Goal: Task Accomplishment & Management: Manage account settings

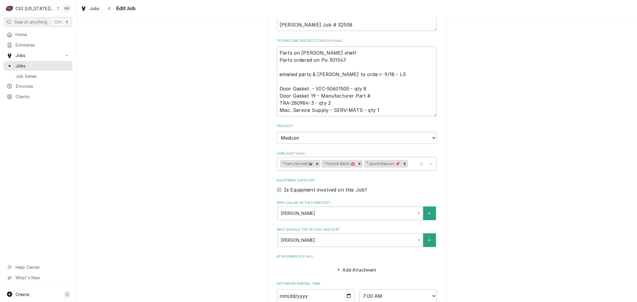
scroll to position [332, 0]
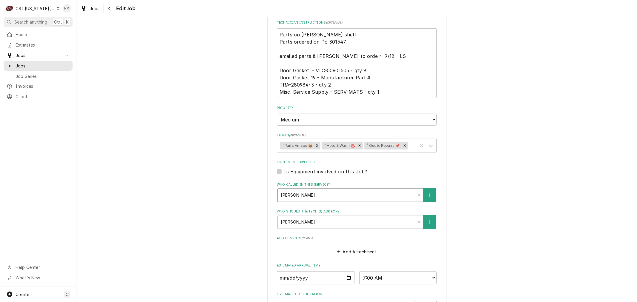
click at [344, 190] on div "Who called in this service?" at bounding box center [346, 195] width 131 height 11
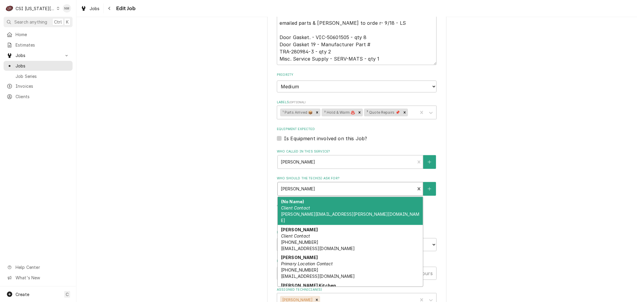
click at [333, 186] on div "Who should the tech(s) ask for?" at bounding box center [346, 189] width 131 height 11
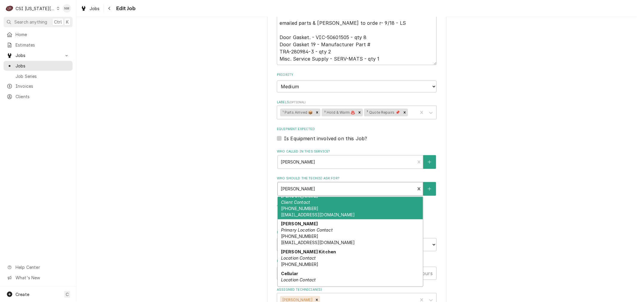
scroll to position [66, 0]
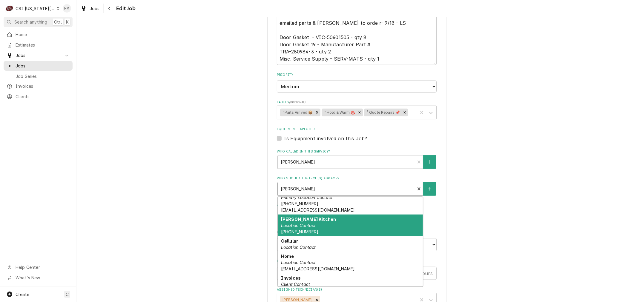
click at [334, 221] on div "Carey Weir Kitchen Location Contact (816) 721-9960" at bounding box center [350, 226] width 145 height 22
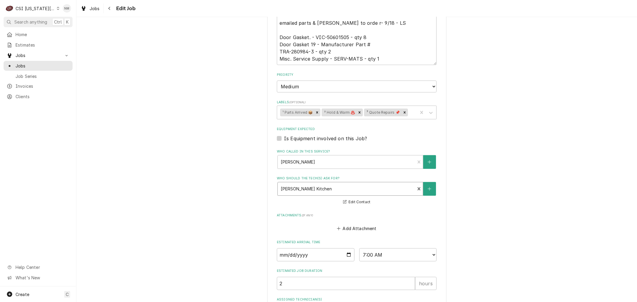
scroll to position [299, 0]
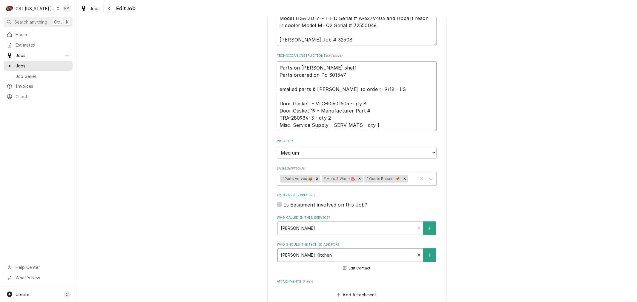
click at [278, 64] on textarea "Parts on marshall shelf Parts ordered on Po 301547 emailed parts & lindy to ord…" at bounding box center [357, 97] width 160 height 70
type textarea "x"
type textarea "Parts on marshall shelf Parts ordered on Po 301547 emailed parts & lindy to ord…"
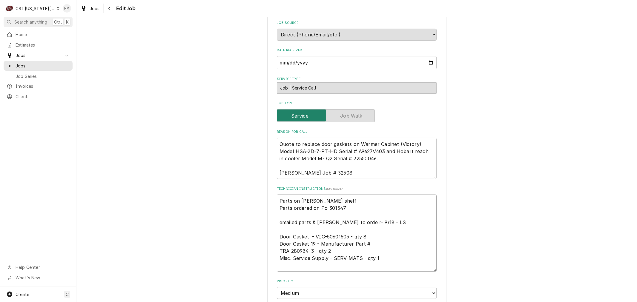
scroll to position [166, 0]
type textarea "x"
type textarea "S Parts on marshall shelf Parts ordered on Po 301547 emailed parts & lindy to o…"
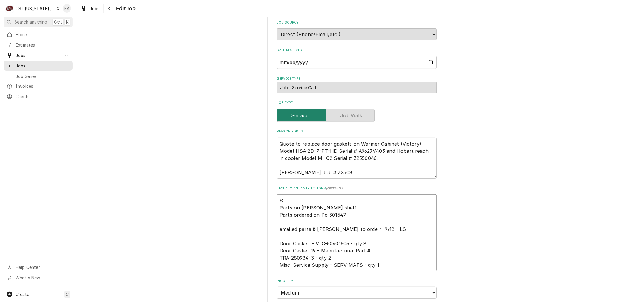
type textarea "x"
type textarea "Sc Parts on marshall shelf Parts ordered on Po 301547 emailed parts & lindy to …"
type textarea "x"
type textarea "Sch Parts on marshall shelf Parts ordered on Po 301547 emailed parts & lindy to…"
type textarea "x"
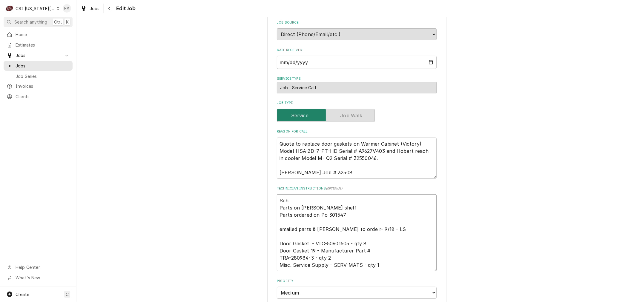
type textarea "Sche Parts on marshall shelf Parts ordered on Po 301547 emailed parts & lindy t…"
type textarea "x"
type textarea "Sched Parts on marshall shelf Parts ordered on Po 301547 emailed parts & lindy …"
type textarea "x"
type textarea "Schedu Parts on marshall shelf Parts ordered on Po 301547 emailed parts & lindy…"
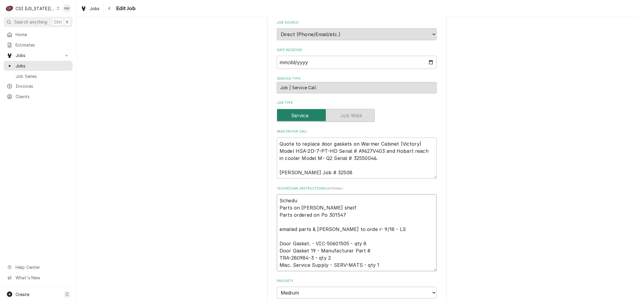
type textarea "x"
type textarea "Schedul Parts on marshall shelf Parts ordered on Po 301547 emailed parts & lind…"
type textarea "x"
type textarea "Schedule Parts on marshall shelf Parts ordered on Po 301547 emailed parts & lin…"
type textarea "x"
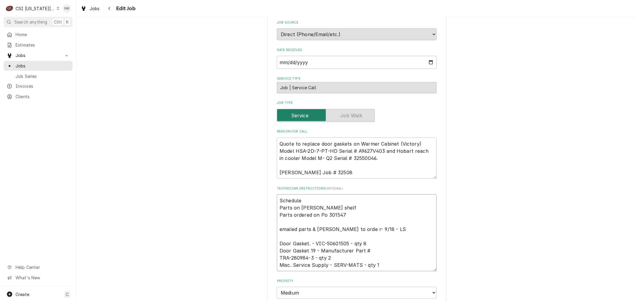
type textarea "Scheduled Parts on marshall shelf Parts ordered on Po 301547 emailed parts & li…"
type textarea "x"
type textarea "Scheduled Parts on marshall shelf Parts ordered on Po 301547 emailed parts & li…"
type textarea "x"
type textarea "Scheduled w Parts on marshall shelf Parts ordered on Po 301547 emailed parts & …"
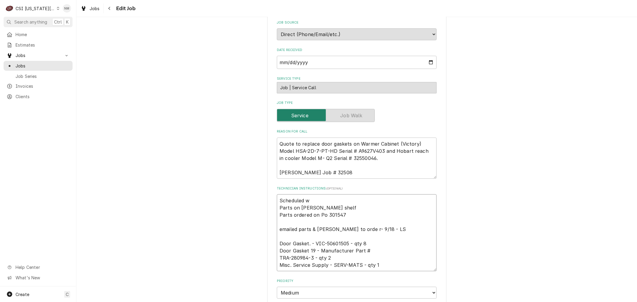
type textarea "x"
type textarea "Scheduled wi Parts on marshall shelf Parts ordered on Po 301547 emailed parts &…"
type textarea "x"
type textarea "Scheduled wit Parts on marshall shelf Parts ordered on Po 301547 emailed parts …"
type textarea "x"
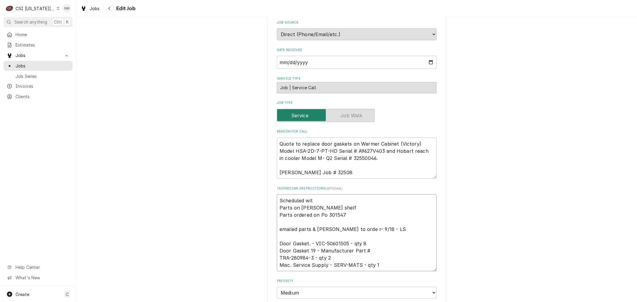
type textarea "Scheduled with Parts on marshall shelf Parts ordered on Po 301547 emailed parts…"
type textarea "x"
type textarea "Scheduled with Parts on marshall shelf Parts ordered on Po 301547 emailed parts…"
type textarea "x"
type textarea "Scheduled with C Parts on marshall shelf Parts ordered on Po 301547 emailed par…"
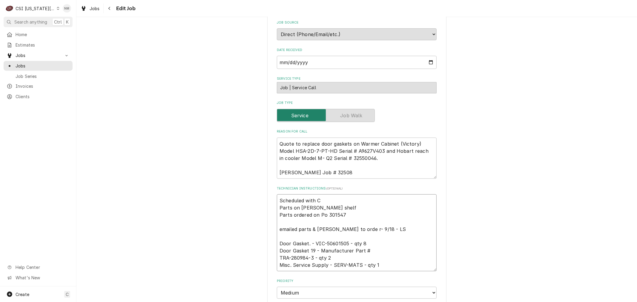
type textarea "x"
type textarea "Scheduled with Ca Parts on marshall shelf Parts ordered on Po 301547 emailed pa…"
type textarea "x"
type textarea "Scheduled with Car Parts on marshall shelf Parts ordered on Po 301547 emailed p…"
type textarea "x"
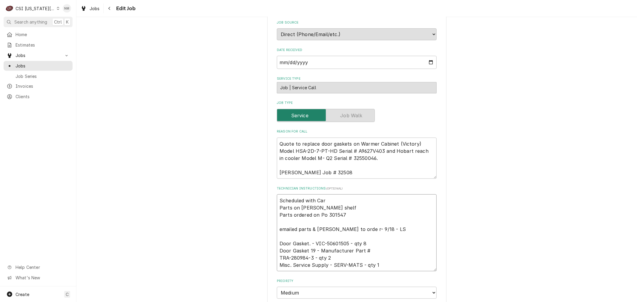
type textarea "Scheduled with Carr Parts on marshall shelf Parts ordered on Po 301547 emailed …"
type textarea "x"
type textarea "Scheduled with Carri Parts on marshall shelf Parts ordered on Po 301547 emailed…"
type textarea "x"
type textarea "Scheduled with Carrie Parts on marshall shelf Parts ordered on Po 301547 emaile…"
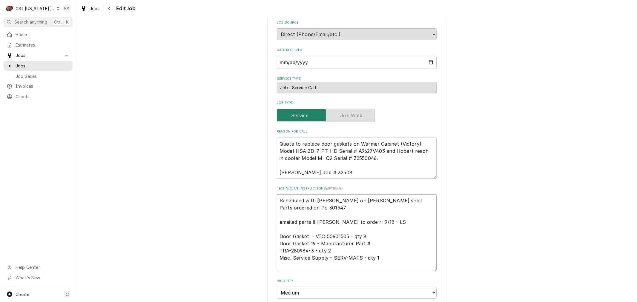
type textarea "x"
type textarea "Scheduled with Carri Parts on marshall shelf Parts ordered on Po 301547 emailed…"
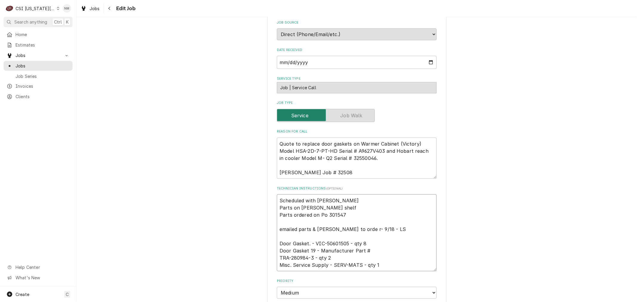
type textarea "x"
type textarea "Scheduled with Carr Parts on marshall shelf Parts ordered on Po 301547 emailed …"
type textarea "x"
type textarea "Scheduled with Car Parts on marshall shelf Parts ordered on Po 301547 emailed p…"
type textarea "x"
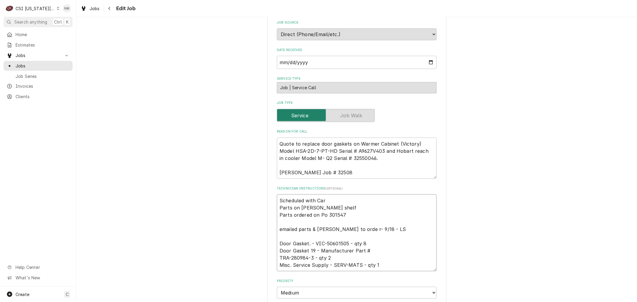
type textarea "Scheduled with Care Parts on marshall shelf Parts ordered on Po 301547 emailed …"
type textarea "x"
type textarea "Scheduled with Carey Parts on marshall shelf Parts ordered on Po 301547 emailed…"
type textarea "x"
type textarea "Scheduled with Carey Parts on marshall shelf Parts ordered on Po 301547 emailed…"
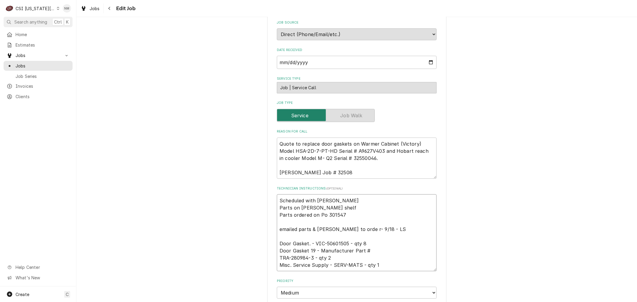
type textarea "x"
type textarea "Scheduled with Carey i Parts on marshall shelf Parts ordered on Po 301547 email…"
type textarea "x"
type textarea "Scheduled with Carey in Parts on marshall shelf Parts ordered on Po 301547 emai…"
type textarea "x"
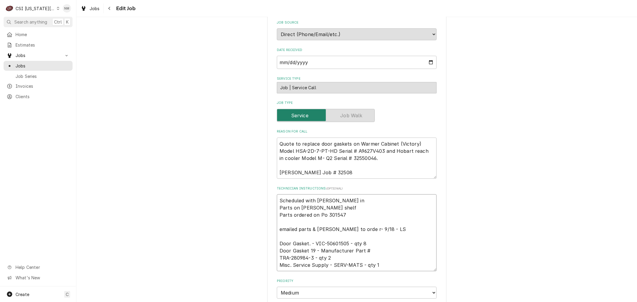
type textarea "Scheduled with Carey in Parts on marshall shelf Parts ordered on Po 301547 emai…"
type textarea "x"
type textarea "Scheduled with Carey in t Parts on marshall shelf Parts ordered on Po 301547 em…"
type textarea "x"
type textarea "Scheduled with Carey in th Parts on marshall shelf Parts ordered on Po 301547 e…"
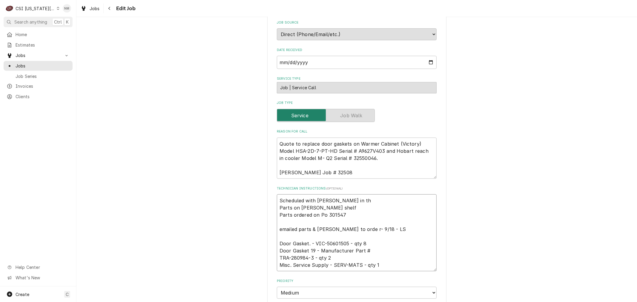
type textarea "x"
type textarea "Scheduled with Carey in the Parts on marshall shelf Parts ordered on Po 301547 …"
type textarea "x"
type textarea "Scheduled with Carey in the Parts on marshall shelf Parts ordered on Po 301547 …"
type textarea "x"
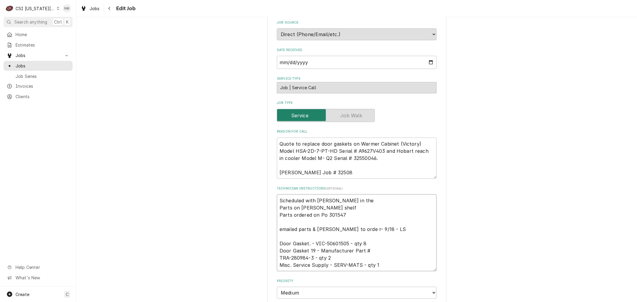
type textarea "Scheduled with Carey in the K Parts on marshall shelf Parts ordered on Po 30154…"
type textarea "x"
type textarea "Scheduled with Carey in the Ki Parts on marshall shelf Parts ordered on Po 3015…"
type textarea "x"
type textarea "Scheduled with Carey in the Kit Parts on marshall shelf Parts ordered on Po 301…"
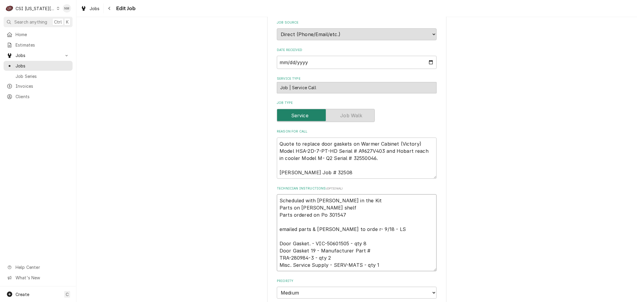
type textarea "x"
type textarea "Scheduled with Carey in the Kite Parts on marshall shelf Parts ordered on Po 30…"
type textarea "x"
type textarea "Scheduled with Carey in the Kitec Parts on marshall shelf Parts ordered on Po 3…"
type textarea "x"
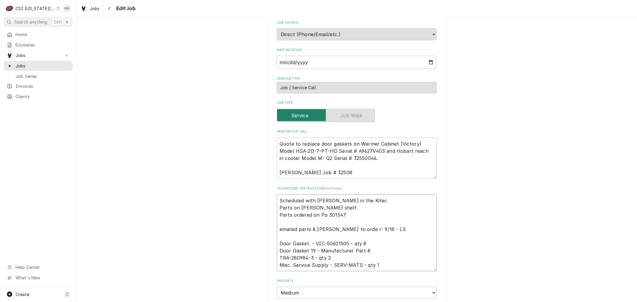
type textarea "Scheduled with Carey in the Kitech Parts on marshall shelf Parts ordered on Po …"
type textarea "x"
type textarea "Scheduled with Carey in the Kitec Parts on marshall shelf Parts ordered on Po 3…"
type textarea "x"
type textarea "Scheduled with Carey in the Kite Parts on marshall shelf Parts ordered on Po 30…"
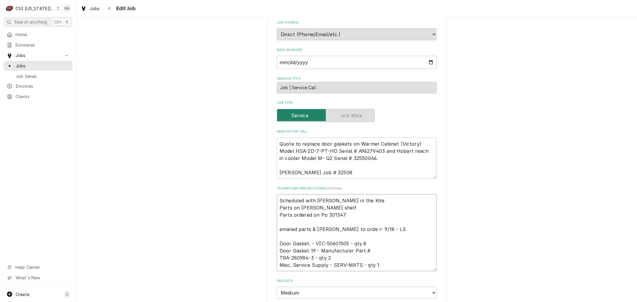
type textarea "x"
type textarea "Scheduled with Carey in the Kit Parts on marshall shelf Parts ordered on Po 301…"
type textarea "x"
type textarea "Scheduled with Carey in the Kitc Parts on marshall shelf Parts ordered on Po 30…"
type textarea "x"
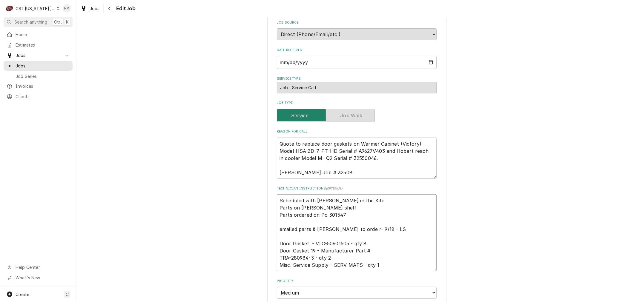
type textarea "Scheduled with Carey in the Kitch Parts on marshall shelf Parts ordered on Po 3…"
type textarea "x"
type textarea "Scheduled with Carey in the Kitche Parts on marshall shelf Parts ordered on Po …"
type textarea "x"
type textarea "Scheduled with Carey in the Kitchen Parts on marshall shelf Parts ordered on Po…"
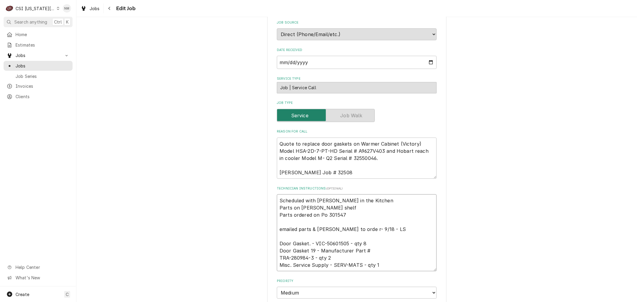
type textarea "x"
type textarea "Scheduled with Carey in the Kitchen Parts on marshall shelf Parts ordered on Po…"
type textarea "x"
type textarea "Scheduled with Carey in the Kitchen 7 Parts on marshall shelf Parts ordered on …"
type textarea "x"
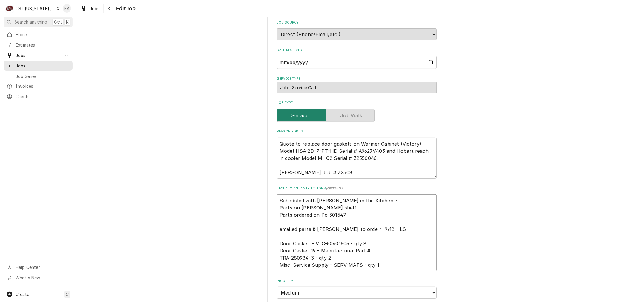
type textarea "Scheduled with Carey in the Kitchen 7 Parts on marshall shelf Parts ordered on …"
type textarea "x"
type textarea "Scheduled with Carey in the Kitchen 7 a Parts on marshall shelf Parts ordered o…"
type textarea "x"
type textarea "Scheduled with Carey in the Kitchen 7 am Parts on marshall shelf Parts ordered …"
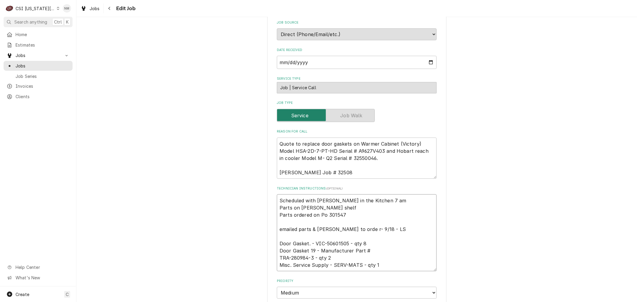
type textarea "x"
type textarea "Scheduled with Carey in the Kitchen 7 am Parts on marshall shelf Parts ordered …"
type textarea "x"
type textarea "Scheduled with Carey in the Kitchen 7 am T Parts on marshall shelf Parts ordere…"
type textarea "x"
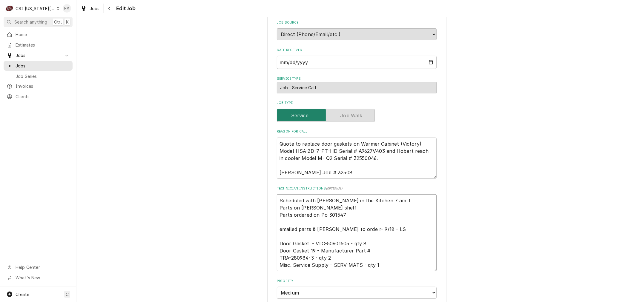
type textarea "Scheduled with Carey in the Kitchen 7 am Tu Parts on marshall shelf Parts order…"
type textarea "x"
type textarea "Scheduled with Carey in the Kitchen 7 am Tue Parts on marshall shelf Parts orde…"
type textarea "x"
type textarea "Scheduled with Carey in the Kitchen 7 am Tues Parts on marshall shelf Parts ord…"
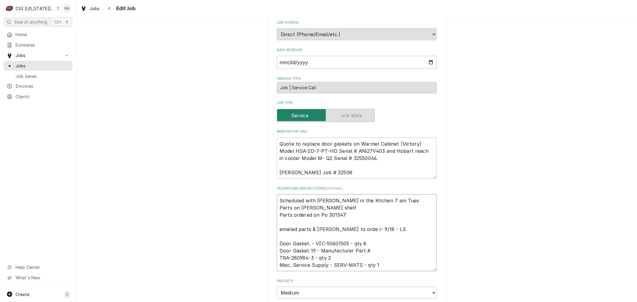
type textarea "x"
type textarea "Scheduled with Carey in the Kitchen 7 am Tues Parts on marshall shelf Parts ord…"
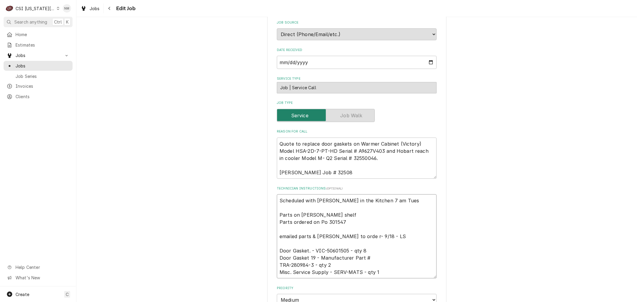
type textarea "x"
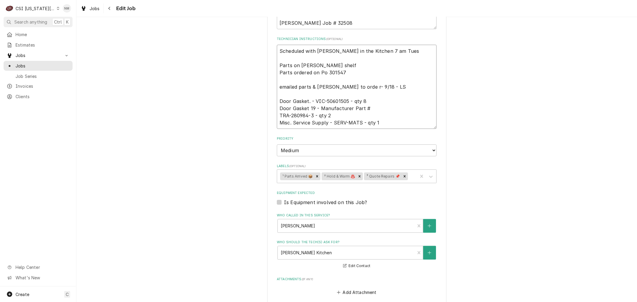
scroll to position [265, 0]
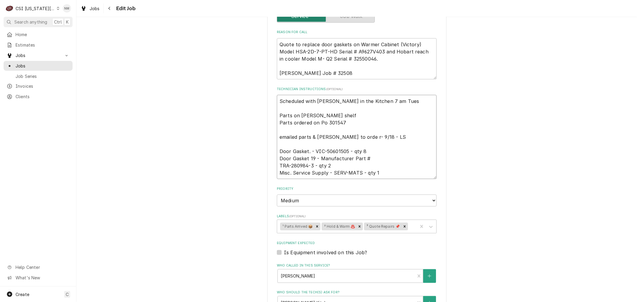
drag, startPoint x: 390, startPoint y: 101, endPoint x: 278, endPoint y: 99, distance: 111.8
click at [278, 99] on textarea "Scheduled with Carey in the Kitchen 7 am Tues Parts on marshall shelf Parts ord…" at bounding box center [357, 137] width 160 height 84
type textarea "Scheduled with Carey in the Kitchen 7 am Tues Parts on marshall shelf Parts ord…"
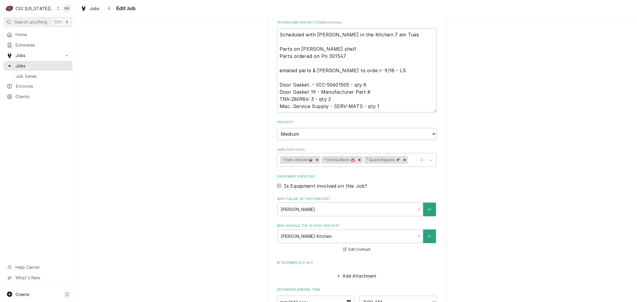
scroll to position [429, 0]
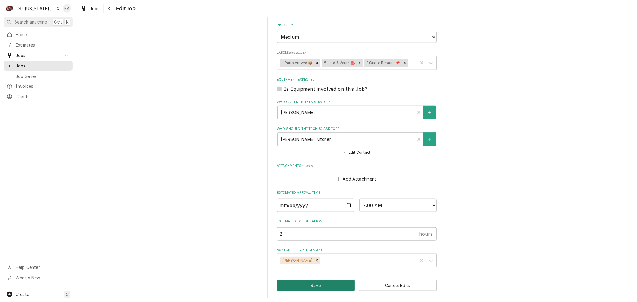
click at [305, 281] on button "Save" at bounding box center [316, 285] width 78 height 11
type textarea "x"
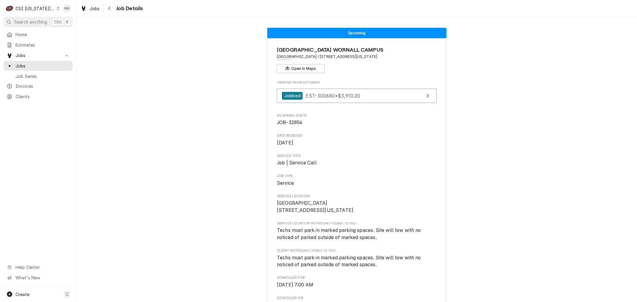
click at [57, 9] on icon "Dynamic Content Wrapper" at bounding box center [58, 8] width 3 height 3
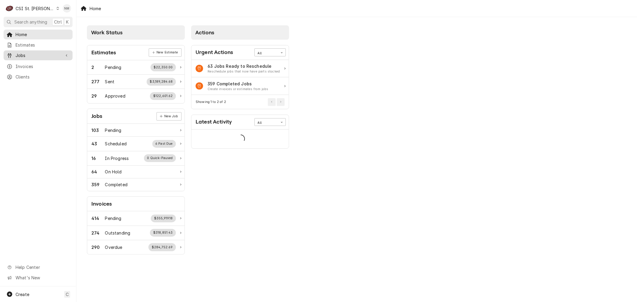
click at [26, 56] on span "Jobs" at bounding box center [38, 55] width 45 height 6
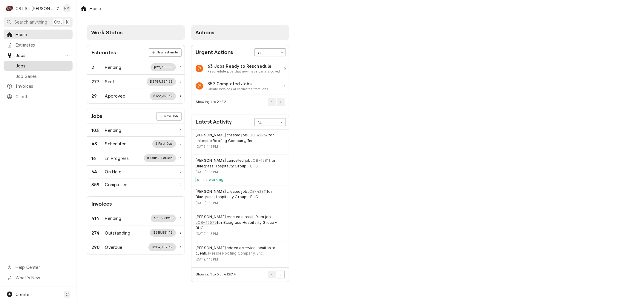
click at [28, 63] on span "Jobs" at bounding box center [43, 66] width 54 height 6
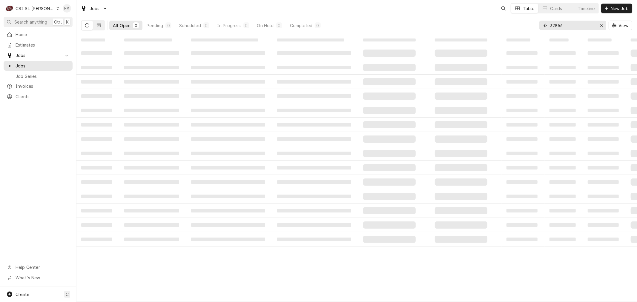
drag, startPoint x: 569, startPoint y: 25, endPoint x: 529, endPoint y: 25, distance: 40.0
click at [529, 25] on div "All Open 0 Pending 0 Scheduled 0 In Progress 0 On Hold 0 Completed 0 32856 View" at bounding box center [356, 25] width 551 height 17
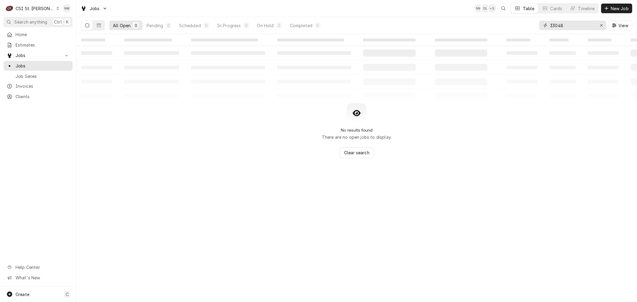
type input "33048"
click at [56, 7] on icon "Dynamic Content Wrapper" at bounding box center [57, 8] width 3 height 3
click at [79, 11] on div "CSI [US_STATE][GEOGRAPHIC_DATA]" at bounding box center [91, 12] width 79 height 6
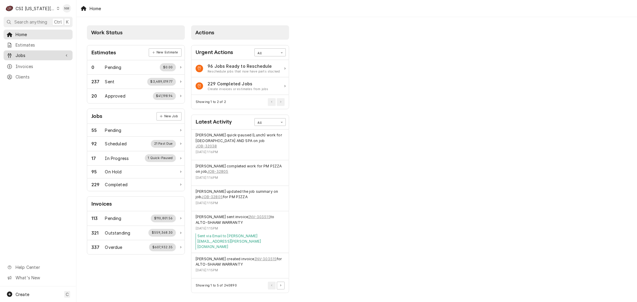
click at [32, 55] on span "Jobs" at bounding box center [38, 55] width 45 height 6
click at [20, 64] on span "Jobs" at bounding box center [43, 66] width 54 height 6
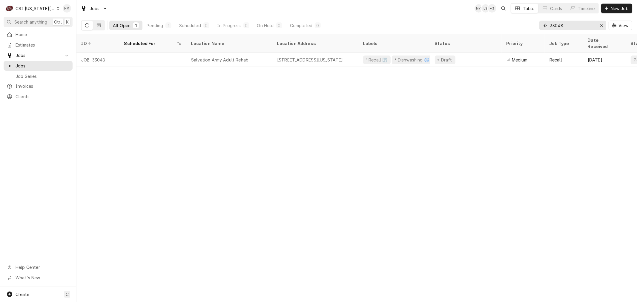
drag, startPoint x: 579, startPoint y: 27, endPoint x: 497, endPoint y: 26, distance: 81.9
click at [497, 26] on div "All Open 1 Pending 1 Scheduled 0 In Progress 0 On Hold 0 Completed 0 33048 View" at bounding box center [356, 25] width 551 height 17
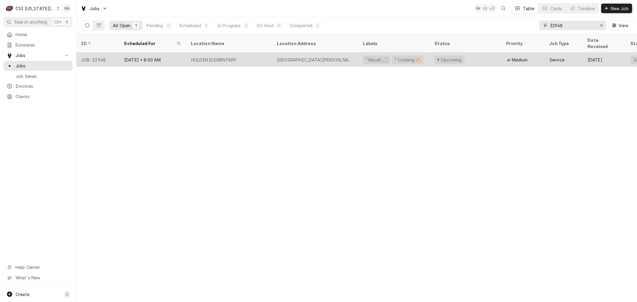
type input "32948"
click at [260, 54] on div "HOLDEN ELEMENTARY" at bounding box center [229, 60] width 86 height 14
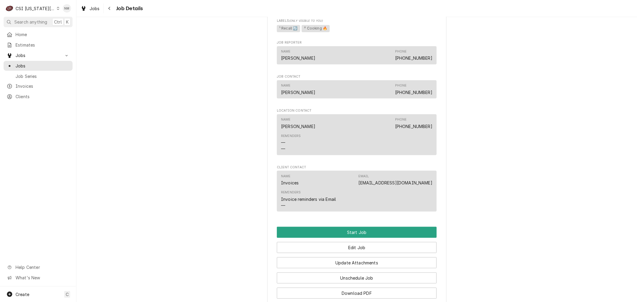
scroll to position [398, 0]
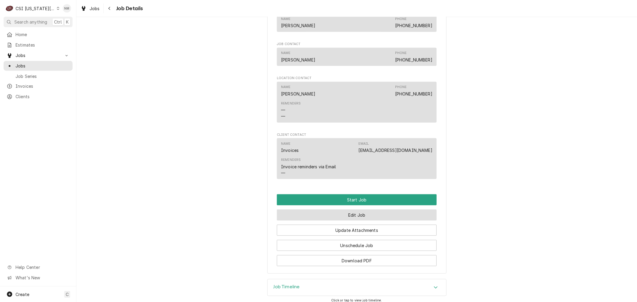
click at [358, 221] on button "Edit Job" at bounding box center [357, 215] width 160 height 11
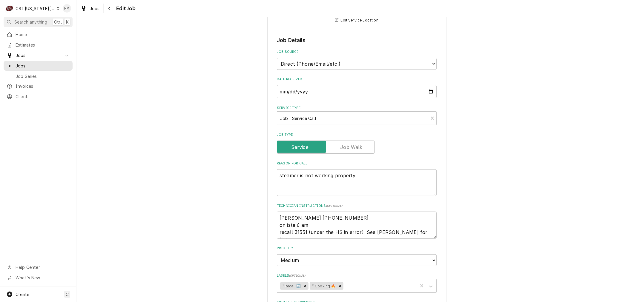
scroll to position [133, 0]
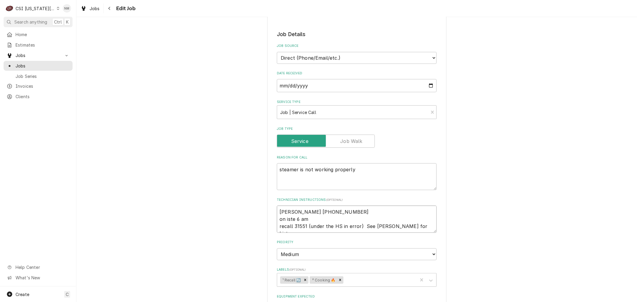
click at [288, 219] on textarea "James 816-258-3977 on iste 6 am recall 31551 (under the HS in error) See Lindy …" at bounding box center [357, 219] width 160 height 27
type textarea "x"
type textarea "James 816-258-3977 on ite 6 am recall 31551 (under the HS in error) See Lindy f…"
type textarea "x"
type textarea "James 816-258-3977 on te 6 am recall 31551 (under the HS in error) See Lindy fo…"
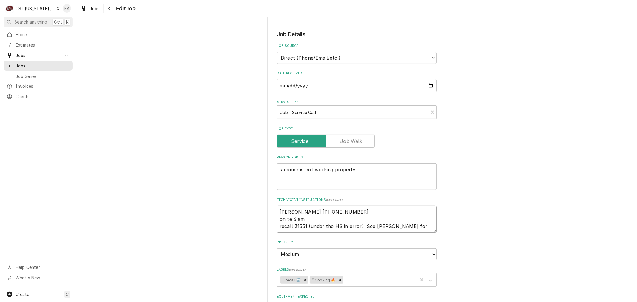
type textarea "x"
type textarea "James 816-258-3977 on ste 6 am recall 31551 (under the HS in error) See Lindy f…"
type textarea "x"
type textarea "James 816-258-3977 on site 6 am recall 31551 (under the HS in error) See Lindy …"
click at [278, 211] on textarea "James 816-258-3977 on site 6 am recall 31551 (under the HS in error) See Lindy …" at bounding box center [357, 219] width 160 height 27
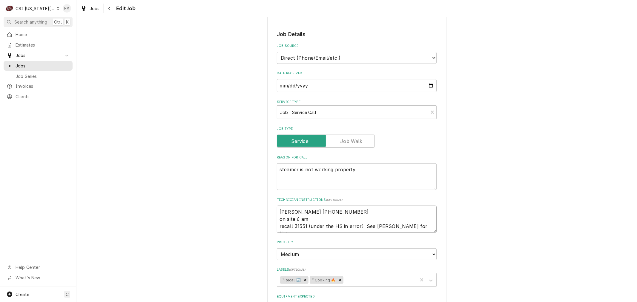
type textarea "x"
type textarea "James 816-258-3977 on site 6 am recall 31551 (under the HS in error) See Lindy …"
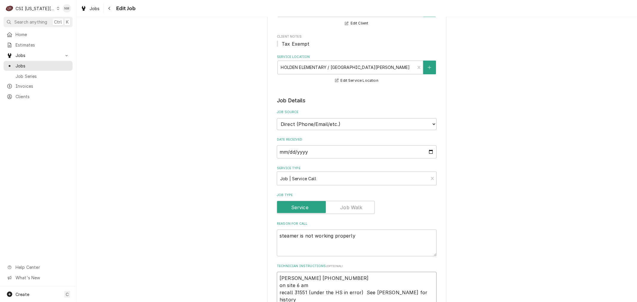
scroll to position [100, 0]
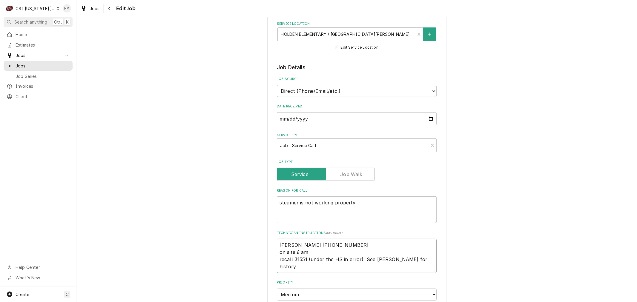
type textarea "x"
type textarea "l James 816-258-3977 on site 6 am recall 31551 (under the HS in error) See Lind…"
type textarea "x"
type textarea "lv James 816-258-3977 on site 6 am recall 31551 (under the HS in error) See Lin…"
type textarea "x"
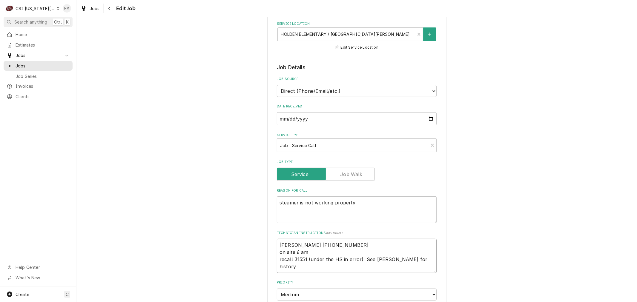
type textarea "lvm James 816-258-3977 on site 6 am recall 31551 (under the HS in error) See Li…"
type textarea "x"
type textarea "lvm James 816-258-3977 on site 6 am recall 31551 (under the HS in error) See Li…"
type textarea "x"
type textarea "lvm f James 816-258-3977 on site 6 am recall 31551 (under the HS in error) See …"
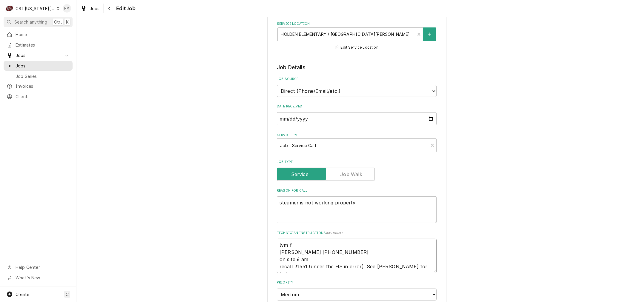
type textarea "x"
type textarea "lvm fo James 816-258-3977 on site 6 am recall 31551 (under the HS in error) See…"
type textarea "x"
type textarea "lvm for James 816-258-3977 on site 6 am recall 31551 (under the HS in error) Se…"
type textarea "x"
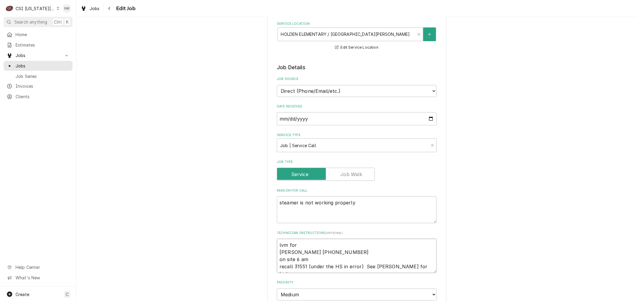
type textarea "lvm for James 816-258-3977 on site 6 am recall 31551 (under the HS in error) Se…"
type textarea "x"
type textarea "lvm for J James 816-258-3977 on site 6 am recall 31551 (under the HS in error) …"
type textarea "x"
type textarea "lvm for Ja James 816-258-3977 on site 6 am recall 31551 (under the HS in error)…"
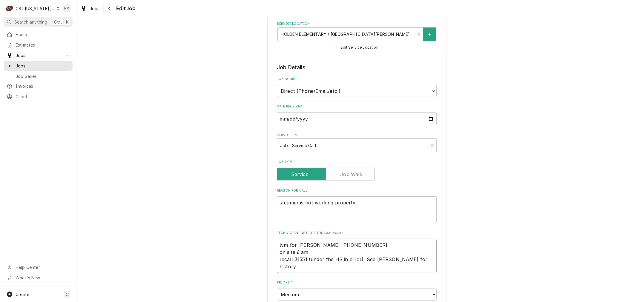
type textarea "x"
type textarea "lvm for Jam James 816-258-3977 on site 6 am recall 31551 (under the HS in error…"
type textarea "x"
type textarea "lvm for Jame James 816-258-3977 on site 6 am recall 31551 (under the HS in erro…"
type textarea "x"
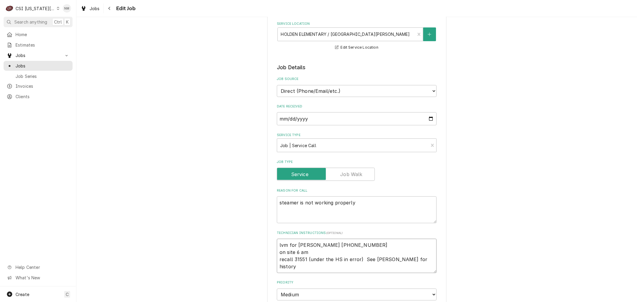
type textarea "lvm for James James 816-258-3977 on site 6 am recall 31551 (under the HS in err…"
type textarea "x"
type textarea "lvm for James James 816-258-3977 on site 6 am recall 31551 (under the HS in err…"
type textarea "x"
type textarea "lvm for James 8 James 816-258-3977 on site 6 am recall 31551 (under the HS in e…"
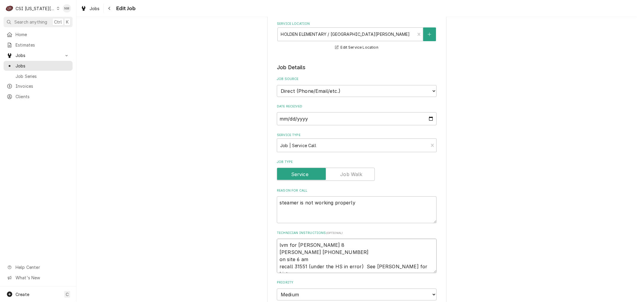
type textarea "x"
type textarea "lvm for James 8 James 816-258-3977 on site 6 am recall 31551 (under the HS in e…"
type textarea "x"
type textarea "lvm for James 8 a James 816-258-3977 on site 6 am recall 31551 (under the HS in…"
type textarea "x"
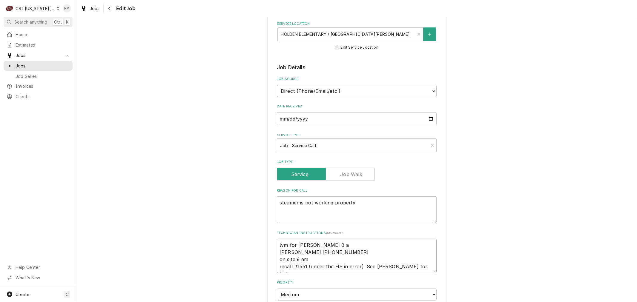
type textarea "lvm for James 8 am James 816-258-3977 on site 6 am recall 31551 (under the HS i…"
type textarea "x"
type textarea "lvm for James 8 am James 816-258-3977 on site 6 am recall 31551 (under the HS i…"
type textarea "x"
type textarea "lvm for James 8 am T James 816-258-3977 on site 6 am recall 31551 (under the HS…"
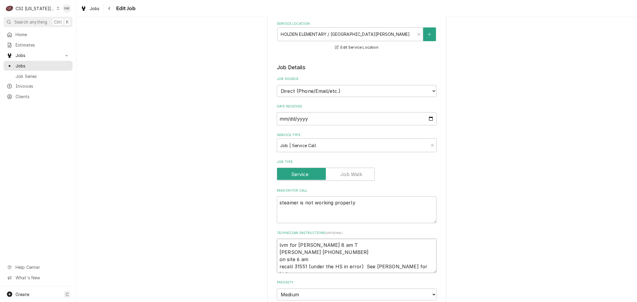
type textarea "x"
type textarea "lvm for James 8 am Tu James 816-258-3977 on site 6 am recall 31551 (under the H…"
type textarea "x"
type textarea "lvm for James 8 am Tue James 816-258-3977 on site 6 am recall 31551 (under the …"
type textarea "x"
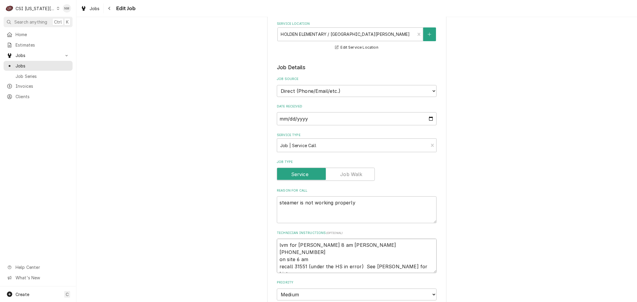
type textarea "lvm for James 8 am Tues James 816-258-3977 on site 6 am recall 31551 (under the…"
type textarea "x"
drag, startPoint x: 343, startPoint y: 244, endPoint x: 274, endPoint y: 244, distance: 69.3
click at [274, 244] on div "Use the fields below to edit this job: Client Details Client HOLDEN R-3 SCHOOL …" at bounding box center [356, 247] width 179 height 636
type textarea "lvm for James 8 am Tues James 816-258-3977 on site 6 am recall 31551 (under the…"
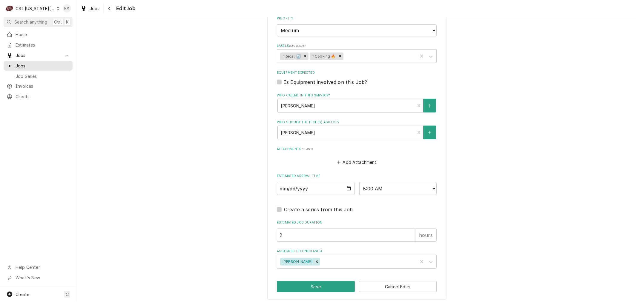
scroll to position [365, 0]
click at [322, 283] on button "Save" at bounding box center [316, 285] width 78 height 11
type textarea "x"
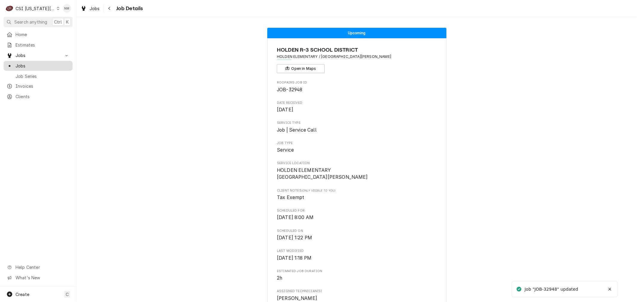
click at [31, 64] on span "Jobs" at bounding box center [43, 66] width 54 height 6
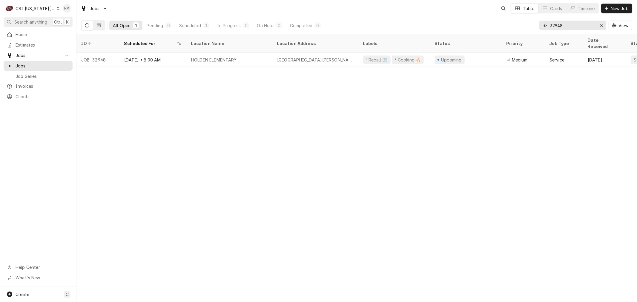
drag, startPoint x: 571, startPoint y: 25, endPoint x: 520, endPoint y: 27, distance: 51.1
click at [520, 27] on div "All Open 1 Pending 0 Scheduled 1 In Progress 0 On Hold 0 Completed 0 32948 View" at bounding box center [356, 25] width 551 height 17
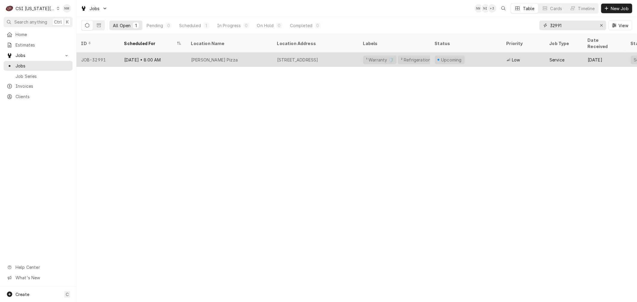
type input "32991"
click at [243, 54] on div "[PERSON_NAME] Pizza" at bounding box center [229, 60] width 86 height 14
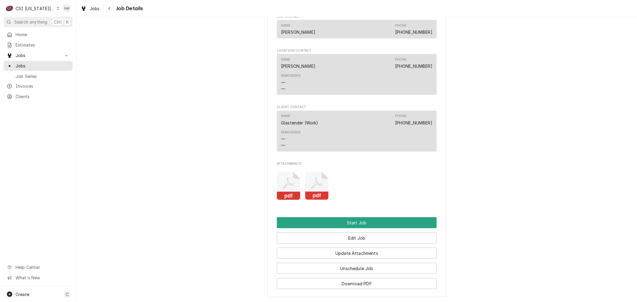
scroll to position [531, 0]
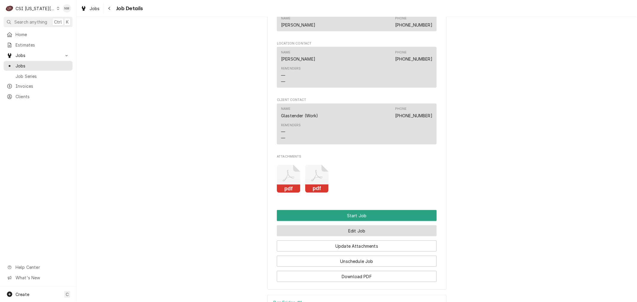
click at [345, 235] on button "Edit Job" at bounding box center [357, 231] width 160 height 11
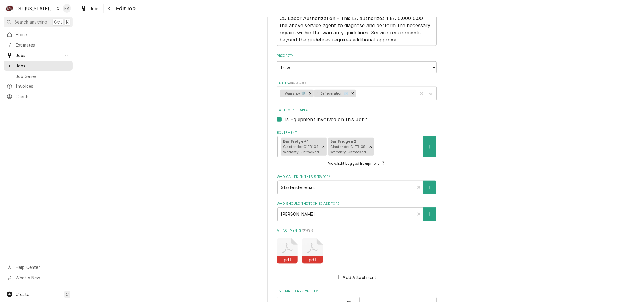
scroll to position [465, 0]
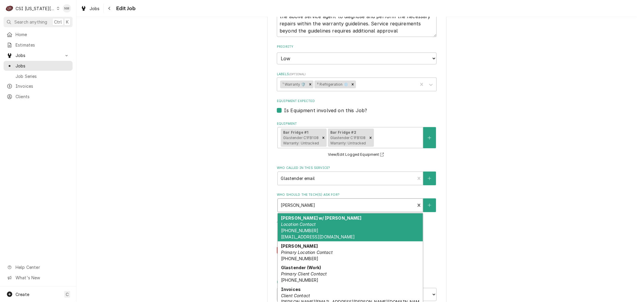
click at [343, 200] on div "Who should the tech(s) ask for?" at bounding box center [346, 205] width 131 height 11
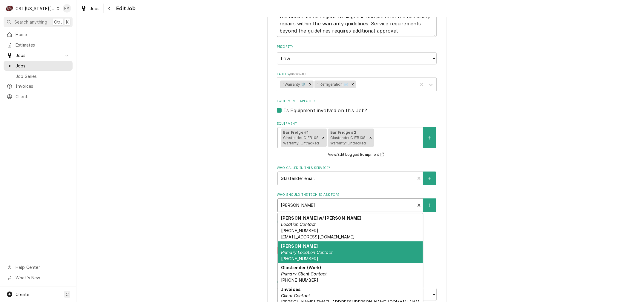
click at [340, 242] on div "[PERSON_NAME] Primary Location Contact [PHONE_NUMBER]" at bounding box center [350, 253] width 145 height 22
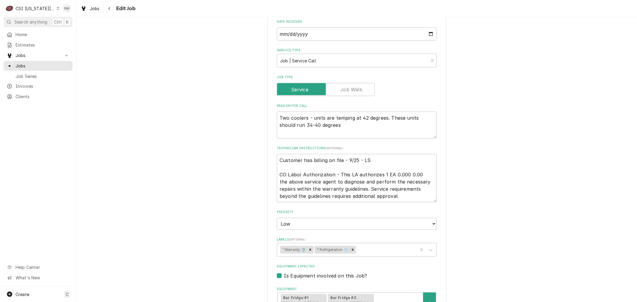
scroll to position [232, 0]
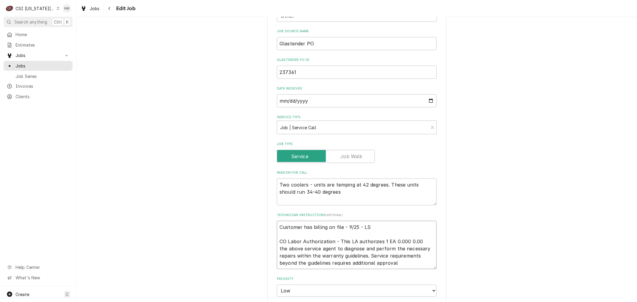
click at [277, 221] on textarea "Customer has billing on file - 9/25 - LS CO Labor Authorization - This LA autho…" at bounding box center [357, 245] width 160 height 48
type textarea "x"
type textarea "Customer has billing on file - 9/25 - LS CO Labor Authorization - This LA autho…"
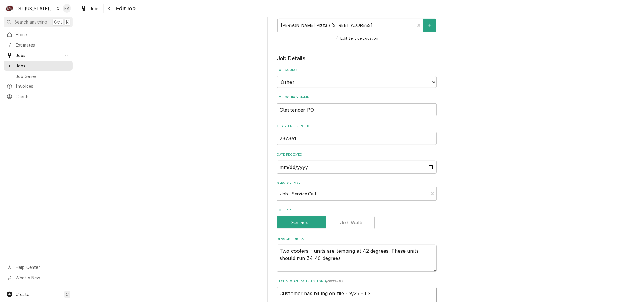
scroll to position [199, 0]
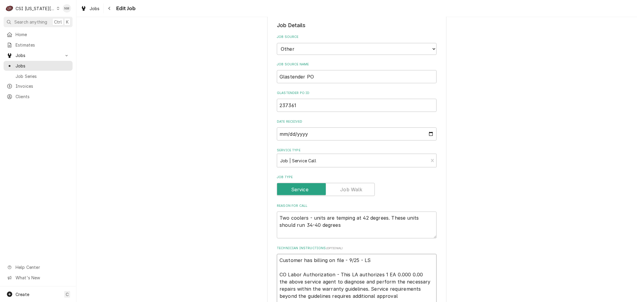
type textarea "x"
type textarea "S Customer has billing on file - 9/25 - LS CO Labor Authorization - This LA aut…"
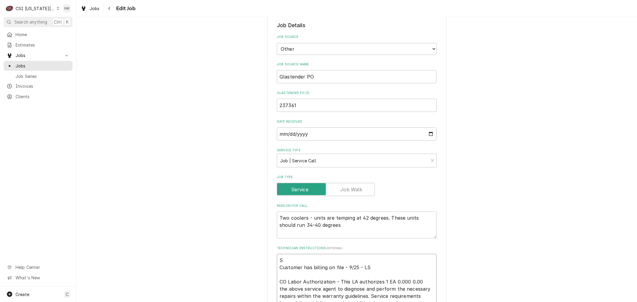
type textarea "x"
type textarea "Sc Customer has billing on file - 9/25 - LS CO Labor Authorization - This LA au…"
type textarea "x"
type textarea "Sch Customer has billing on file - 9/25 - LS CO Labor Authorization - This LA a…"
type textarea "x"
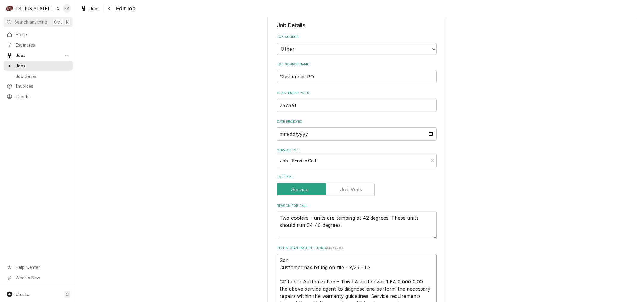
type textarea "Sche Customer has billing on file - 9/25 - LS CO Labor Authorization - This LA …"
type textarea "x"
type textarea "Sched Customer has billing on file - 9/25 - LS CO Labor Authorization - This LA…"
type textarea "x"
type textarea "Schedu Customer has billing on file - 9/25 - LS CO Labor Authorization - This L…"
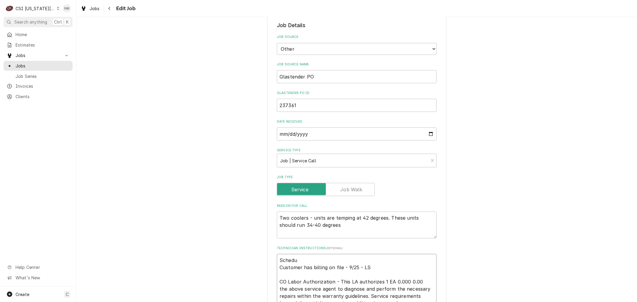
type textarea "x"
type textarea "Schedul Customer has billing on file - 9/25 - LS CO Labor Authorization - This …"
type textarea "x"
type textarea "Schedule Customer has billing on file - 9/25 - LS CO Labor Authorization - This…"
type textarea "x"
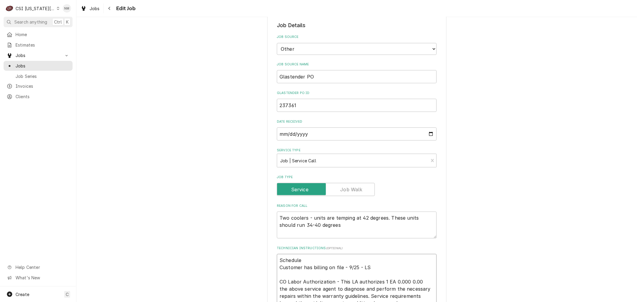
type textarea "Scheduled Customer has billing on file - 9/25 - LS CO Labor Authorization - Thi…"
type textarea "x"
type textarea "Scheduled Customer has billing on file - 9/25 - LS CO Labor Authorization - Thi…"
type textarea "x"
type textarea "Scheduled w Customer has billing on file - 9/25 - LS CO Labor Authorization - T…"
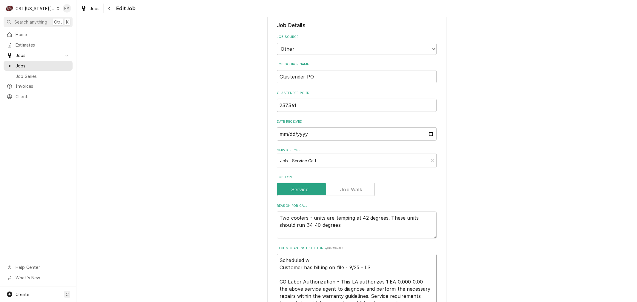
type textarea "x"
type textarea "Scheduled wi Customer has billing on file - 9/25 - LS CO Labor Authorization - …"
type textarea "x"
type textarea "Scheduled wit Customer has billing on file - 9/25 - LS CO Labor Authorization -…"
type textarea "x"
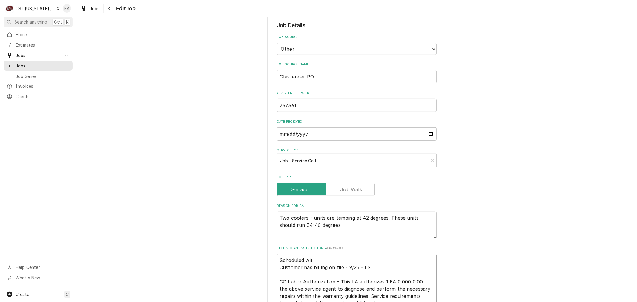
type textarea "Scheduled with Customer has billing on file - 9/25 - LS CO Labor Authorization …"
type textarea "x"
type textarea "Scheduled with Customer has billing on file - 9/25 - LS CO Labor Authorization …"
type textarea "x"
type textarea "Scheduled with D Customer has billing on file - 9/25 - LS CO Labor Authorizatio…"
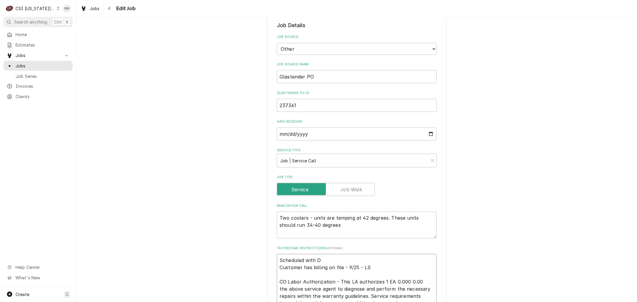
type textarea "x"
type textarea "Scheduled with Da Customer has billing on file - 9/25 - LS CO Labor Authorizati…"
type textarea "x"
type textarea "Scheduled with Dar Customer has billing on file - 9/25 - LS CO Labor Authorizat…"
type textarea "x"
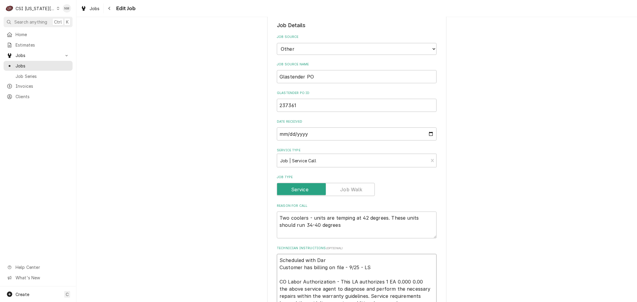
type textarea "Scheduled with Darr Customer has billing on file - 9/25 - LS CO Labor Authoriza…"
type textarea "x"
type textarea "Scheduled with Darri Customer has billing on file - 9/25 - LS CO Labor Authoriz…"
type textarea "x"
type textarea "Scheduled with Darrin Customer has billing on file - 9/25 - LS CO Labor Authori…"
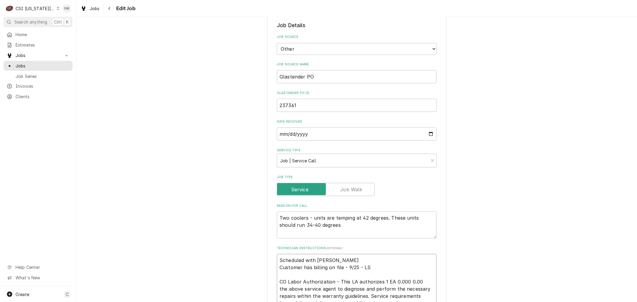
type textarea "x"
type textarea "Scheduled with Darrin Customer has billing on file - 9/25 - LS CO Labor Authori…"
type textarea "x"
type textarea "Scheduled with Darrin 8 Customer has billing on file - 9/25 - LS CO Labor Autho…"
type textarea "x"
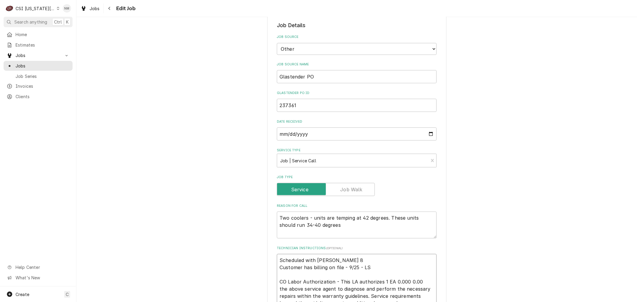
type textarea "Scheduled with Darrin 8 Customer has billing on file - 9/25 - LS CO Labor Autho…"
type textarea "x"
type textarea "Scheduled with Darrin 8 a Customer has billing on file - 9/25 - LS CO Labor Aut…"
type textarea "x"
type textarea "Scheduled with Darrin 8 am Customer has billing on file - 9/25 - LS CO Labor Au…"
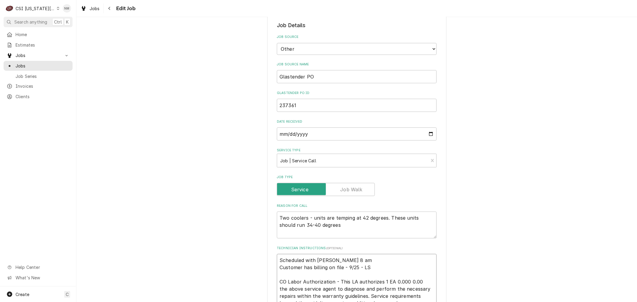
type textarea "x"
type textarea "Scheduled with Darrin 8 am Customer has billing on file - 9/25 - LS CO Labor Au…"
type textarea "x"
type textarea "Scheduled with Darrin 8 am T Customer has billing on file - 9/25 - LS CO Labor …"
type textarea "x"
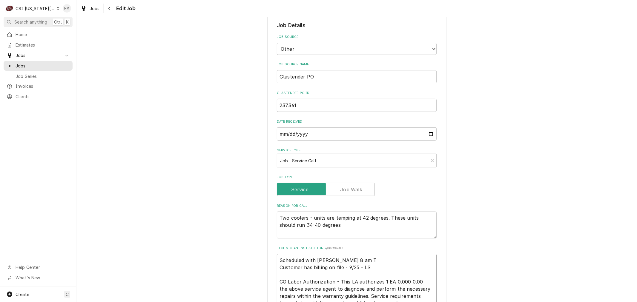
type textarea "Scheduled with Darrin 8 am Tu Customer has billing on file - 9/25 - LS CO Labor…"
type textarea "x"
type textarea "Scheduled with Darrin 8 am Tue Customer has billing on file - 9/25 - LS CO Labo…"
type textarea "x"
type textarea "Scheduled with Darrin 8 am Tues Customer has billing on file - 9/25 - LS CO Lab…"
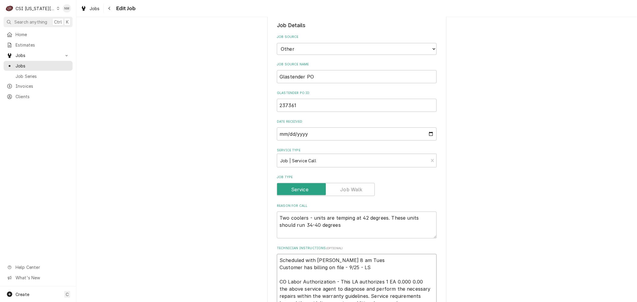
type textarea "x"
type textarea "Scheduled with Darrin 8 am Tues Customer has billing on file - 9/25 - LS CO Lab…"
type textarea "x"
drag, startPoint x: 356, startPoint y: 253, endPoint x: 270, endPoint y: 248, distance: 85.9
click at [270, 248] on div "Use the fields below to edit this job: Client Details Client GLASTENDER WARRANT…" at bounding box center [356, 263] width 179 height 867
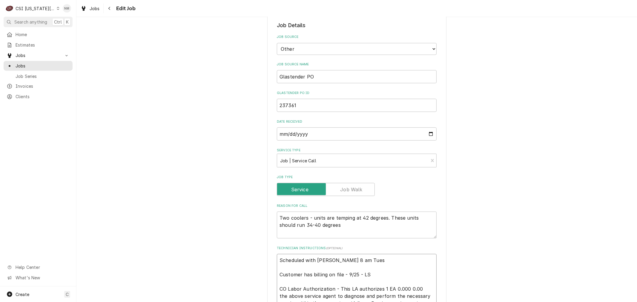
type textarea "Scheduled with Darrin 8 am Tues Customer has billing on file - 9/25 - LS CO Lab…"
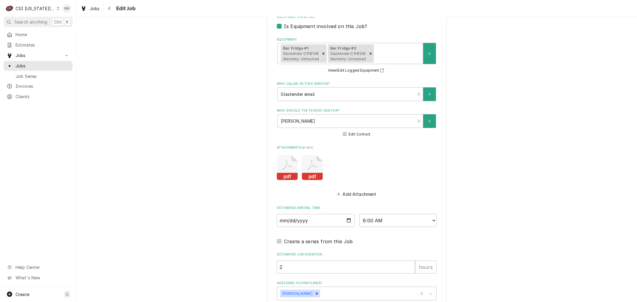
scroll to position [589, 0]
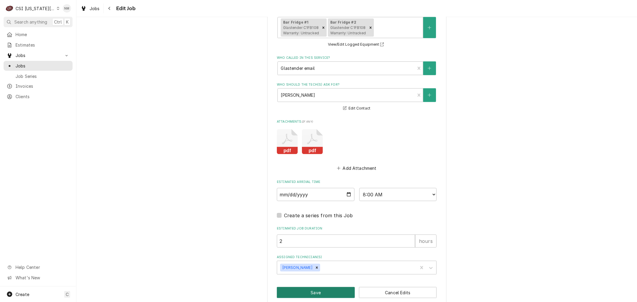
click at [340, 288] on button "Save" at bounding box center [316, 293] width 78 height 11
type textarea "x"
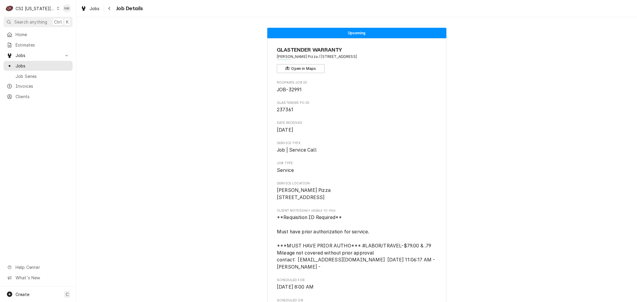
click at [57, 7] on icon "Dynamic Content Wrapper" at bounding box center [58, 8] width 3 height 3
click at [78, 30] on div "CSI St. [PERSON_NAME]" at bounding box center [102, 33] width 87 height 6
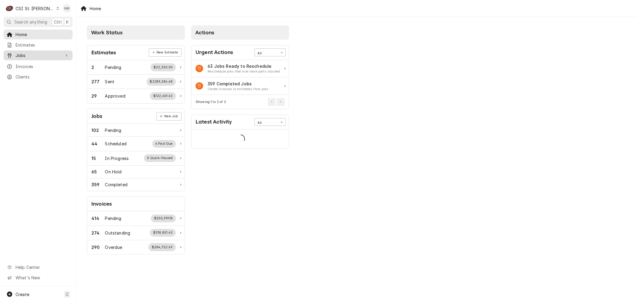
click at [27, 53] on span "Jobs" at bounding box center [38, 55] width 45 height 6
click at [27, 63] on span "Jobs" at bounding box center [43, 66] width 54 height 6
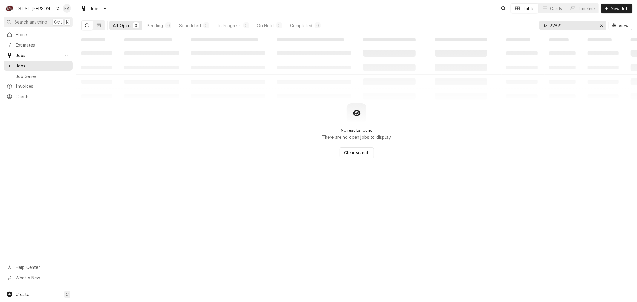
drag, startPoint x: 570, startPoint y: 25, endPoint x: 529, endPoint y: 25, distance: 40.3
click at [529, 25] on div "All Open 0 Pending 0 Scheduled 0 In Progress 0 On Hold 0 Completed 0 32991 View" at bounding box center [356, 25] width 551 height 17
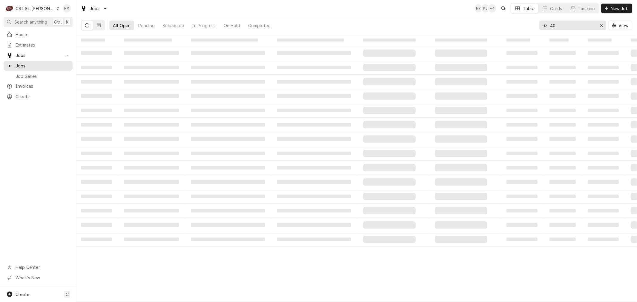
type input "4"
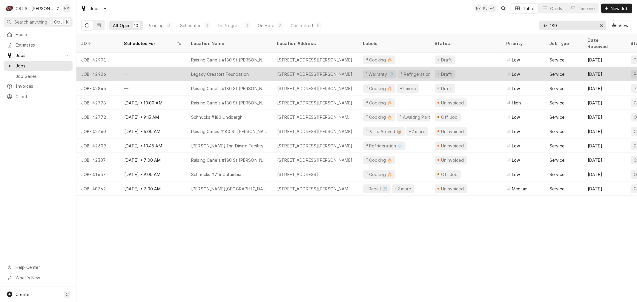
type input "180"
click at [262, 67] on div "Legacy Creators Foundation" at bounding box center [229, 74] width 86 height 14
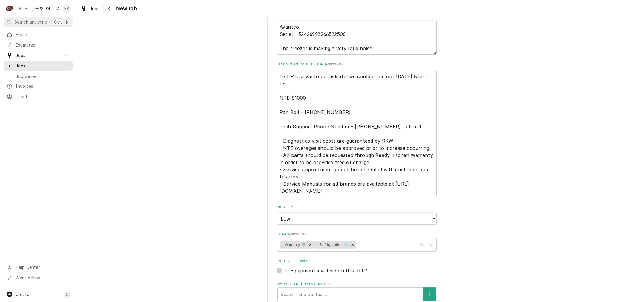
scroll to position [365, 0]
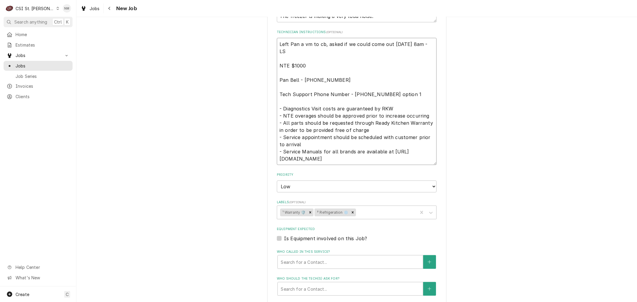
click at [285, 82] on textarea "Left Pan a vm to cb, asked if we could come out [DATE] 8am - LS NTE $1000 Pan B…" at bounding box center [357, 101] width 160 height 127
type textarea "x"
type textarea "Left Pan a vm to cb, asked if we could come out [DATE] 8am - LS NTE $1000 Pa Be…"
type textarea "x"
type textarea "Left Pan a vm to cb, asked if we could come out [DATE] 8am - LS NTE $1000 [PERS…"
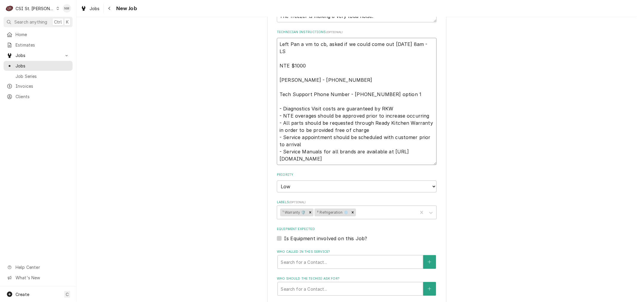
click at [277, 44] on textarea "Left Pan a vm to cb, asked if we could come out [DATE] 8am - LS NTE $1000 [PERS…" at bounding box center [357, 101] width 160 height 127
type textarea "x"
type textarea "Left Pan a vm to cb, asked if we could come out [DATE] 8am - LS NTE $1000 [PERS…"
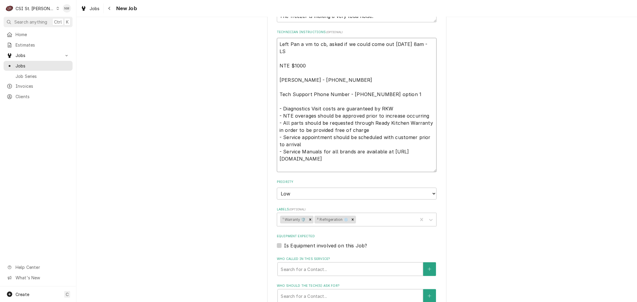
type textarea "x"
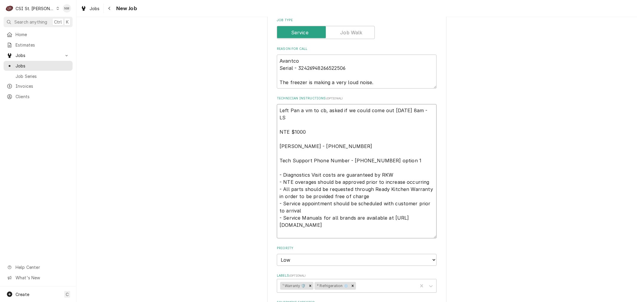
type textarea "Left Pan a vm to cb, asked if we could come out [DATE] 8am - LS NTE $1000 [PERS…"
click at [284, 108] on textarea "Left Pan a vm to cb, asked if we could come out [DATE] 8am - LS NTE $1000 [PERS…" at bounding box center [357, 171] width 160 height 134
type textarea "x"
type textarea "P Left Pan a vm to cb, asked if we could come out [DATE] 8am - LS NTE $1000 [PE…"
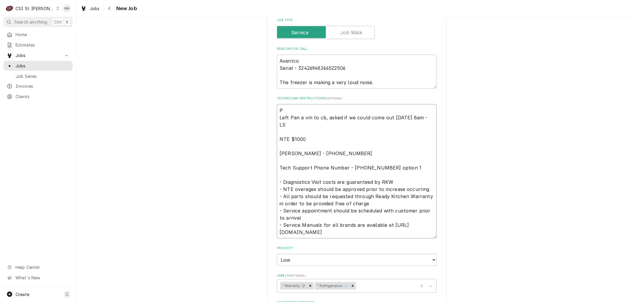
type textarea "x"
type textarea "Pa Left Pan a vm to cb, asked if we could come out [DATE] 8am - LS NTE $1000 [P…"
type textarea "x"
type textarea "[PERSON_NAME] Left Pan a vm to cb, asked if we could come out [DATE] 8am - LS N…"
type textarea "x"
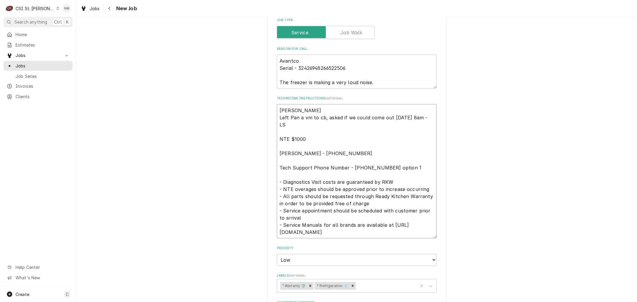
type textarea "[PERSON_NAME] Left Pan a vm to cb, asked if we could come out [DATE] 8am - LS N…"
type textarea "x"
type textarea "[PERSON_NAME] c Left Pan a vm to cb, asked if we could come out [DATE] 8am - LS…"
type textarea "x"
type textarea "[PERSON_NAME] ca Left Pan a vm to cb, asked if we could come out [DATE] 8am - L…"
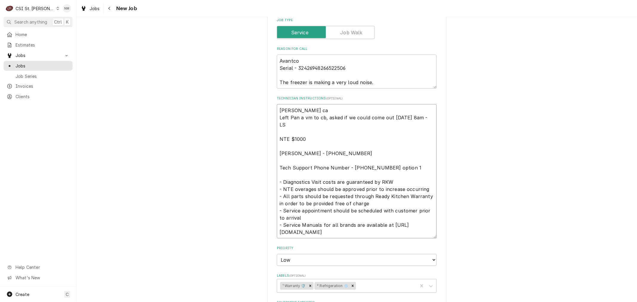
type textarea "x"
type textarea "[PERSON_NAME] cal Left Pan a vm to cb, asked if we could come out [DATE] 8am - …"
type textarea "x"
type textarea "[PERSON_NAME] call Left Pan a vm to cb, asked if we could come out [DATE] 8am -…"
type textarea "x"
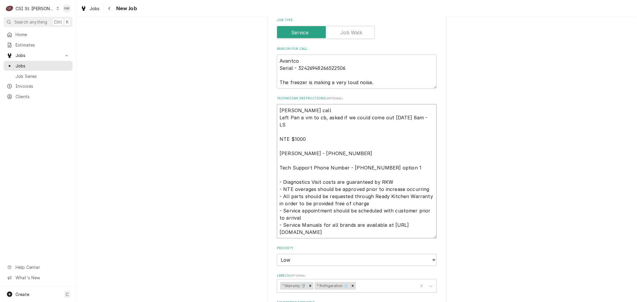
type textarea "[PERSON_NAME] Left Pan a vm to cb, asked if we could come out [DATE] 8am - LS N…"
type textarea "x"
type textarea "[PERSON_NAME] called Left Pan a vm to cb, asked if we could come out [DATE] 8am…"
type textarea "x"
type textarea "[PERSON_NAME] called Left Pan a vm to cb, asked if we could come out [DATE] 8am…"
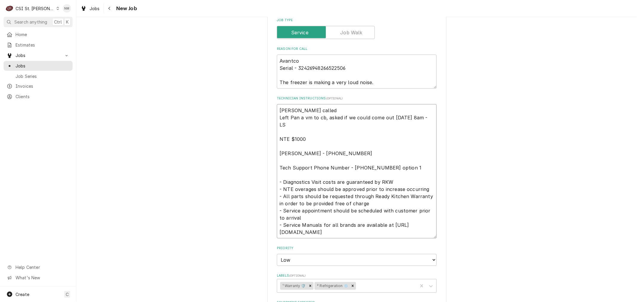
type textarea "x"
type textarea "[PERSON_NAME] called a Left Pan a vm to cb, asked if we could come out [DATE] 8…"
type textarea "x"
type textarea "[PERSON_NAME] called and Left Pan a vm to cb, asked if we could come out [DATE]…"
type textarea "x"
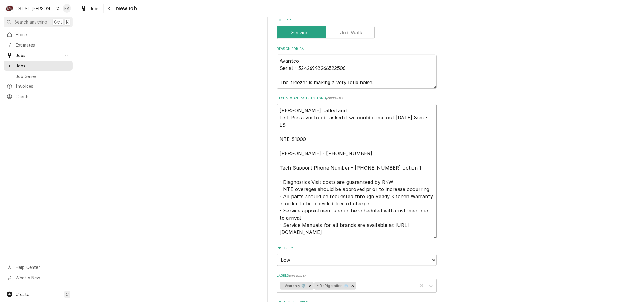
type textarea "[PERSON_NAME] called and Left Pan a vm to cb, asked if we could come out [DATE]…"
type textarea "x"
type textarea "[PERSON_NAME] called and n Left Pan a vm to cb, asked if we could come out [DAT…"
type textarea "x"
type textarea "[PERSON_NAME] called and ne Left Pan a vm to cb, asked if we could come out [DA…"
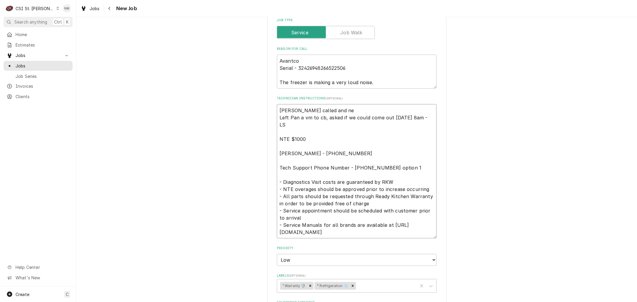
type textarea "x"
type textarea "[PERSON_NAME] called and nee Left Pan a vm to cb, asked if we could come out [D…"
type textarea "x"
type textarea "[PERSON_NAME] called and need Left Pan a vm to cb, asked if we could come out […"
type textarea "x"
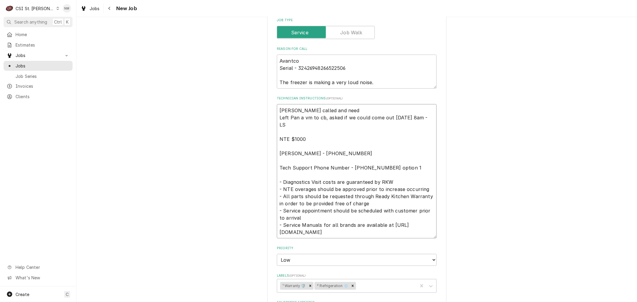
type textarea "[PERSON_NAME] called and needs Left Pan a vm to cb, asked if we could come out …"
type textarea "x"
type textarea "[PERSON_NAME] called and needs Left Pan a vm to cb, asked if we could come out …"
type textarea "x"
type textarea "[PERSON_NAME] called and needs t Left Pan a vm to cb, asked if we could come ou…"
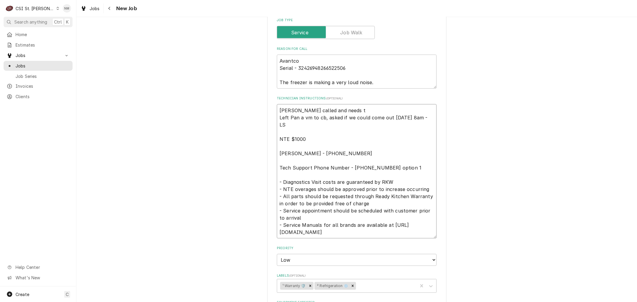
type textarea "x"
type textarea "[PERSON_NAME] called and needs te Left Pan a vm to cb, asked if we could come o…"
type textarea "x"
type textarea "[PERSON_NAME] called and needs tec Left Pan a vm to cb, asked if we could come …"
type textarea "x"
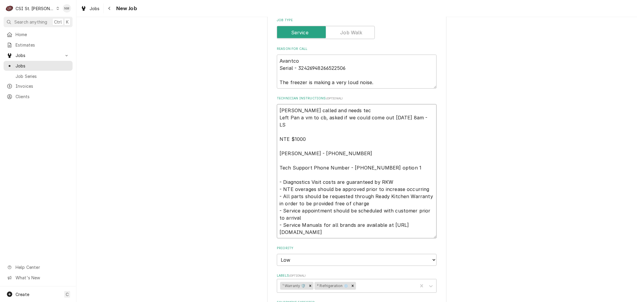
type textarea "[PERSON_NAME] called and needs tech Left Pan a vm to cb, asked if we could come…"
type textarea "x"
type textarea "[PERSON_NAME] called and needs tech Left Pan a vm to cb, asked if we could come…"
type textarea "x"
type textarea "[PERSON_NAME] called and needs tech t Left Pan a vm to cb, asked if we could co…"
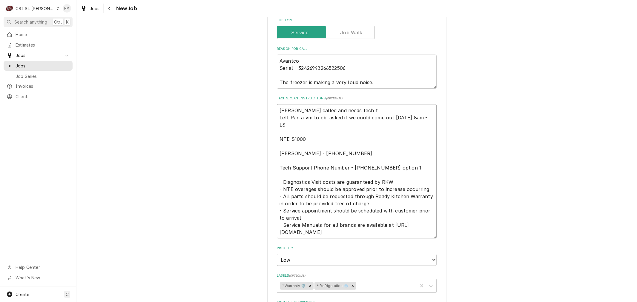
type textarea "x"
type textarea "[PERSON_NAME] called and needs tech to Left Pan a vm to cb, asked if we could c…"
type textarea "x"
type textarea "[PERSON_NAME] called and needs tech to Left Pan a vm to cb, asked if we could c…"
type textarea "x"
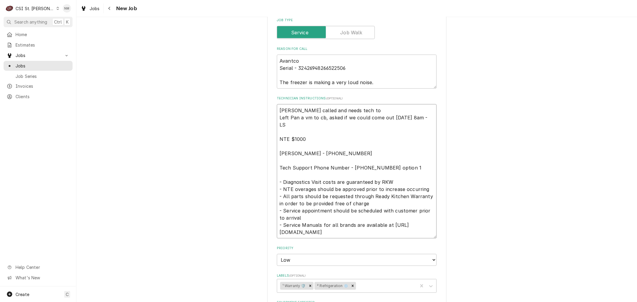
type textarea "[PERSON_NAME] called and needs tech to c Left Pan a vm to cb, asked if we could…"
type textarea "x"
type textarea "[PERSON_NAME] called and needs tech to co Left Pan a vm to cb, asked if we coul…"
type textarea "x"
type textarea "[PERSON_NAME] called and needs tech to com Left Pan a vm to cb, asked if we cou…"
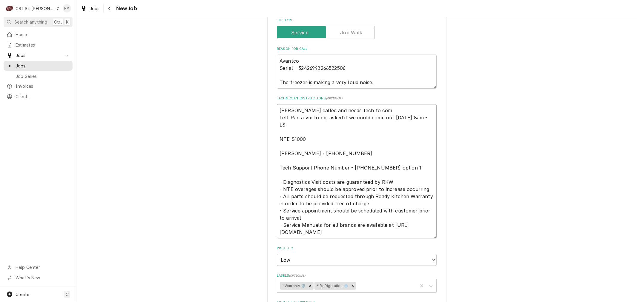
type textarea "x"
type textarea "[PERSON_NAME] called and needs tech to come Left Pan a vm to cb, asked if we co…"
type textarea "x"
type textarea "[PERSON_NAME] called and needs tech to come Left Pan a vm to cb, asked if we co…"
type textarea "x"
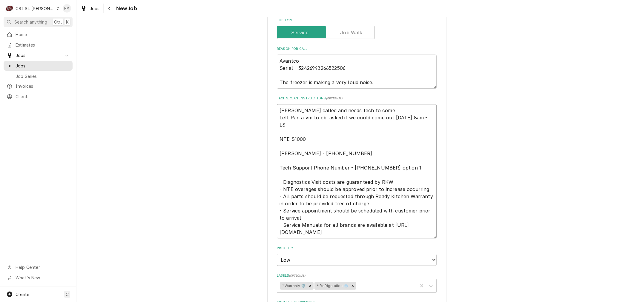
type textarea "[PERSON_NAME] called and needs tech to come a Left Pan a vm to cb, asked if we …"
type textarea "x"
type textarea "[PERSON_NAME] called and needs tech to come at Left Pan a vm to cb, asked if we…"
type textarea "x"
type textarea "[PERSON_NAME] called and needs tech to come at Left Pan a vm to cb, asked if we…"
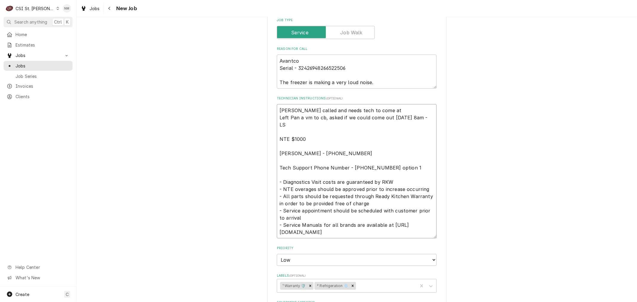
type textarea "x"
type textarea "[PERSON_NAME] called and needs tech to come at 8 Left Pan a vm to cb, asked if …"
type textarea "x"
type textarea "[PERSON_NAME] called and needs tech to come at 8: Left Pan a vm to cb, asked if…"
type textarea "x"
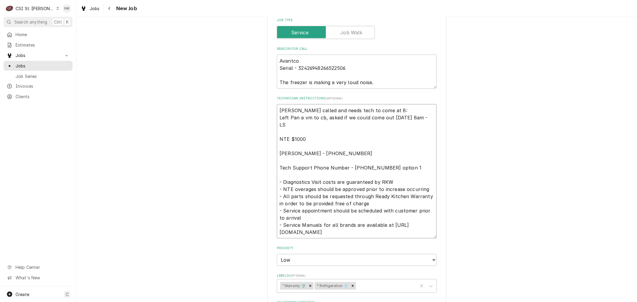
type textarea "[PERSON_NAME] called and needs tech to come at 8:3 Left Pan a vm to cb, asked i…"
type textarea "x"
type textarea "[PERSON_NAME] called and needs tech to come at 8:30 Left Pan a vm to cb, asked …"
type textarea "x"
type textarea "[PERSON_NAME] called and needs tech to come at 8:30 Left Pan a vm to cb, asked …"
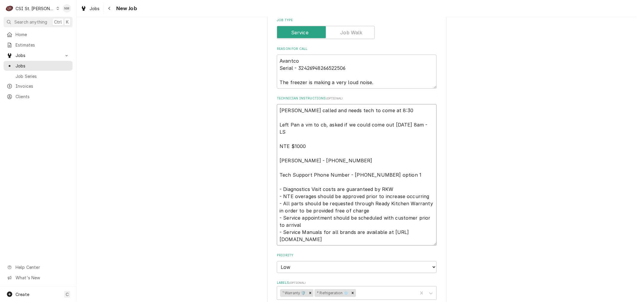
type textarea "x"
type textarea "[PERSON_NAME] called and needs tech to come at 8:30 Left Pan a vm to cb, asked …"
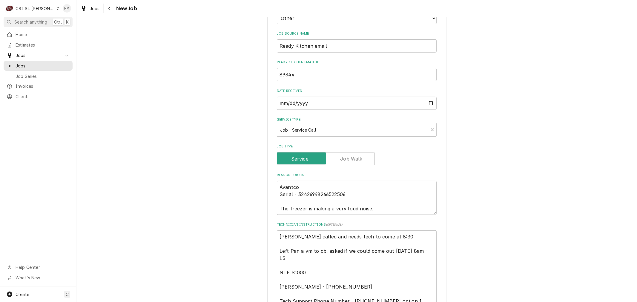
scroll to position [199, 0]
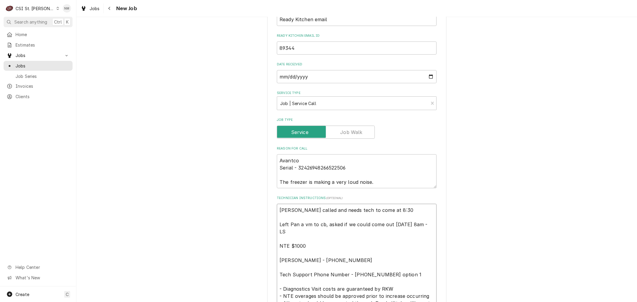
drag, startPoint x: 381, startPoint y: 211, endPoint x: 271, endPoint y: 212, distance: 110.3
click at [271, 212] on div "Use the fields below to edit this job: Client Details Client [PERSON_NAME] ASSO…" at bounding box center [356, 240] width 179 height 820
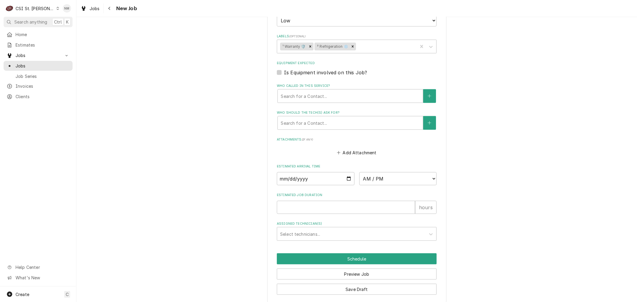
scroll to position [550, 0]
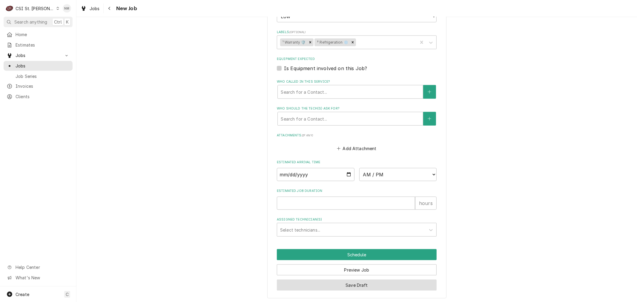
click at [352, 282] on button "Save Draft" at bounding box center [357, 285] width 160 height 11
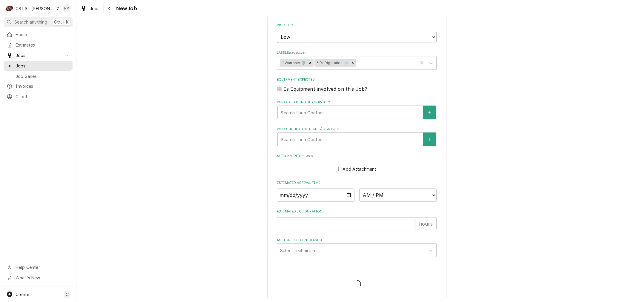
type textarea "x"
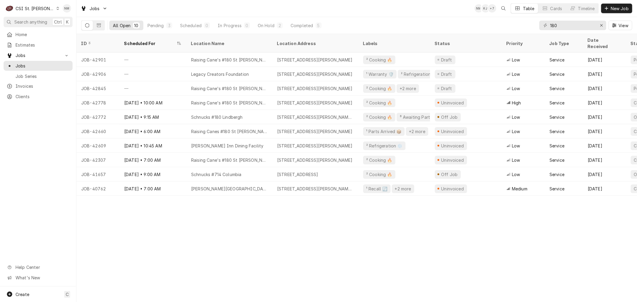
click at [56, 10] on div "Dynamic Content Wrapper" at bounding box center [57, 8] width 3 height 4
click at [79, 13] on div "CSI [US_STATE][GEOGRAPHIC_DATA]" at bounding box center [91, 12] width 79 height 6
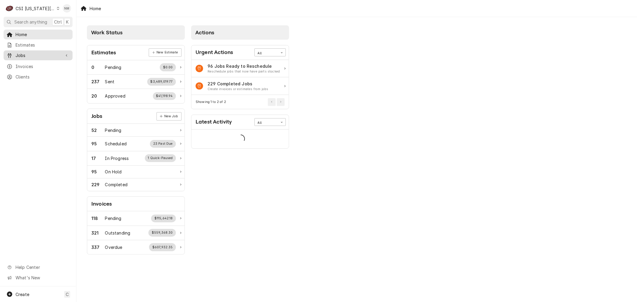
drag, startPoint x: 19, startPoint y: 50, endPoint x: 19, endPoint y: 58, distance: 7.8
click at [19, 54] on div "Jobs" at bounding box center [38, 55] width 67 height 7
click at [21, 63] on span "Jobs" at bounding box center [43, 66] width 54 height 6
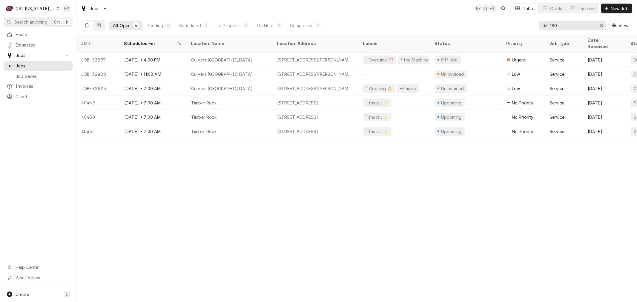
drag, startPoint x: 601, startPoint y: 25, endPoint x: 624, endPoint y: 13, distance: 25.7
click at [602, 25] on icon "Erase input" at bounding box center [601, 25] width 3 height 4
click at [625, 6] on span "New Job" at bounding box center [620, 8] width 20 height 6
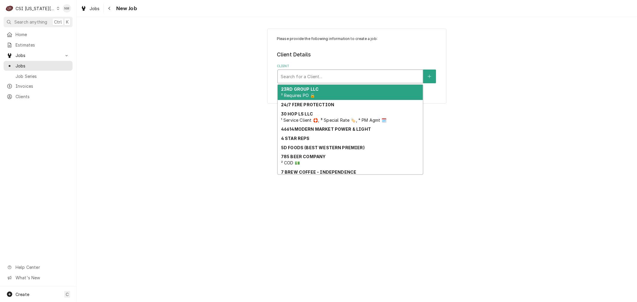
click at [325, 74] on div "Client" at bounding box center [350, 76] width 139 height 11
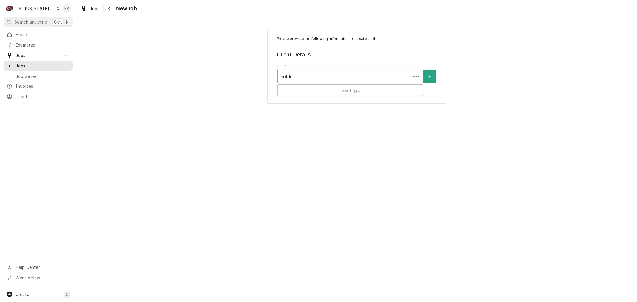
type input "holden"
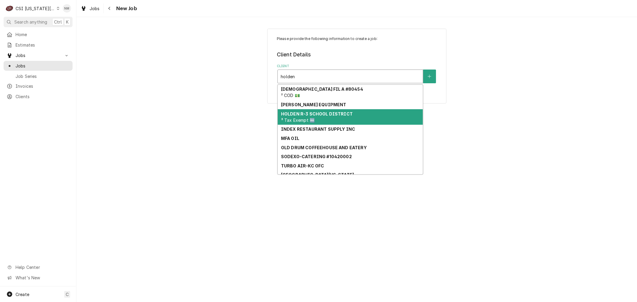
click at [334, 112] on strong "HOLDEN R-3 SCHOOL DISTRICT" at bounding box center [317, 113] width 72 height 5
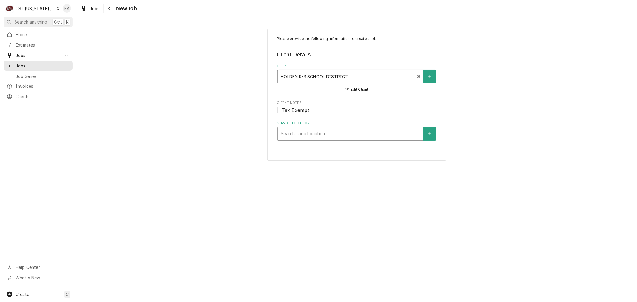
click at [338, 133] on div "Service Location" at bounding box center [350, 134] width 139 height 11
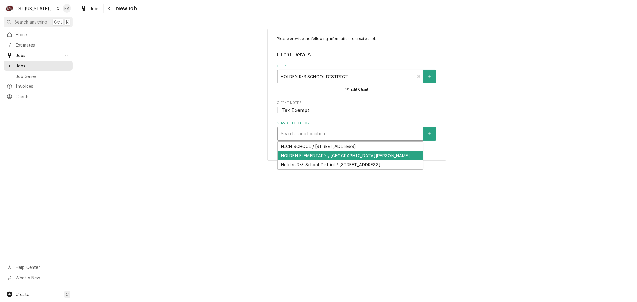
click at [339, 155] on div "HOLDEN ELEMENTARY / Eagle Dr, Holden, MO 64040" at bounding box center [350, 155] width 145 height 9
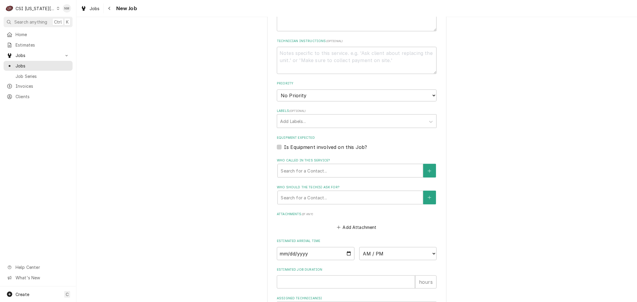
scroll to position [299, 0]
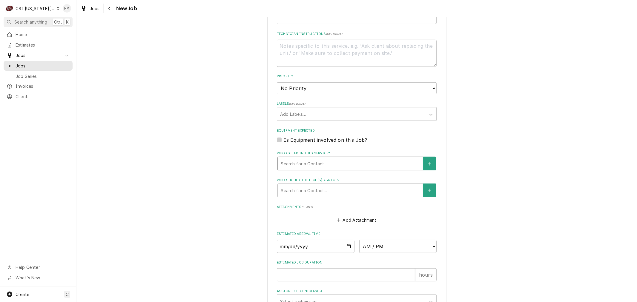
click at [369, 159] on div "Who called in this service?" at bounding box center [350, 163] width 139 height 11
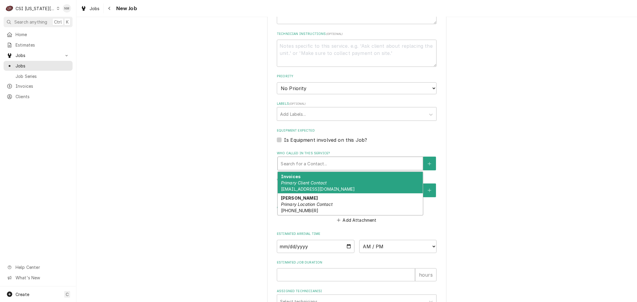
click at [313, 158] on div "Who called in this service?" at bounding box center [350, 163] width 139 height 11
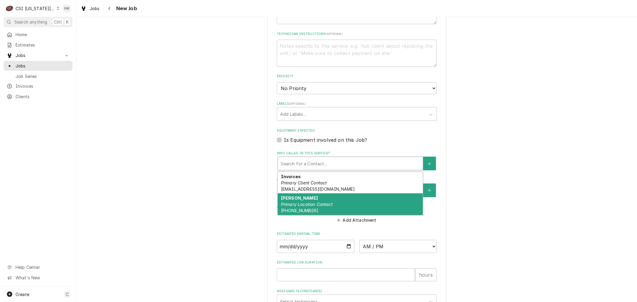
click at [315, 200] on div "JAMES Primary Location Contact (816) 258-3977" at bounding box center [350, 205] width 145 height 22
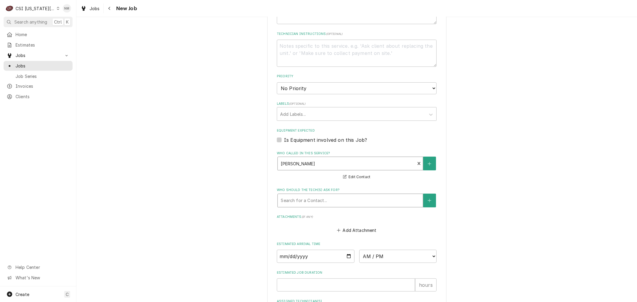
click at [316, 203] on div "Who should the tech(s) ask for?" at bounding box center [350, 200] width 139 height 11
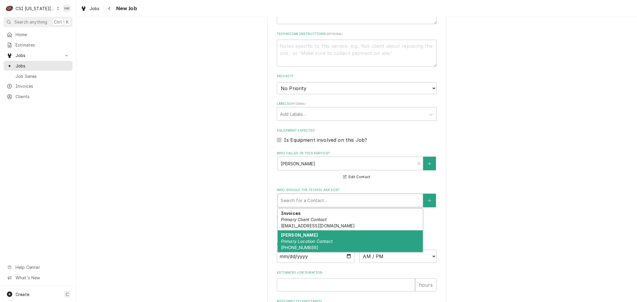
click at [315, 239] on em "Primary Location Contact" at bounding box center [307, 241] width 52 height 5
type textarea "x"
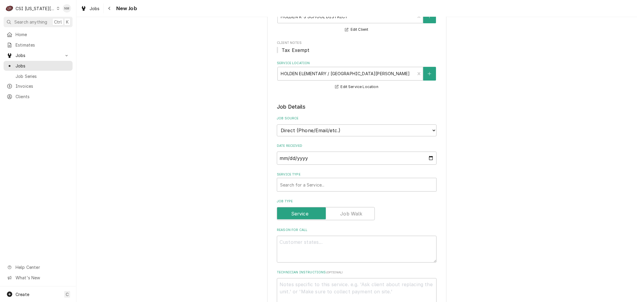
scroll to position [33, 0]
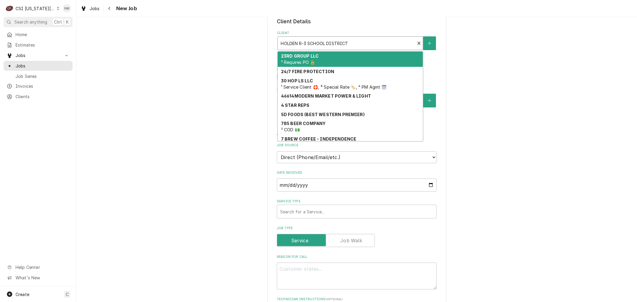
click at [358, 45] on div "Client" at bounding box center [346, 43] width 131 height 11
type input "h"
type textarea "x"
type input "ho"
type textarea "x"
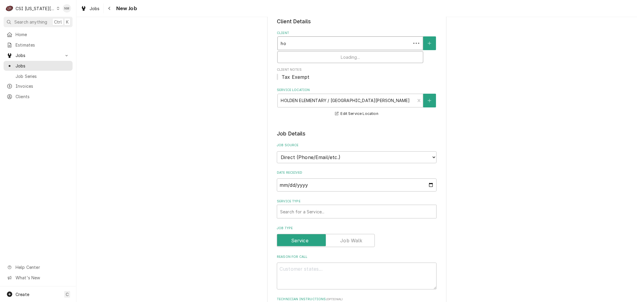
type input "hol"
type textarea "x"
type input "hold"
type textarea "x"
type input "holde"
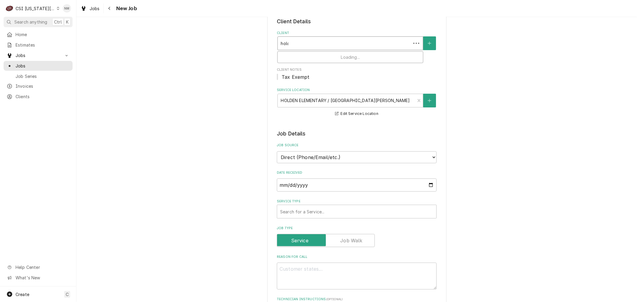
type textarea "x"
type input "holden"
type textarea "x"
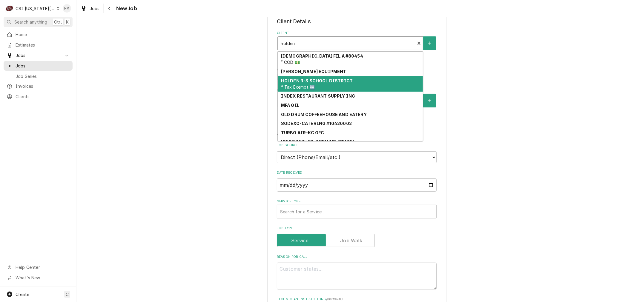
click at [337, 86] on div "HOLDEN R-3 SCHOOL DISTRICT ³ Tax Exempt 🆓" at bounding box center [350, 84] width 145 height 16
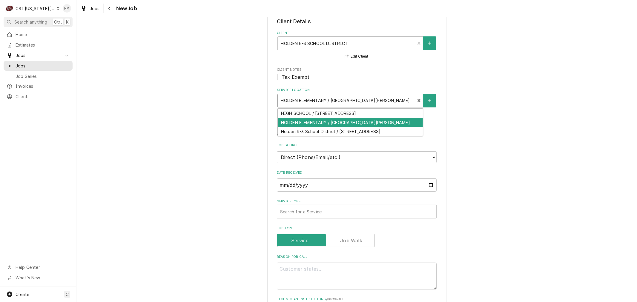
click at [344, 100] on div "Service Location" at bounding box center [346, 100] width 131 height 11
click at [362, 122] on div "HOLDEN ELEMENTARY / Eagle Dr, Holden, MO 64040" at bounding box center [350, 122] width 145 height 9
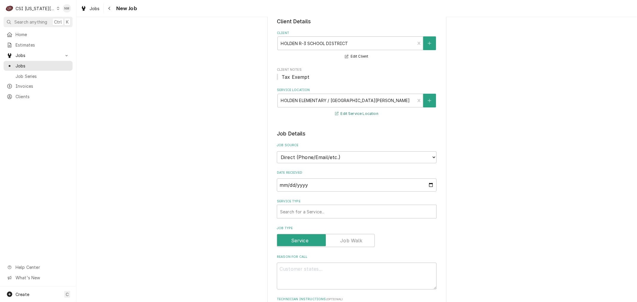
click at [355, 114] on button "Edit Service Location" at bounding box center [356, 113] width 45 height 7
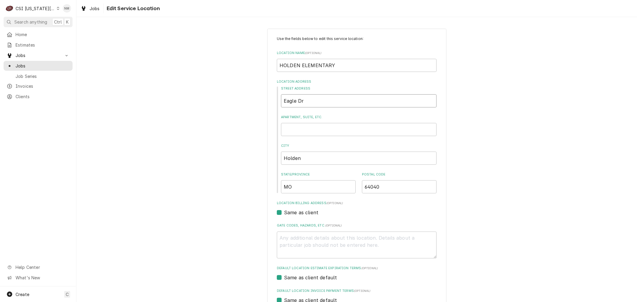
click at [282, 101] on input "Eagle Dr" at bounding box center [359, 100] width 156 height 13
type textarea "x"
type input "Eagle Dr"
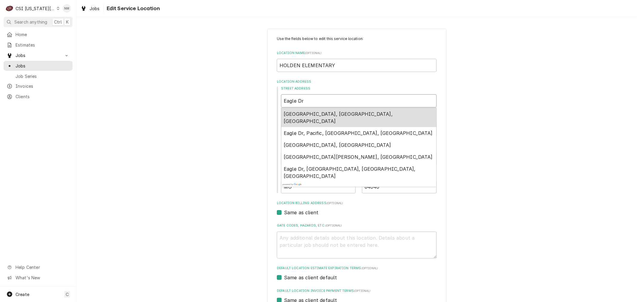
type textarea "x"
type input "Eagle Dr"
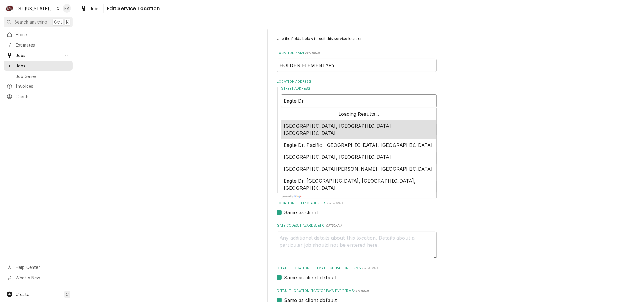
type textarea "x"
type input "3Eagle Dr"
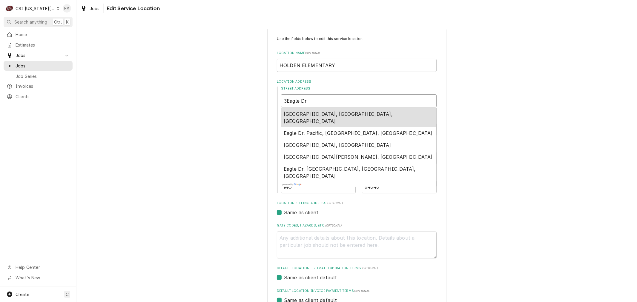
type textarea "x"
type input "30Eagle Dr"
type textarea "x"
type input "301Eagle Dr"
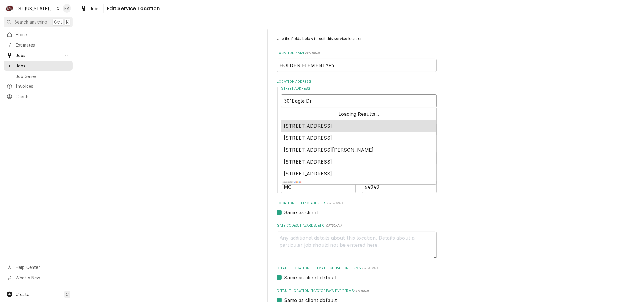
type textarea "x"
type input "301 Eagle Dr"
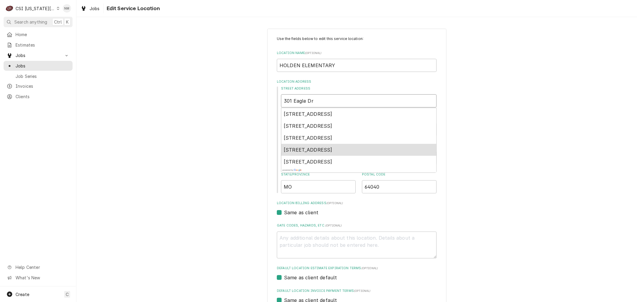
click at [333, 152] on span "301 Eagle Drive, Holden, MO, USA" at bounding box center [308, 150] width 49 height 6
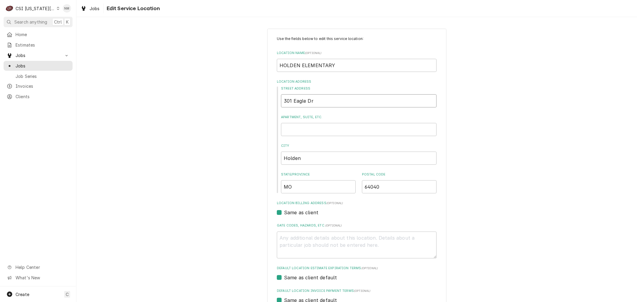
type textarea "x"
type input "301 Eagle Dr"
drag, startPoint x: 334, startPoint y: 65, endPoint x: 298, endPoint y: 69, distance: 35.5
click at [298, 69] on input "HOLDEN ELEMENTARY" at bounding box center [357, 65] width 160 height 13
type textarea "x"
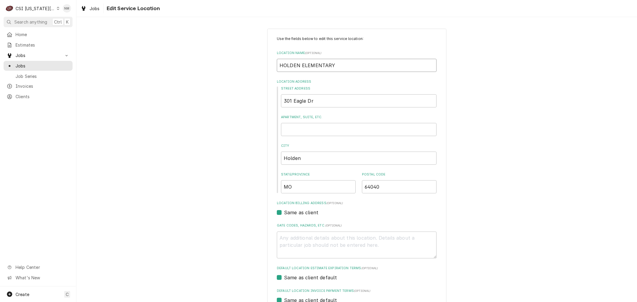
type input "HOLDEN M"
type textarea "x"
type input "HOLDEN MI"
type textarea "x"
type input "HOLDEN MID"
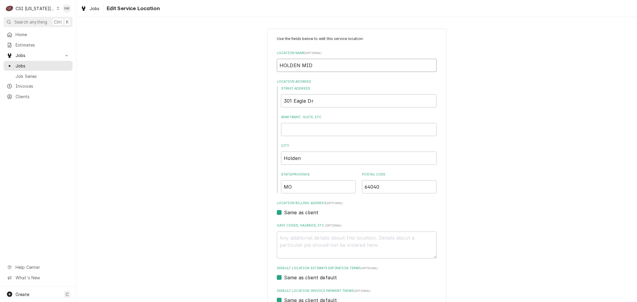
type textarea "x"
type input "HOLDEN MIDD"
type textarea "x"
type input "HOLDEN MIDDL"
type textarea "x"
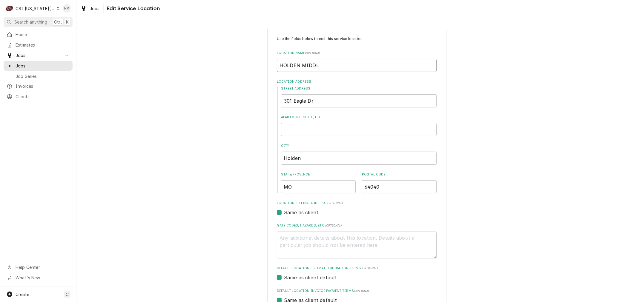
type input "HOLDEN MIDDLE"
type textarea "x"
type input "HOLDEN MIDDLE"
type textarea "x"
type input "HOLDEN MIDDLE S"
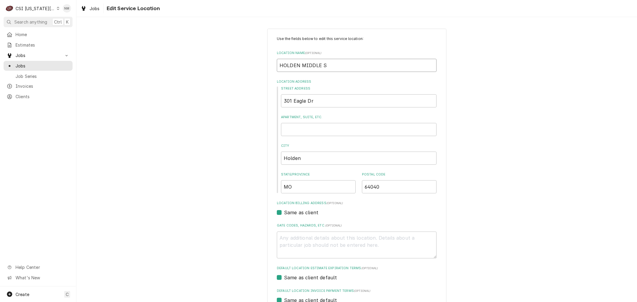
type textarea "x"
type input "HOLDEN MIDDLE SC"
type textarea "x"
type input "HOLDEN MIDDLE SCH"
type textarea "x"
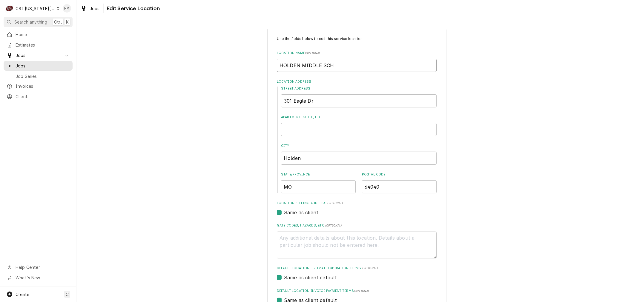
type input "HOLDEN MIDDLE SCHO"
type textarea "x"
type input "HOLDEN MIDDLE SCHOO"
type textarea "x"
type input "HOLDEN MIDDLE SCHOOL"
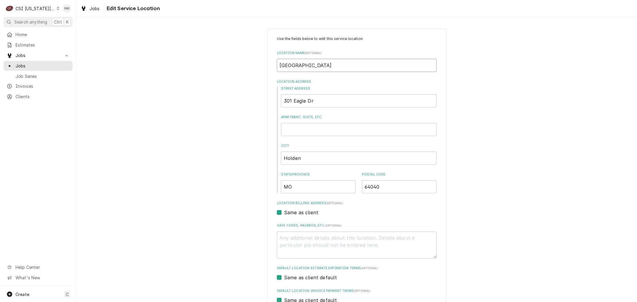
type textarea "x"
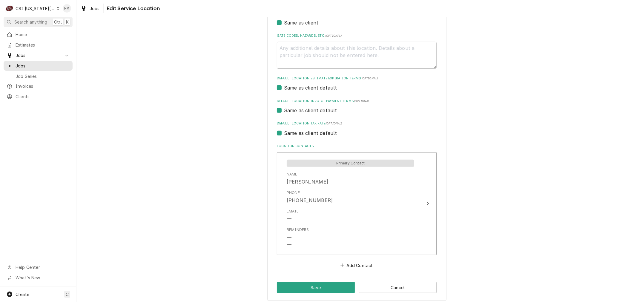
scroll to position [194, 0]
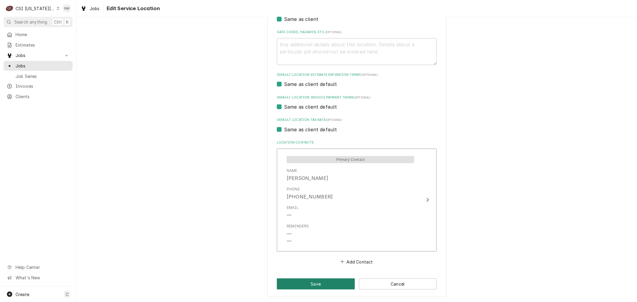
type input "HOLDEN MIDDLE SCHOOL"
click at [323, 283] on button "Save" at bounding box center [316, 284] width 78 height 11
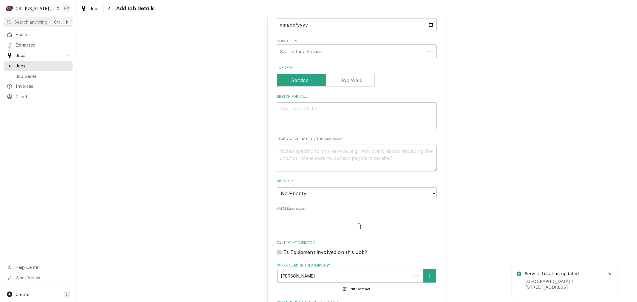
scroll to position [33, 0]
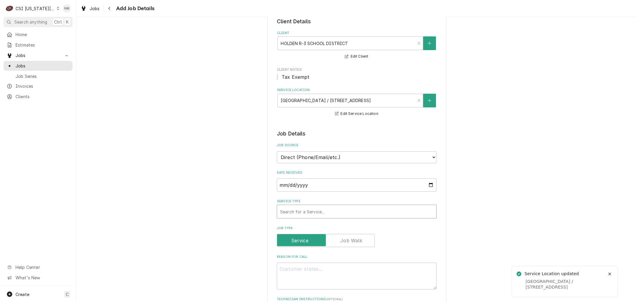
click at [351, 213] on div "Service Type" at bounding box center [356, 212] width 153 height 11
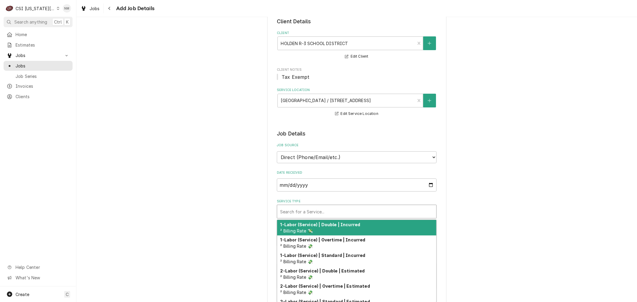
type textarea "x"
type input "S"
type textarea "x"
type input "SE"
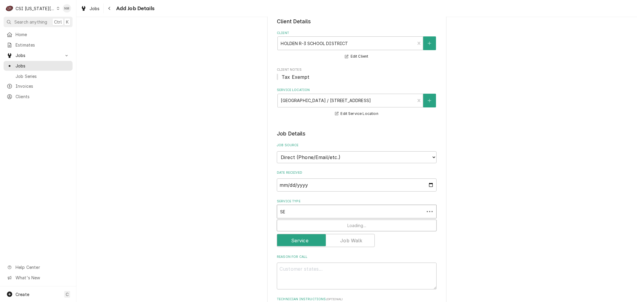
type textarea "x"
type input "SER"
type textarea "x"
type input "SERV"
type textarea "x"
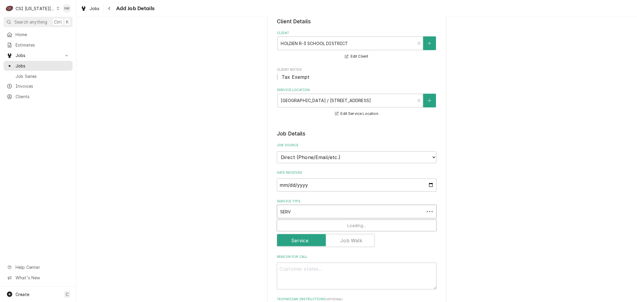
type input "SERVI"
type textarea "x"
type input "SERVIC"
type textarea "x"
type input "SERVIC"
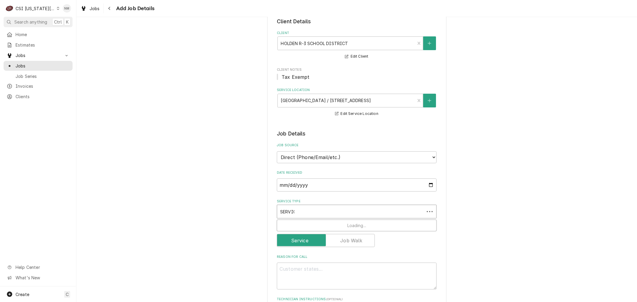
type textarea "x"
type input "SERVIC E"
type textarea "x"
type input "SERVIC E"
type textarea "x"
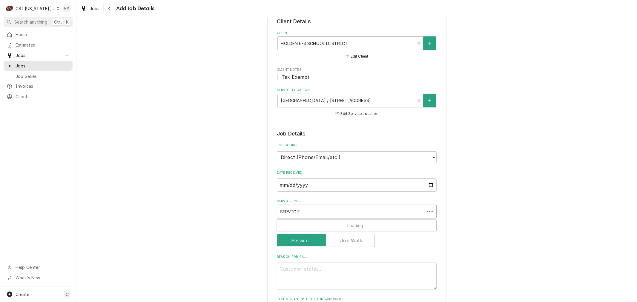
type input "SERVIC E"
type textarea "x"
type input "SERVIC"
type textarea "x"
type input "SERVIC"
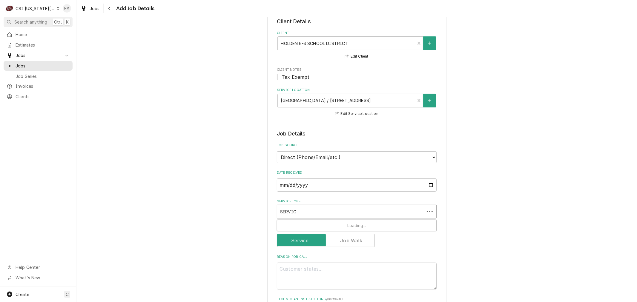
type textarea "x"
type input "SERVICE"
type textarea "x"
type input "SERVICE"
type textarea "x"
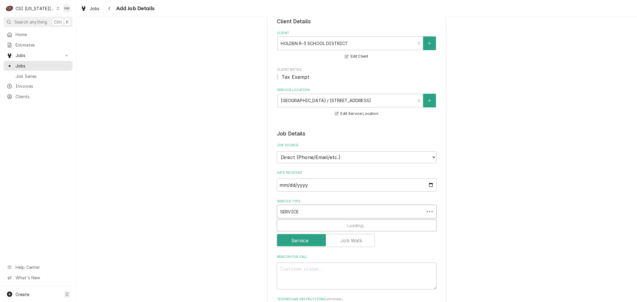
type input "SERVICE C"
type textarea "x"
type input "SERVICE CA"
type textarea "x"
type input "SERVICE CAL"
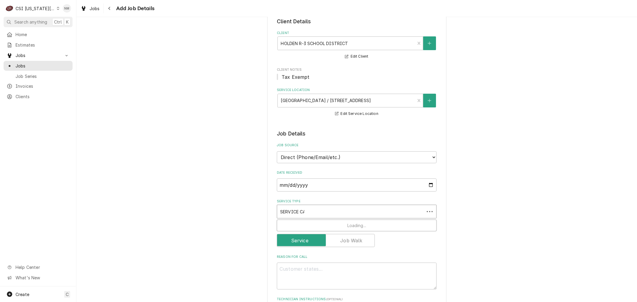
type textarea "x"
type input "SERVICE CALL"
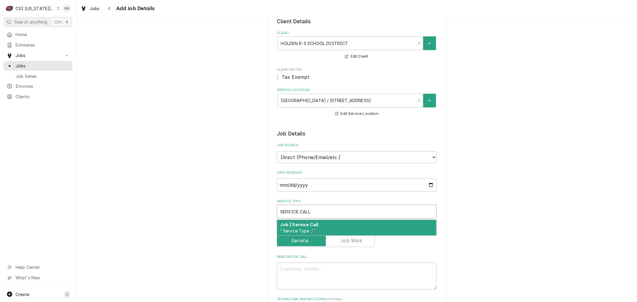
click at [361, 230] on div "Job | Service Call ¹ Service Type 🛠️" at bounding box center [356, 228] width 159 height 16
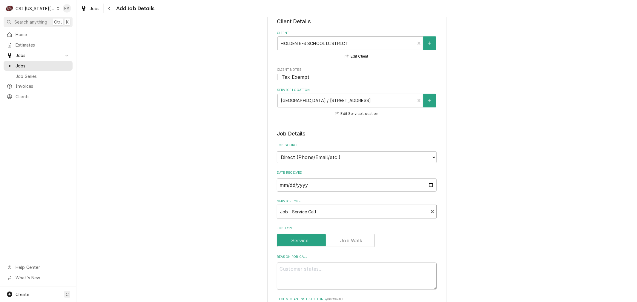
click at [354, 274] on textarea "Reason For Call" at bounding box center [357, 276] width 160 height 27
type textarea "x"
type textarea "d"
type textarea "x"
type textarea "dI"
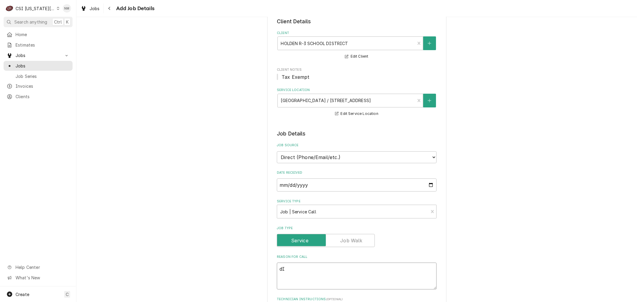
type textarea "x"
type textarea "dIS"
type textarea "x"
type textarea "dISH"
type textarea "x"
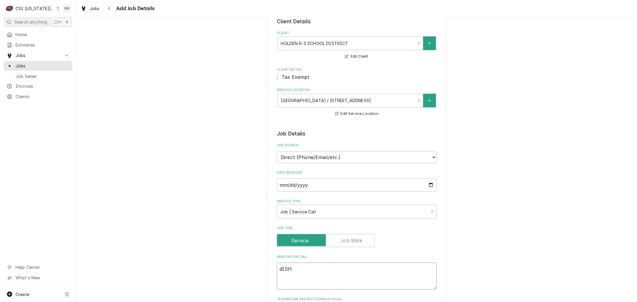
type textarea "dISH"
type textarea "x"
type textarea "dISH"
type textarea "x"
type textarea "dIS"
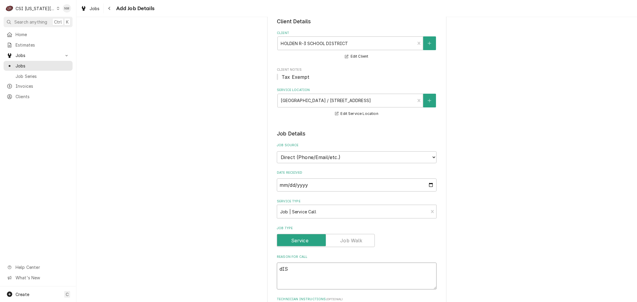
type textarea "x"
type textarea "dI"
type textarea "x"
type textarea "d"
type textarea "x"
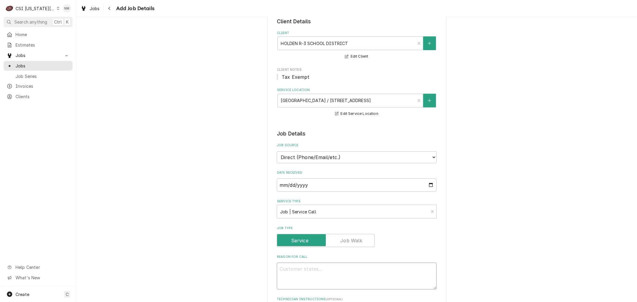
type textarea "x"
type textarea "d"
type textarea "x"
type textarea "dI"
type textarea "x"
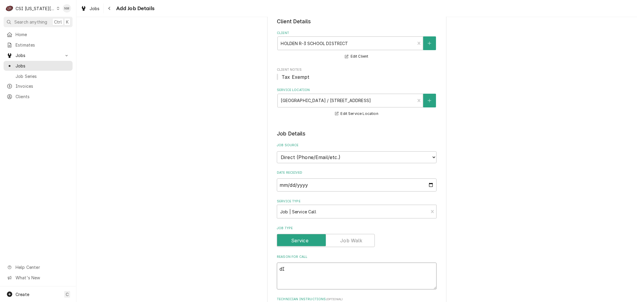
type textarea "d"
type textarea "x"
type textarea "d"
type textarea "x"
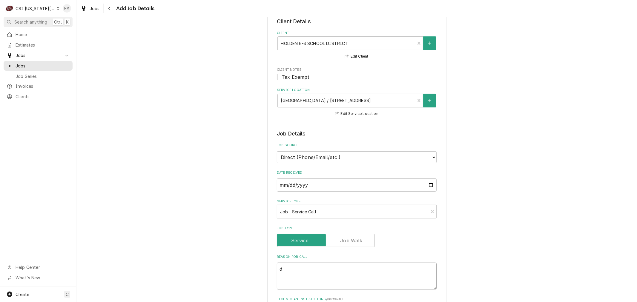
type textarea "dI"
type textarea "x"
type textarea "dIS"
type textarea "x"
type textarea "dISH"
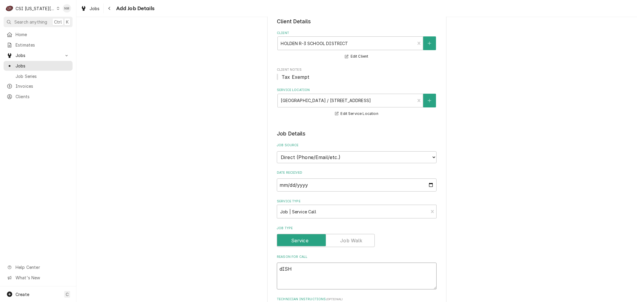
type textarea "x"
type textarea "dISH"
type textarea "x"
type textarea "dISH M"
type textarea "x"
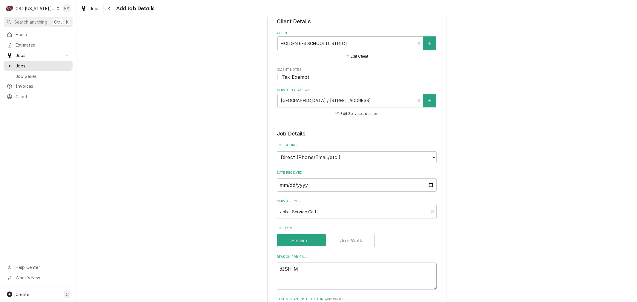
type textarea "dISH MA"
type textarea "x"
type textarea "dISH M"
type textarea "x"
type textarea "dISH M="
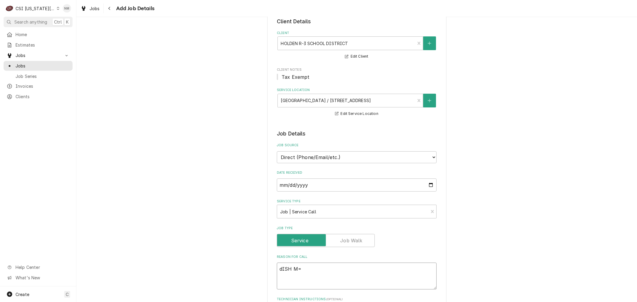
type textarea "x"
type textarea "dISH M"
type textarea "x"
type textarea "dISH"
type textarea "x"
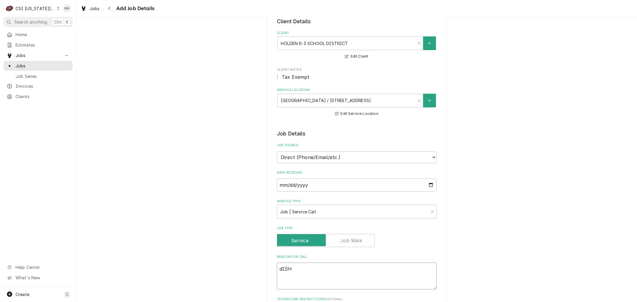
type textarea "dISH"
type textarea "x"
type textarea "dIS"
type textarea "x"
type textarea "dI"
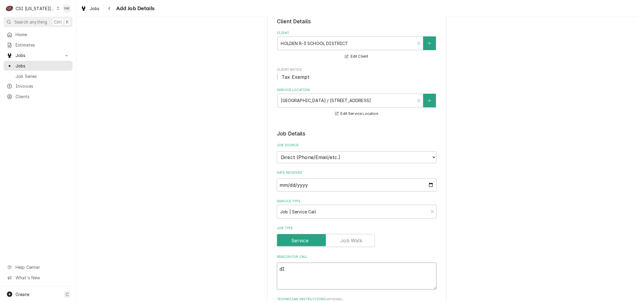
type textarea "x"
type textarea "d"
type textarea "x"
type textarea "D"
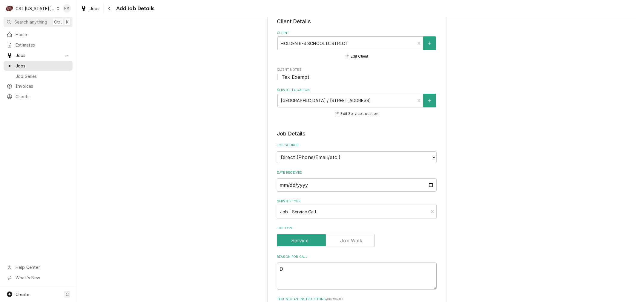
type textarea "x"
type textarea "Di"
type textarea "x"
type textarea "Dis"
type textarea "x"
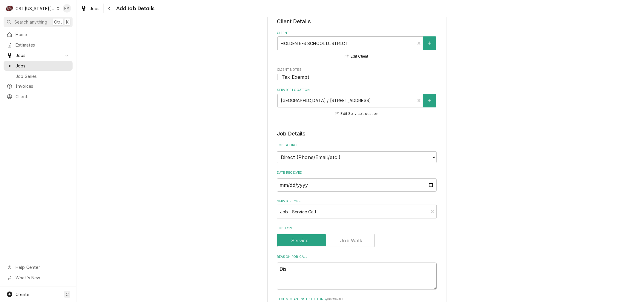
type textarea "Dish"
type textarea "x"
type textarea "Dishg"
type textarea "x"
type textarea "Dishg"
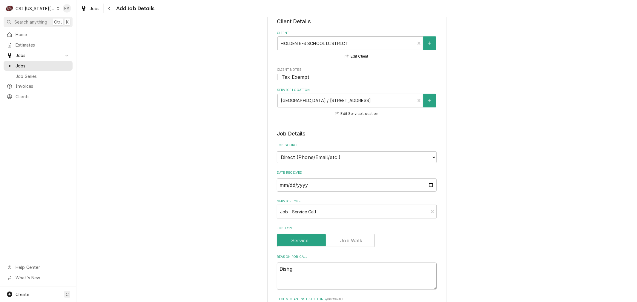
type textarea "x"
type textarea "Dishg m"
type textarea "x"
type textarea "Dishg ma"
type textarea "x"
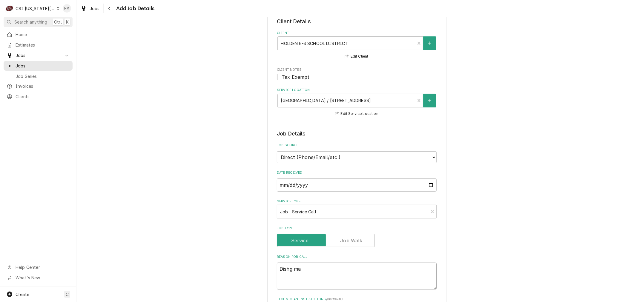
type textarea "Dishg m"
type textarea "x"
type textarea "Dishg m="
type textarea "x"
type textarea "Dishg m"
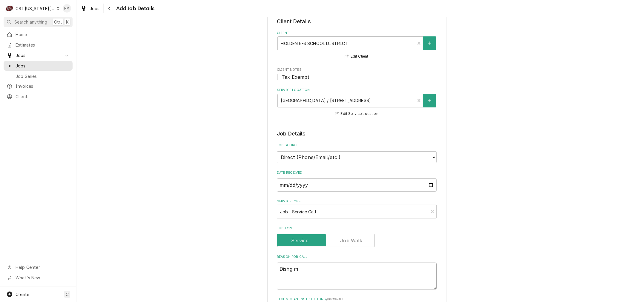
type textarea "x"
type textarea "Dishg"
type textarea "x"
type textarea "Dishg"
type textarea "x"
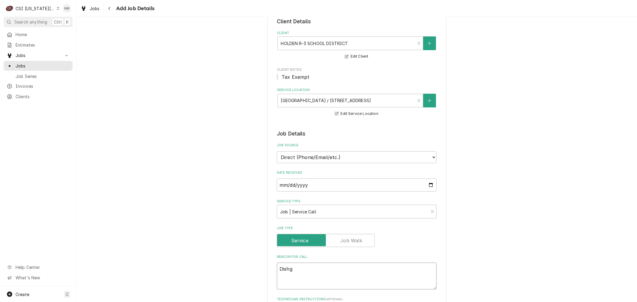
type textarea "Dish"
type textarea "x"
type textarea "Dish"
type textarea "x"
type textarea "Dish m"
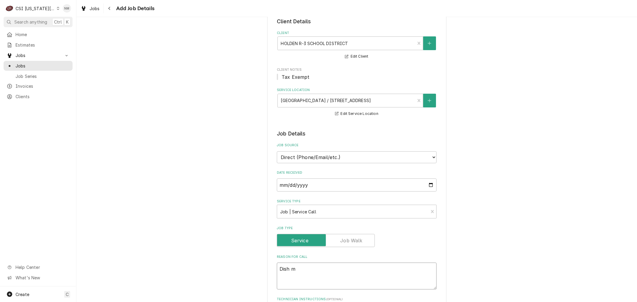
type textarea "x"
type textarea "Dish ma"
type textarea "x"
type textarea "Dish mac"
type textarea "x"
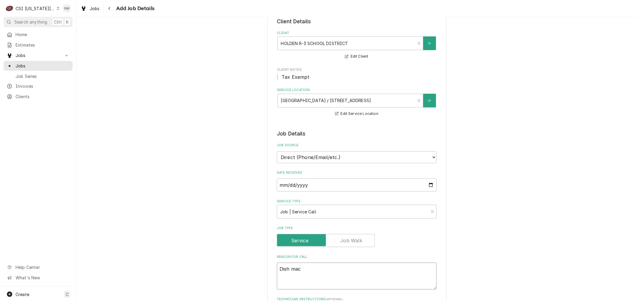
type textarea "Dish mach"
type textarea "x"
type textarea "Dish machi"
type textarea "x"
type textarea "Dish machin"
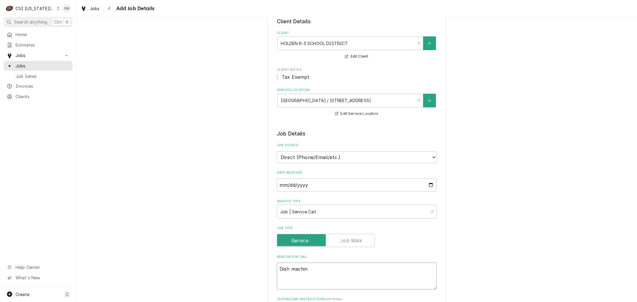
type textarea "x"
type textarea "Dish machine"
type textarea "x"
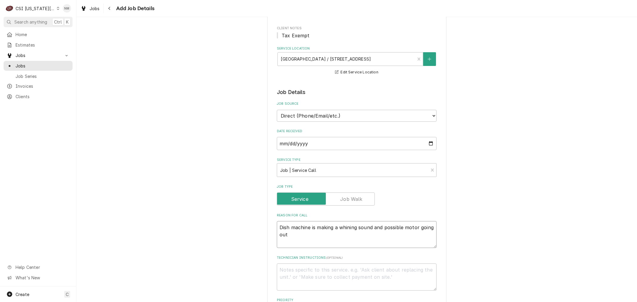
scroll to position [166, 0]
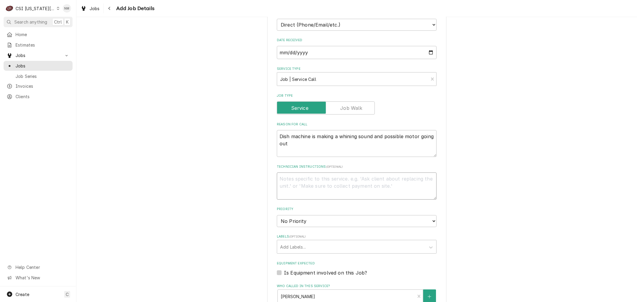
click at [331, 187] on textarea "Technician Instructions ( optional )" at bounding box center [357, 186] width 160 height 27
click at [367, 220] on select "No Priority Urgent High Medium Low" at bounding box center [357, 221] width 160 height 12
click at [277, 215] on select "No Priority Urgent High Medium Low" at bounding box center [357, 221] width 160 height 12
click at [397, 243] on div "Labels" at bounding box center [351, 247] width 143 height 11
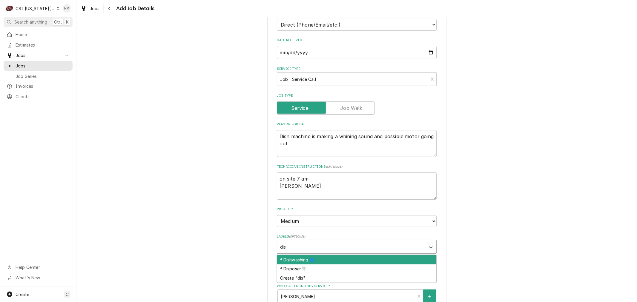
click at [379, 257] on div "² Dishwashing 🌀" at bounding box center [356, 260] width 159 height 9
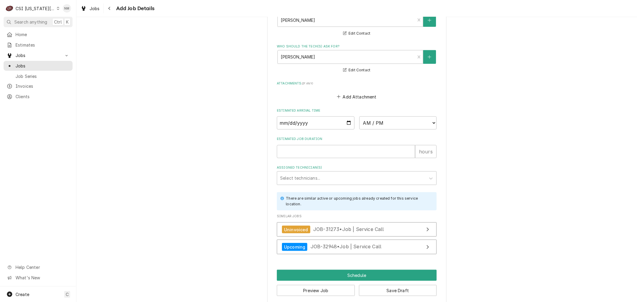
scroll to position [448, 0]
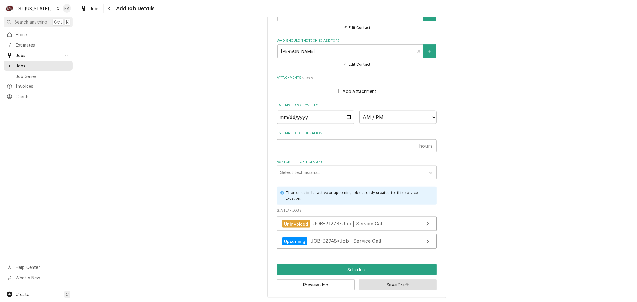
click at [384, 284] on button "Save Draft" at bounding box center [398, 285] width 78 height 11
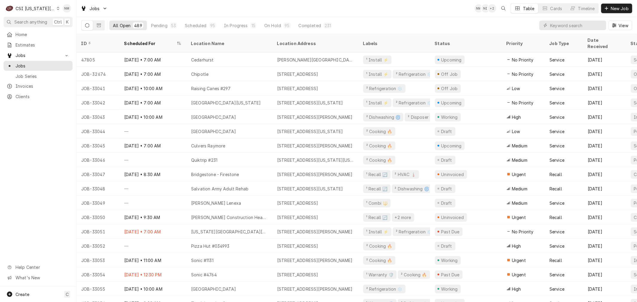
click at [57, 7] on icon "Dynamic Content Wrapper" at bounding box center [58, 8] width 2 height 3
click at [65, 33] on div "CSI St. [PERSON_NAME]" at bounding box center [102, 33] width 87 height 6
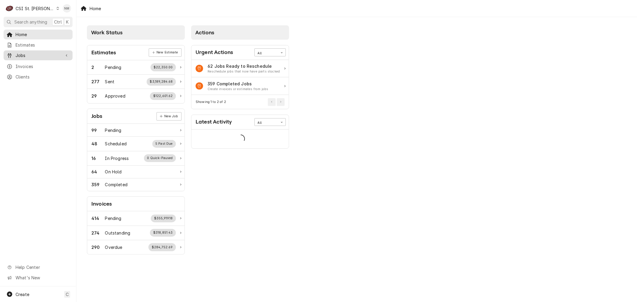
click at [27, 52] on span "Jobs" at bounding box center [38, 55] width 45 height 6
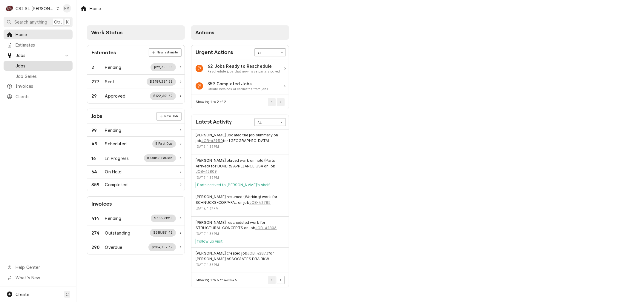
click at [23, 63] on span "Jobs" at bounding box center [43, 66] width 54 height 6
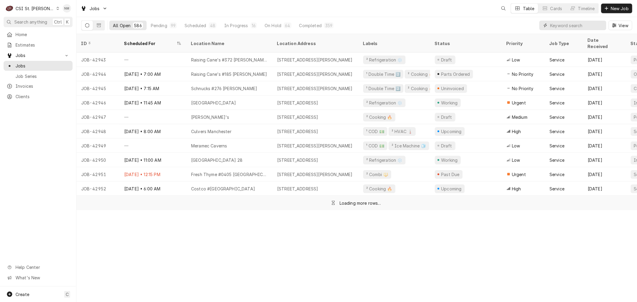
click at [578, 23] on input "Dynamic Content Wrapper" at bounding box center [577, 26] width 53 height 10
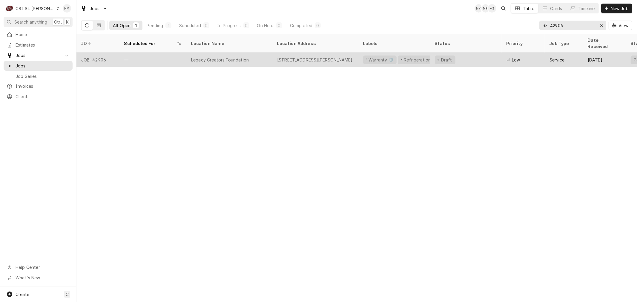
type input "42906"
click at [166, 54] on div "—" at bounding box center [153, 60] width 67 height 14
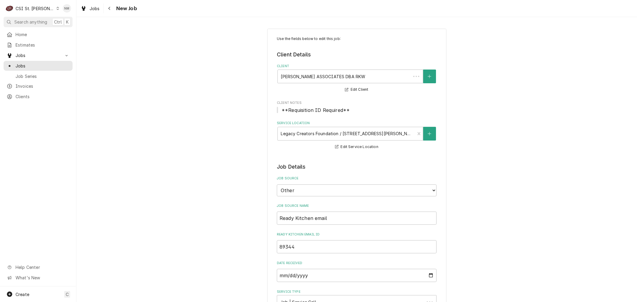
type textarea "x"
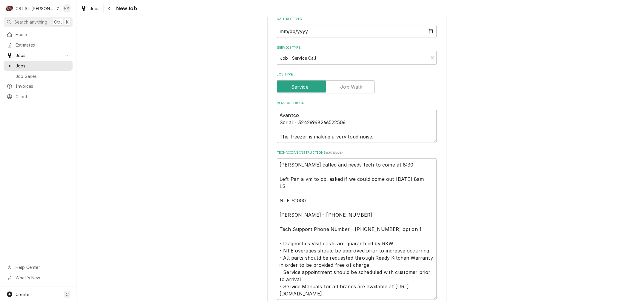
scroll to position [265, 0]
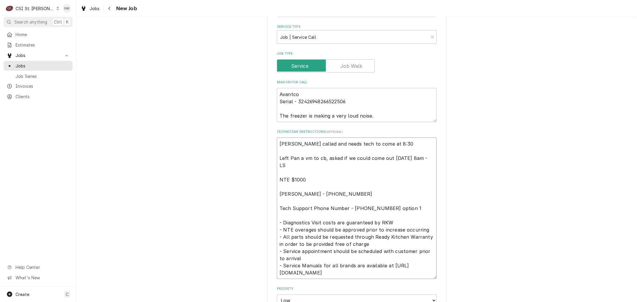
drag, startPoint x: 335, startPoint y: 193, endPoint x: 303, endPoint y: 193, distance: 32.3
click at [303, 193] on textarea "Pam called and needs tech to come at 8:30 Left Pan a vm to cb, asked if we coul…" at bounding box center [357, 209] width 160 height 142
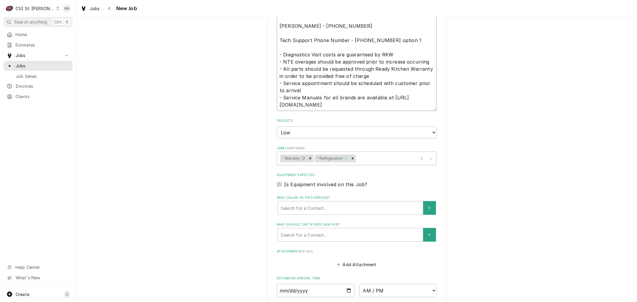
scroll to position [465, 0]
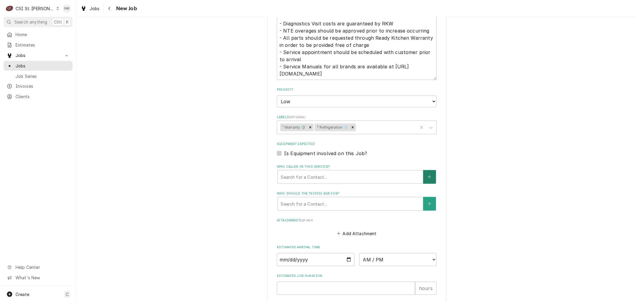
click at [428, 175] on icon "Create New Contact" at bounding box center [430, 177] width 4 height 4
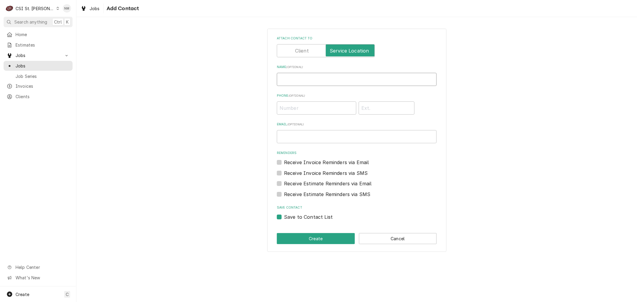
click at [301, 79] on input "Name ( optional )" at bounding box center [357, 79] width 160 height 13
type input "Pam Bell"
click at [289, 106] on input "Phone ( optional )" at bounding box center [316, 108] width 79 height 13
paste input "(314) 369-2885"
type input "(314) 369-2885"
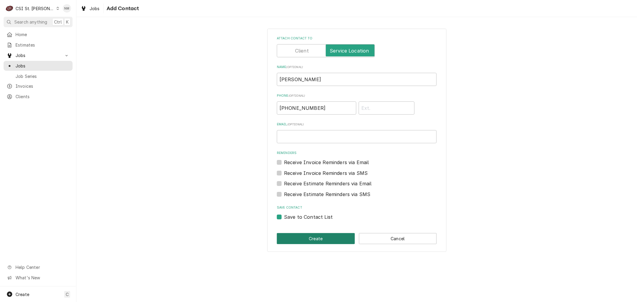
click at [326, 238] on button "Create" at bounding box center [316, 238] width 78 height 11
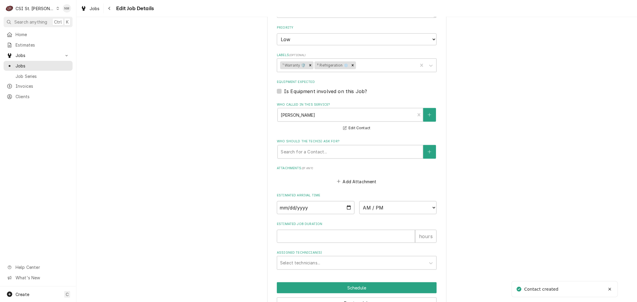
scroll to position [531, 0]
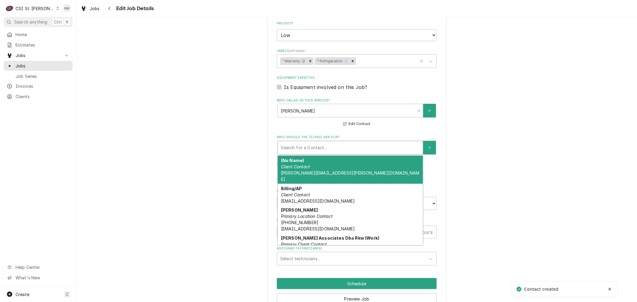
click at [331, 148] on div "Who should the tech(s) ask for?" at bounding box center [350, 148] width 139 height 11
type textarea "x"
type input "p"
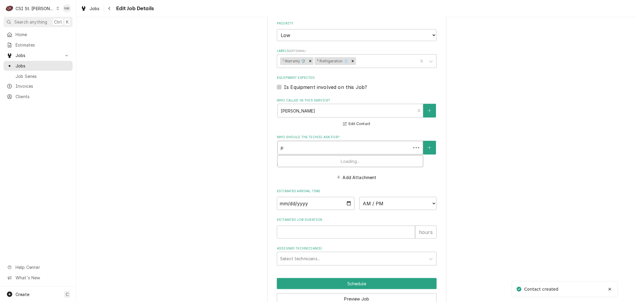
type textarea "x"
type input "pa"
type textarea "x"
type input "pam"
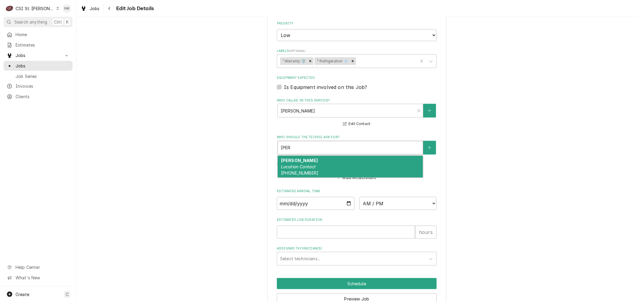
click at [324, 163] on div "Pam Bell Location Contact (314) 369-2885" at bounding box center [350, 167] width 145 height 22
type textarea "x"
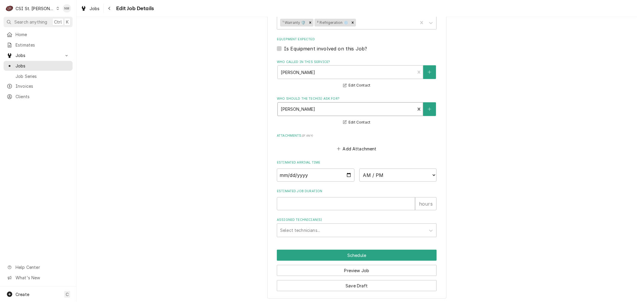
scroll to position [570, 0]
click at [356, 282] on button "Save Draft" at bounding box center [357, 285] width 160 height 11
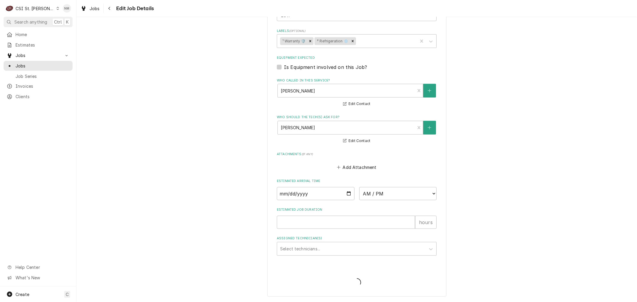
scroll to position [549, 0]
type textarea "x"
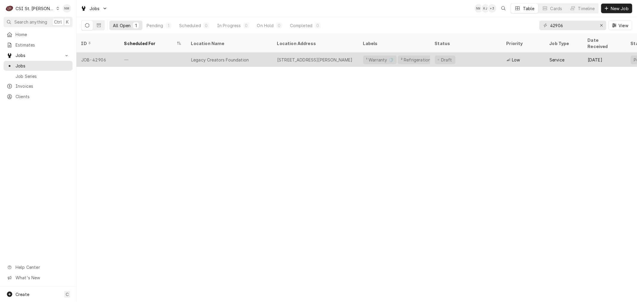
click at [169, 53] on div "—" at bounding box center [153, 60] width 67 height 14
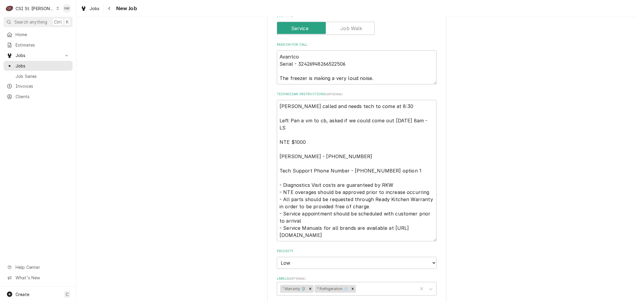
scroll to position [299, 0]
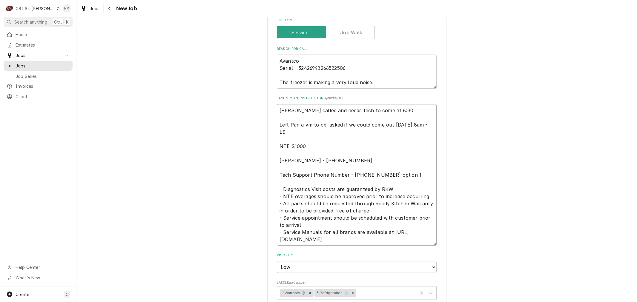
drag, startPoint x: 381, startPoint y: 111, endPoint x: 270, endPoint y: 111, distance: 110.6
click at [270, 111] on div "Use the fields below to edit this job: Client Details Client [PERSON_NAME] ASSO…" at bounding box center [356, 140] width 179 height 820
type textarea "x"
type textarea "S Left Pan a vm to cb, asked if we could come out [DATE] 8am - LS NTE $1000 [PE…"
type textarea "x"
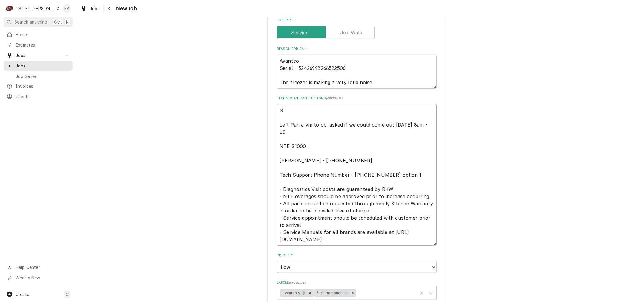
type textarea "Sc Left Pan a vm to cb, asked if we could come out [DATE] 8am - LS NTE $1000 [P…"
type textarea "x"
type textarea "Sch Left Pan a vm to cb, asked if we could come out [DATE] 8am - LS NTE $1000 […"
type textarea "x"
type textarea "Sche Left Pan a vm to cb, asked if we could come out [DATE] 8am - LS NTE $1000 …"
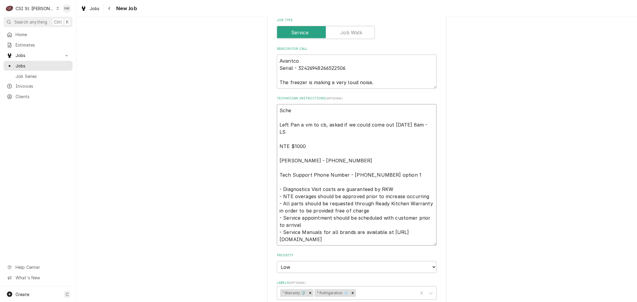
type textarea "x"
type textarea "Sched Left Pan a vm to cb, asked if we could come out [DATE] 8am - LS NTE $1000…"
type textarea "x"
type textarea "Schedu Left Pan a vm to cb, asked if we could come out [DATE] 8am - LS NTE $100…"
type textarea "x"
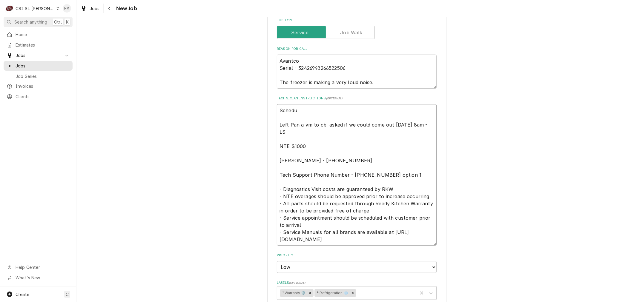
type textarea "Schedul Left Pan a vm to cb, asked if we could come out [DATE] 8am - LS NTE $10…"
type textarea "x"
type textarea "Schedule Left Pan a vm to cb, asked if we could come out Tuesday 9/30 at 8am - …"
type textarea "x"
type textarea "Scheduled Left Pan a vm to cb, asked if we could come out Tuesday 9/30 at 8am -…"
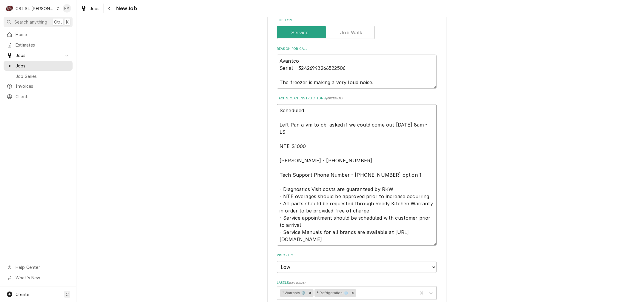
type textarea "x"
type textarea "Scheduled Left Pan a vm to cb, asked if we could come out Tuesday 9/30 at 8am -…"
type textarea "x"
type textarea "Scheduled w Left Pan a vm to cb, asked if we could come out Tuesday 9/30 at 8am…"
type textarea "x"
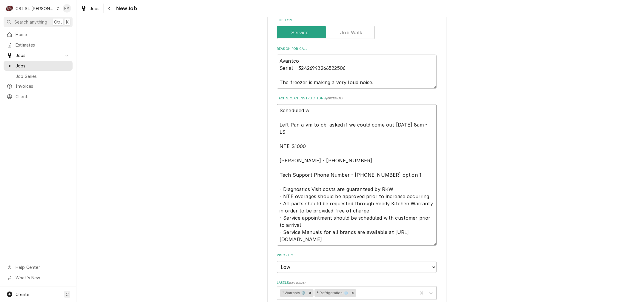
type textarea "Scheduled wi Left Pan a vm to cb, asked if we could come out Tuesday 9/30 at 8a…"
type textarea "x"
type textarea "Scheduled wit Left Pan a vm to cb, asked if we could come out Tuesday 9/30 at 8…"
type textarea "x"
type textarea "Scheduled with Left Pan a vm to cb, asked if we could come out Tuesday 9/30 at …"
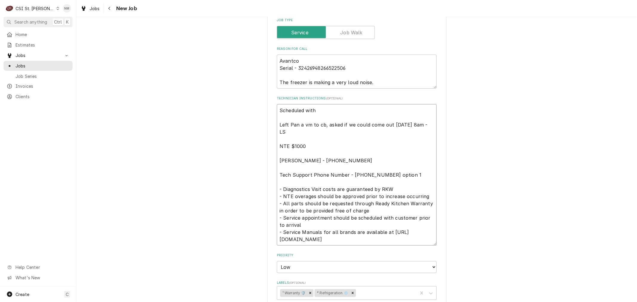
type textarea "x"
type textarea "Scheduled with Left Pan a vm to cb, asked if we could come out Tuesday 9/30 at …"
type textarea "x"
type textarea "Scheduled with P Left Pan a vm to cb, asked if we could come out Tuesday 9/30 a…"
type textarea "x"
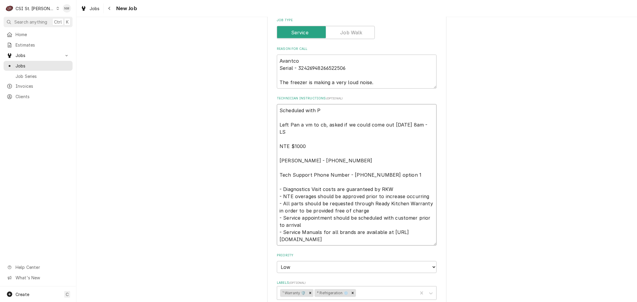
type textarea "Scheduled with Pa Left Pan a vm to cb, asked if we could come out Tuesday 9/30 …"
type textarea "x"
type textarea "Scheduled with Pam Left Pan a vm to cb, asked if we could come out Tuesday 9/30…"
type textarea "x"
type textarea "Scheduled with Pam Left Pan a vm to cb, asked if we could come out Tuesday 9/30…"
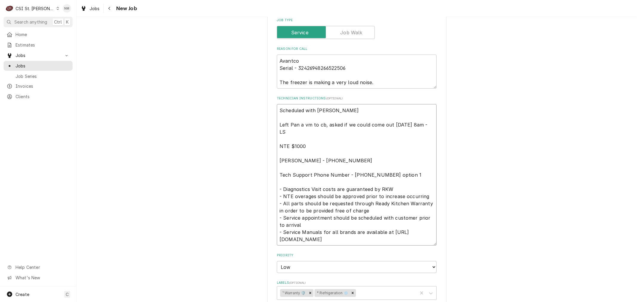
type textarea "x"
type textarea "Scheduled with Pam 8 Left Pan a vm to cb, asked if we could come out Tuesday 9/…"
type textarea "x"
type textarea "Scheduled with Pam 8 Left Pan a vm to cb, asked if we could come out Tuesday 9/…"
type textarea "x"
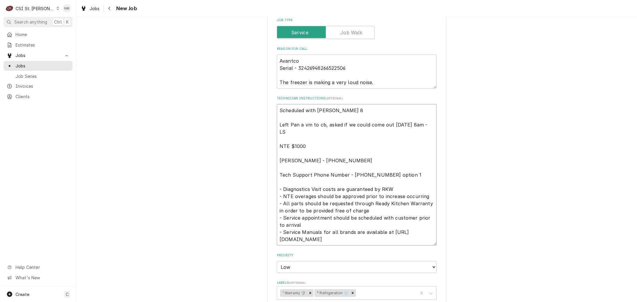
type textarea "Scheduled with Pam 8 a Left Pan a vm to cb, asked if we could come out Tuesday …"
type textarea "x"
type textarea "Scheduled with Pam 8 am Left Pan a vm to cb, asked if we could come out Tuesday…"
type textarea "x"
type textarea "Scheduled with Pam 8 am Left Pan a vm to cb, asked if we could come out Tuesday…"
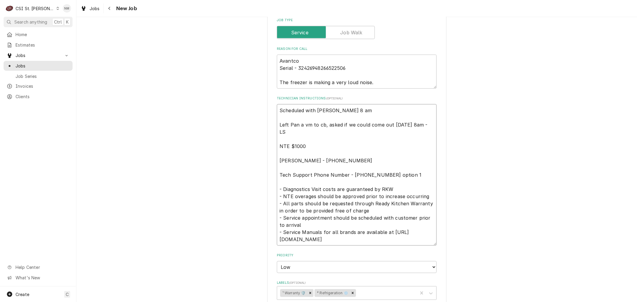
type textarea "x"
type textarea "Scheduled with Pam 8 am T Left Pan a vm to cb, asked if we could come out Tuesd…"
type textarea "x"
type textarea "Scheduled with Pam 8 am Tu Left Pan a vm to cb, asked if we could come out Tues…"
type textarea "x"
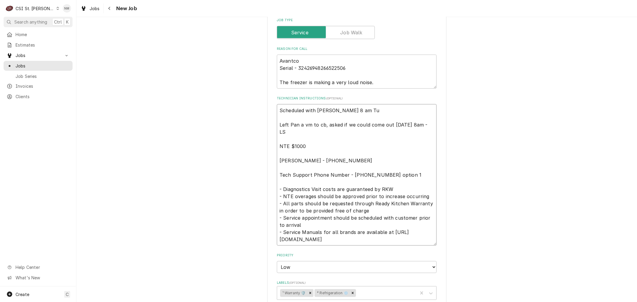
type textarea "Scheduled with Pam 8 am Tue Left Pan a vm to cb, asked if we could come out Tue…"
type textarea "x"
type textarea "Scheduled with Pam 8 am Tues Left Pan a vm to cb, asked if we could come out Tu…"
type textarea "x"
drag, startPoint x: 353, startPoint y: 109, endPoint x: 268, endPoint y: 106, distance: 84.6
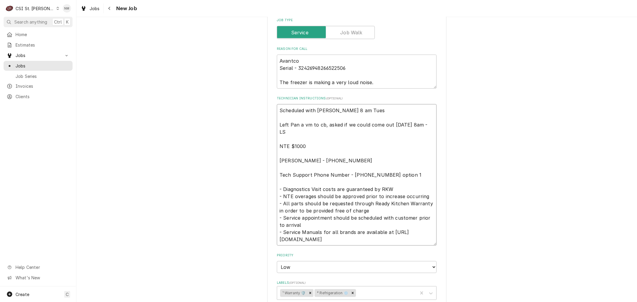
click at [268, 106] on div "Use the fields below to edit this job: Client Details Client CLARK ASSOCIATES D…" at bounding box center [356, 140] width 179 height 820
type textarea "Scheduled with Pam 8 am Tues Left Pan a vm to cb, asked if we could come out Tu…"
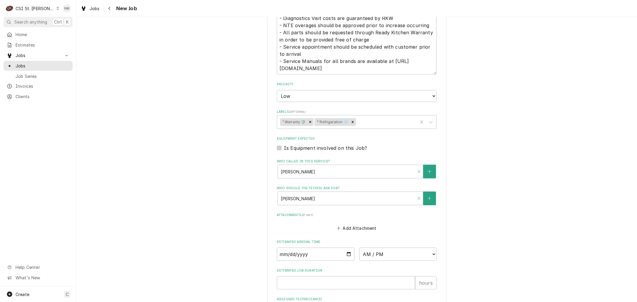
scroll to position [550, 0]
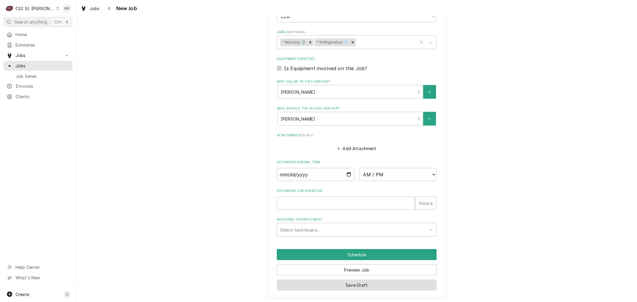
click at [366, 282] on button "Save Draft" at bounding box center [357, 285] width 160 height 11
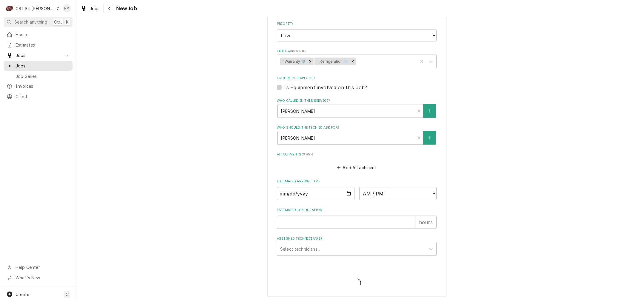
scroll to position [529, 0]
type textarea "x"
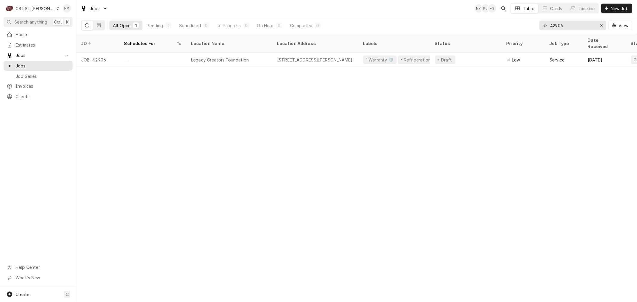
click at [57, 9] on icon "Dynamic Content Wrapper" at bounding box center [58, 8] width 2 height 3
click at [63, 22] on div "CSI [US_STATE]" at bounding box center [91, 22] width 79 height 6
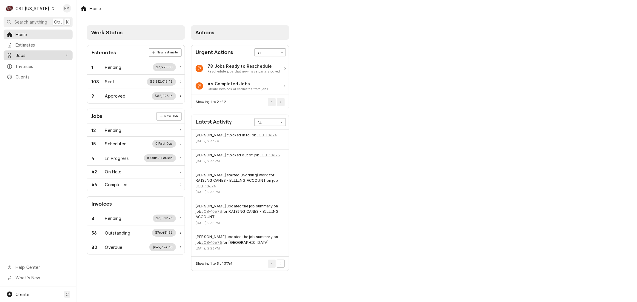
click at [21, 53] on span "Jobs" at bounding box center [38, 55] width 45 height 6
click at [26, 65] on span "Jobs" at bounding box center [43, 66] width 54 height 6
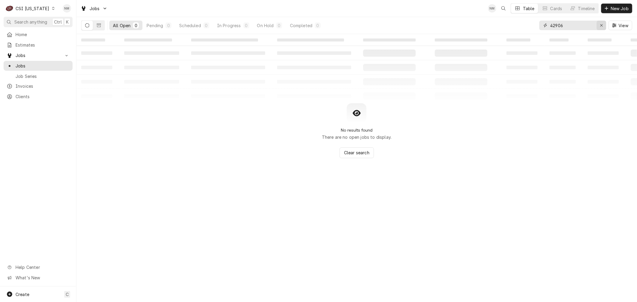
click at [602, 25] on icon "Erase input" at bounding box center [601, 25] width 3 height 4
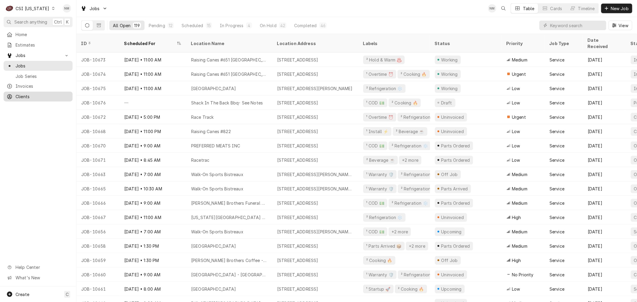
drag, startPoint x: 29, startPoint y: 94, endPoint x: 32, endPoint y: 92, distance: 3.8
click at [29, 94] on span "Clients" at bounding box center [43, 97] width 54 height 6
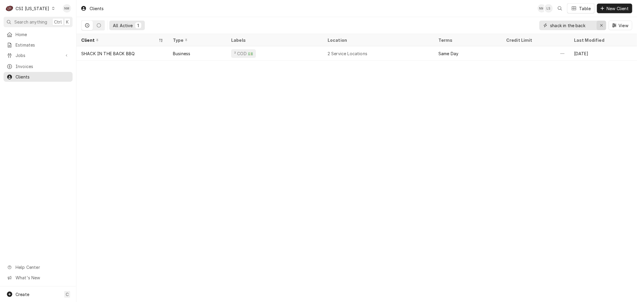
click at [601, 24] on icon "Erase input" at bounding box center [601, 25] width 3 height 4
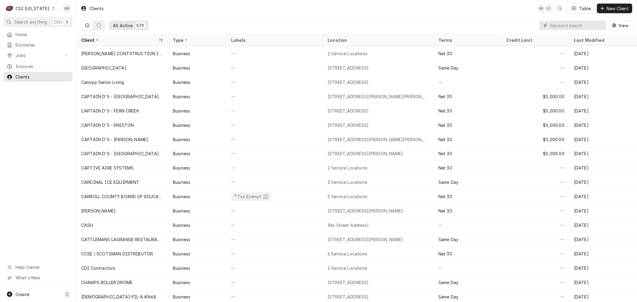
scroll to position [847, 0]
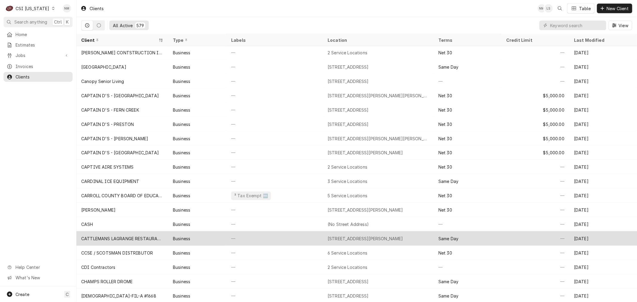
click at [310, 236] on div "—" at bounding box center [275, 239] width 97 height 14
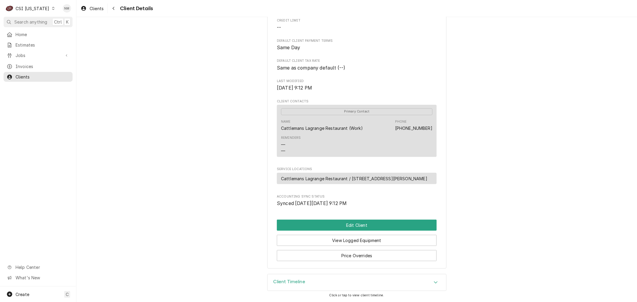
scroll to position [132, 0]
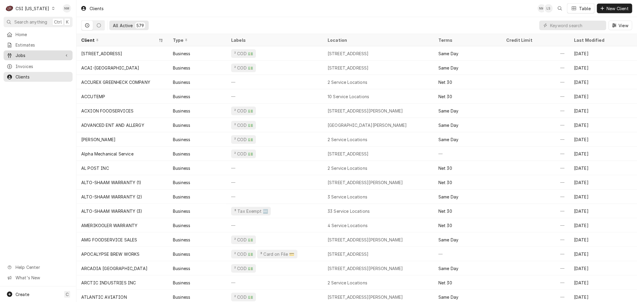
click at [30, 56] on span "Jobs" at bounding box center [38, 55] width 45 height 6
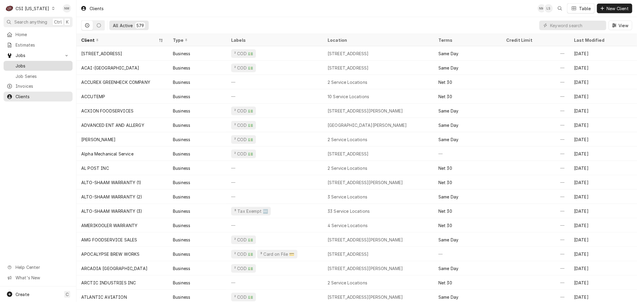
click at [27, 63] on span "Jobs" at bounding box center [43, 66] width 54 height 6
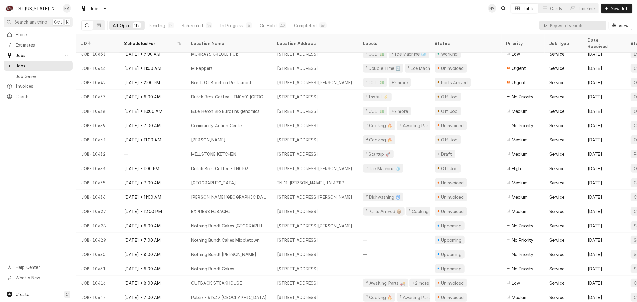
scroll to position [422, 0]
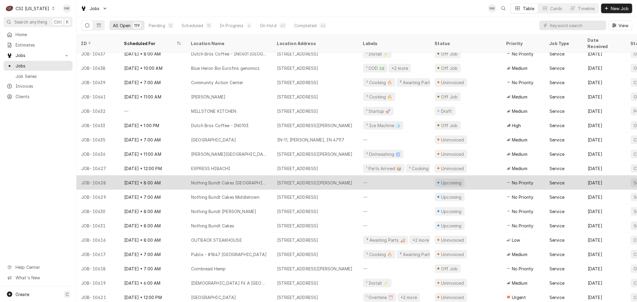
click at [210, 180] on div "Nothing Bundt Cakes Jeffersonville" at bounding box center [229, 183] width 77 height 6
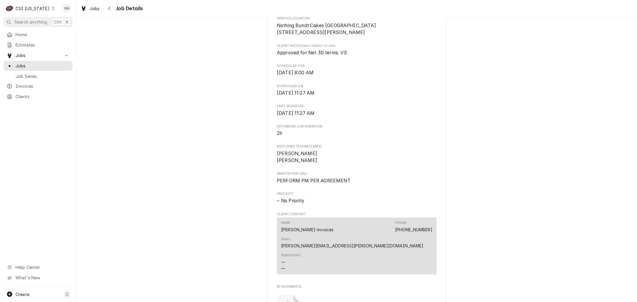
scroll to position [166, 0]
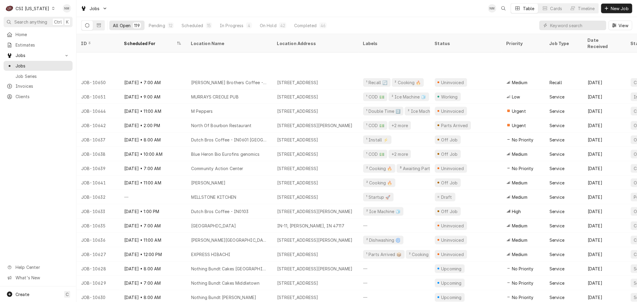
scroll to position [379, 0]
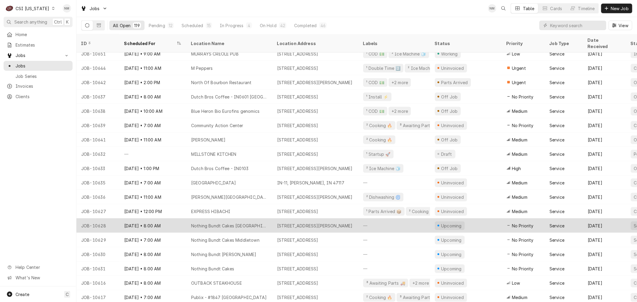
click at [180, 219] on div "Oct 3 • 8:00 AM" at bounding box center [153, 226] width 67 height 14
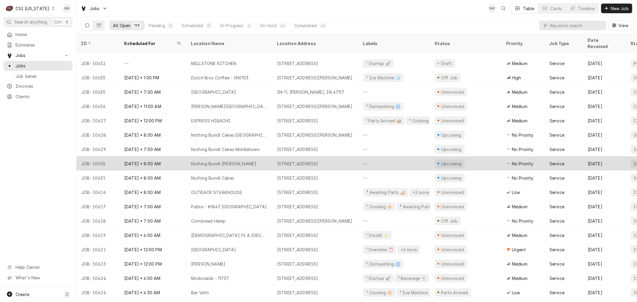
scroll to position [503, 0]
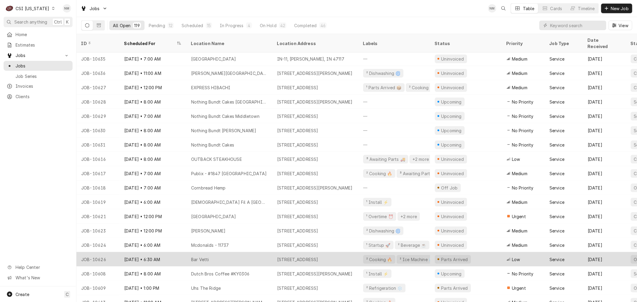
click at [247, 253] on div "Bar Vetti" at bounding box center [229, 260] width 86 height 14
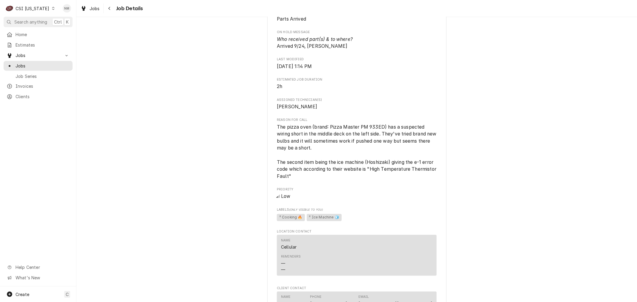
scroll to position [332, 0]
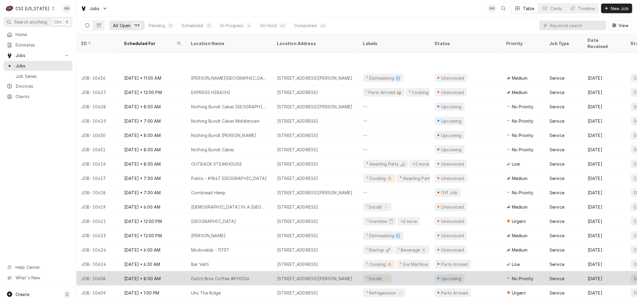
scroll to position [537, 0]
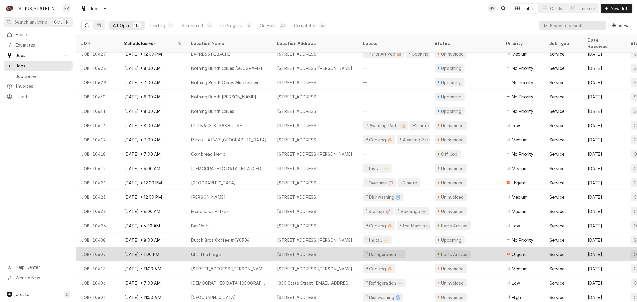
click at [264, 248] on div "Uhs The Ridge" at bounding box center [229, 254] width 86 height 14
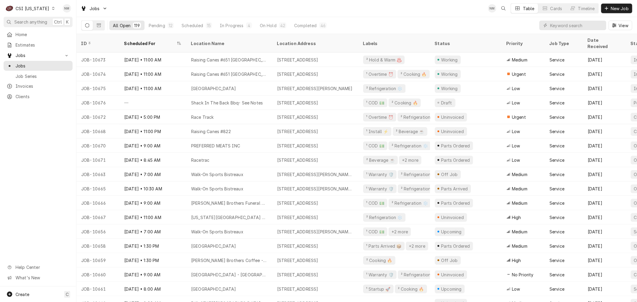
click at [52, 10] on icon "Dynamic Content Wrapper" at bounding box center [53, 8] width 3 height 3
click at [68, 31] on div "CSI St. [PERSON_NAME]" at bounding box center [93, 33] width 79 height 6
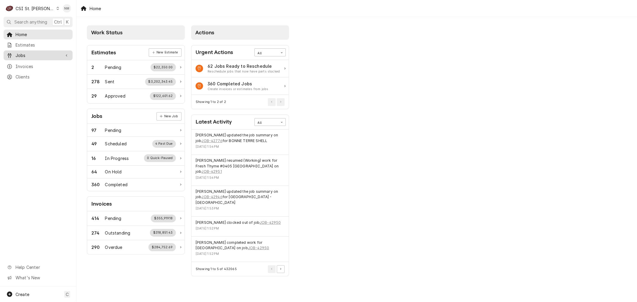
click at [35, 53] on span "Jobs" at bounding box center [38, 55] width 45 height 6
click at [32, 62] on div "Jobs" at bounding box center [38, 65] width 67 height 7
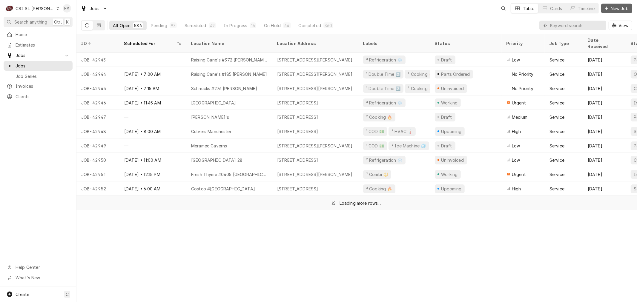
click at [615, 6] on span "New Job" at bounding box center [620, 8] width 20 height 6
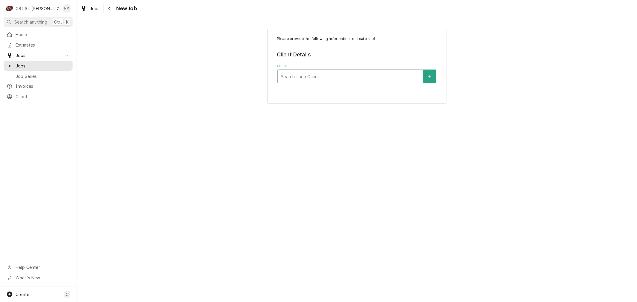
click at [327, 77] on div "Client" at bounding box center [350, 76] width 139 height 11
type input "marlett"
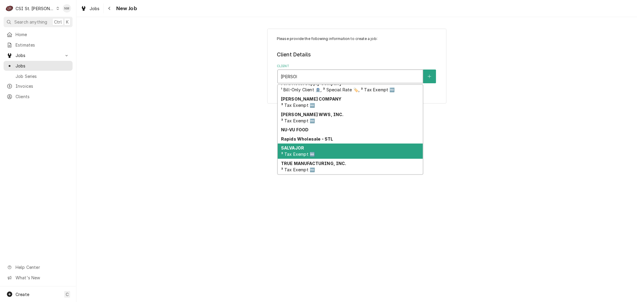
scroll to position [79, 0]
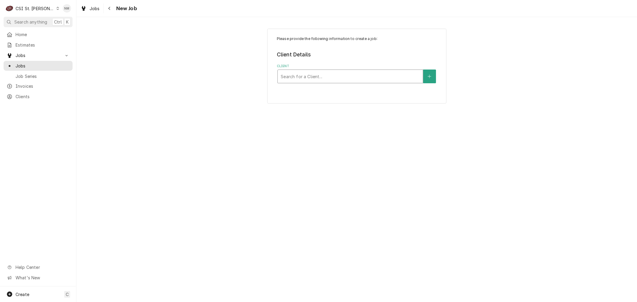
drag, startPoint x: 311, startPoint y: 73, endPoint x: 269, endPoint y: 72, distance: 42.1
click at [269, 72] on div "Please provide the following information to create a job: Client Details Client…" at bounding box center [356, 66] width 179 height 75
type input "webster u"
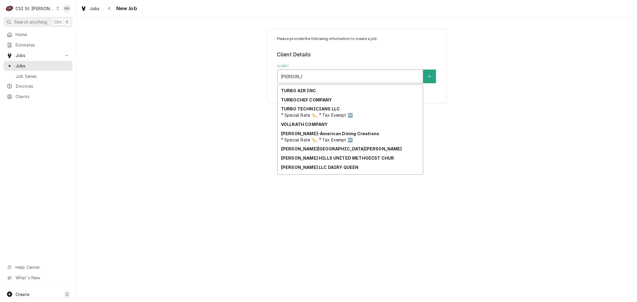
scroll to position [470, 0]
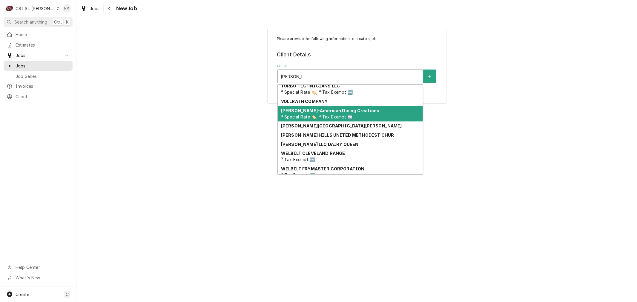
click at [336, 108] on strong "[PERSON_NAME]-American Dining Creations" at bounding box center [330, 110] width 98 height 5
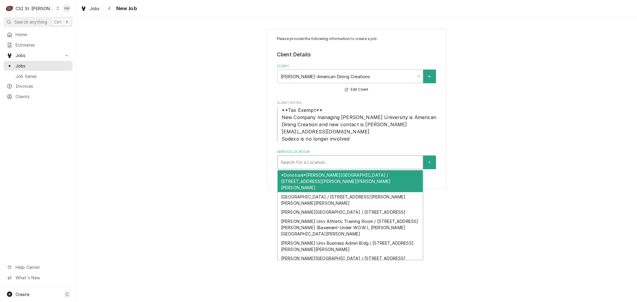
click at [344, 158] on div "Service Location" at bounding box center [350, 162] width 139 height 11
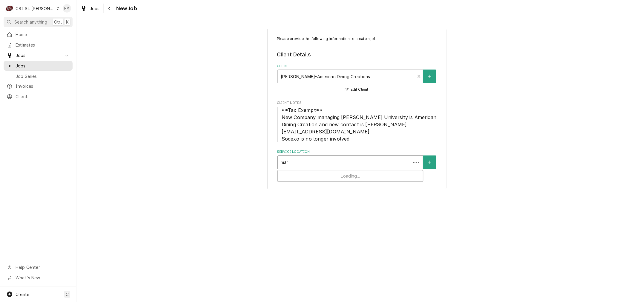
type input "marl"
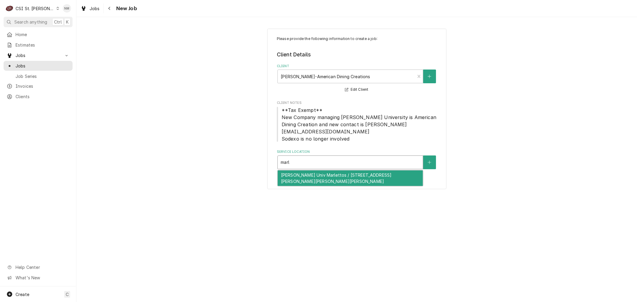
click at [346, 171] on div "Webster Univ Marlettos / 470 East Lockwood Ave, Webster Groves, MO 63119" at bounding box center [350, 179] width 145 height 16
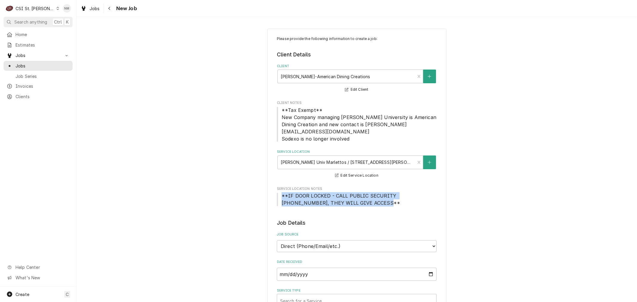
drag, startPoint x: 349, startPoint y: 196, endPoint x: 270, endPoint y: 189, distance: 79.5
copy span "**IF DOOR LOCKED - CALL PUBLIC SECURITY 314-968-7430, THEY WILL GIVE ACCESS**"
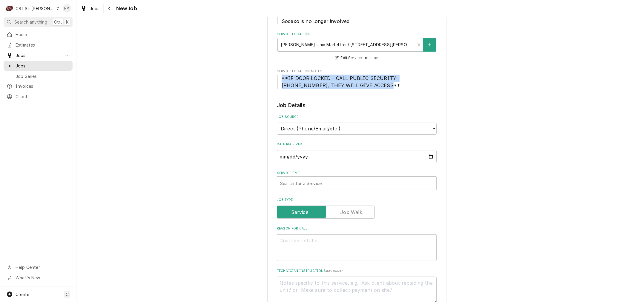
scroll to position [133, 0]
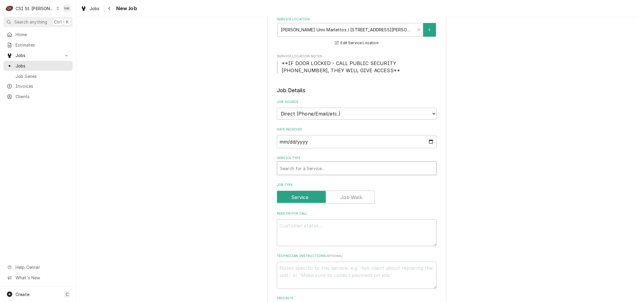
click at [333, 163] on div "Service Type" at bounding box center [356, 168] width 153 height 11
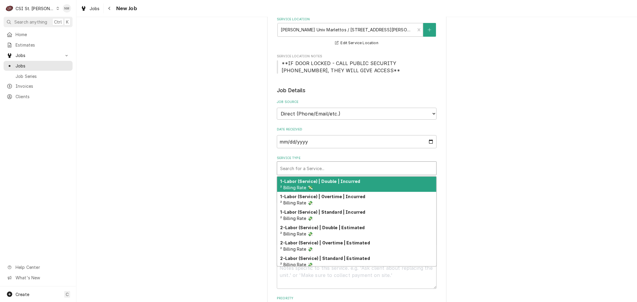
type textarea "x"
type input "s"
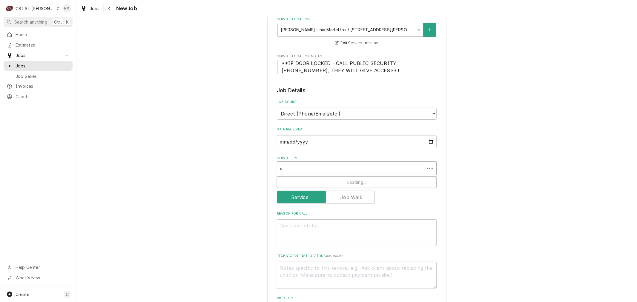
type textarea "x"
type input "se"
type textarea "x"
type input "ser"
type textarea "x"
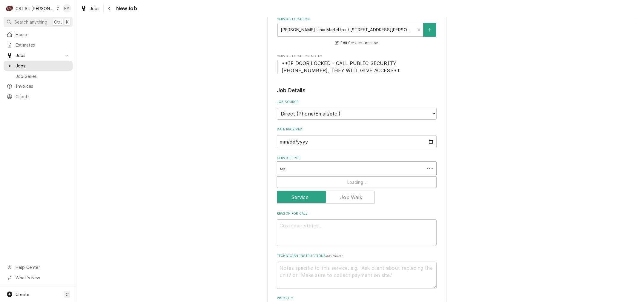
type input "serv"
type textarea "x"
type input "servi"
type textarea "x"
type input "servic"
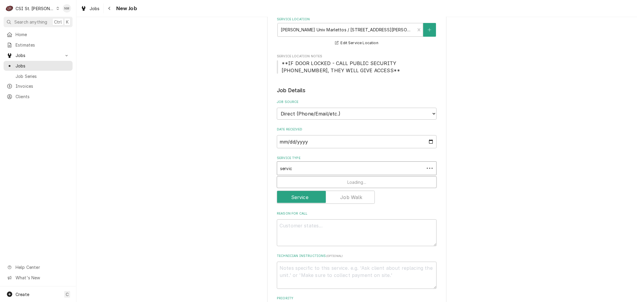
type textarea "x"
type input "service"
type textarea "x"
type input "service"
type textarea "x"
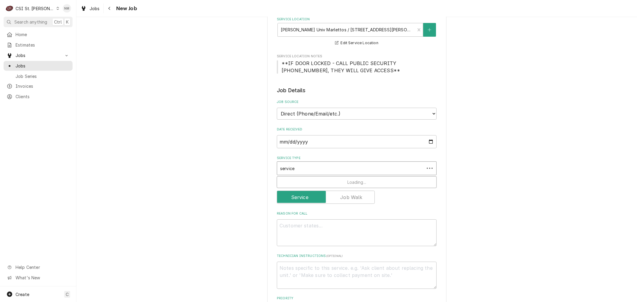
type input "service c"
type textarea "x"
type input "service ca"
type textarea "x"
type input "service cal"
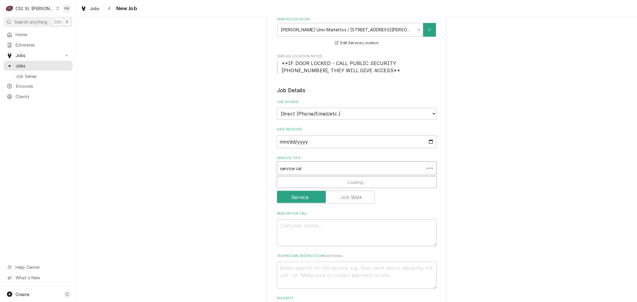
type textarea "x"
type input "service call"
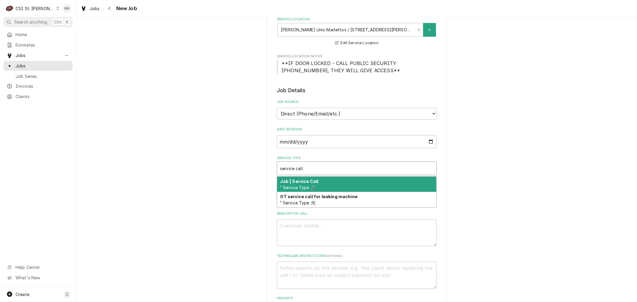
click at [343, 177] on div "Job | Service Call ¹ Service Type 🛠️" at bounding box center [356, 185] width 159 height 16
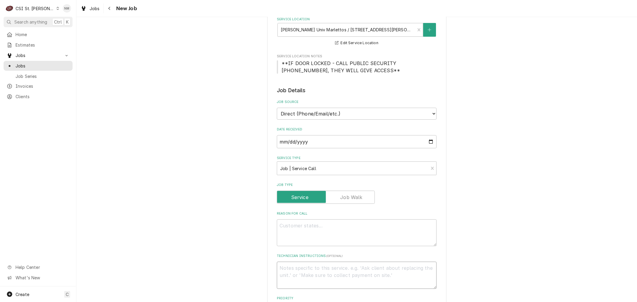
click at [320, 265] on textarea "Technician Instructions ( optional )" at bounding box center [357, 275] width 160 height 27
paste textarea "**IF DOOR LOCKED - CALL PUBLIC SECURITY 314-968-7430, THEY WILL GIVE ACCESS**"
type textarea "x"
type textarea "**IF DOOR LOCKED - CALL PUBLIC SECURITY 314-968-7430, THEY WILL GIVE ACCESS**"
type textarea "x"
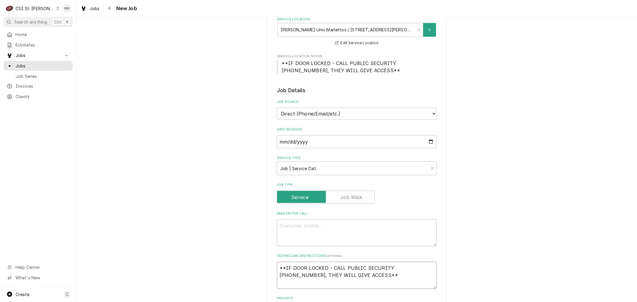
type textarea "**IF DOOR LOCKED - CALL PUBLIC SECURITY 314-968-7430, THEY WILL GIVE ACCESS**"
type textarea "x"
type textarea "**IF DOOR LOCKED - CALL PUBLIC SECURITY 314-968-7430, THEY WILL GIVE ACCESS** D"
type textarea "x"
type textarea "**IF DOOR LOCKED - CALL PUBLIC SECURITY 314-968-7430, THEY WILL GIVE ACCESS** Do"
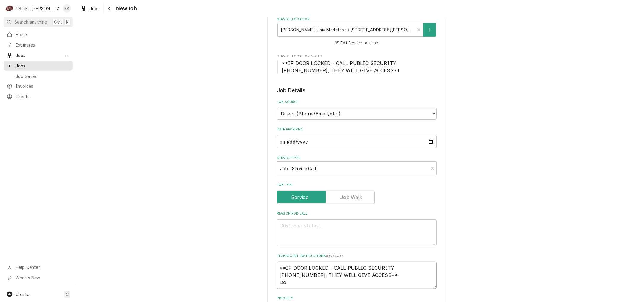
type textarea "x"
type textarea "**IF DOOR LOCKED - CALL PUBLIC SECURITY 314-968-7430, THEY WILL GIVE ACCESS** D…"
type textarea "x"
type textarea "**IF DOOR LOCKED - CALL PUBLIC SECURITY 314-968-7430, THEY WILL GIVE ACCESS** D…"
type textarea "x"
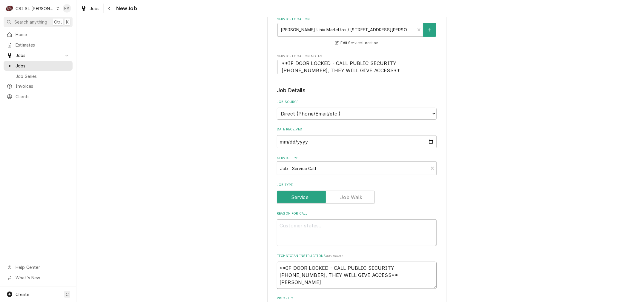
type textarea "**IF DOOR LOCKED - CALL PUBLIC SECURITY 314-968-7430, THEY WILL GIVE ACCESS** D…"
type textarea "x"
type textarea "**IF DOOR LOCKED - CALL PUBLIC SECURITY 314-968-7430, THEY WILL GIVE ACCESS** D…"
type textarea "x"
type textarea "**IF DOOR LOCKED - CALL PUBLIC SECURITY 314-968-7430, THEY WILL GIVE ACCESS** D…"
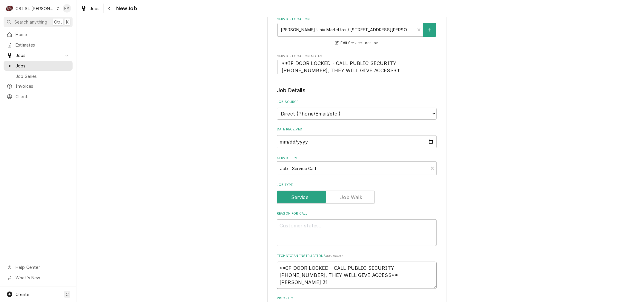
type textarea "x"
type textarea "**IF DOOR LOCKED - CALL PUBLIC SECURITY 314-968-7430, THEY WILL GIVE ACCESS** D…"
type textarea "x"
type textarea "**IF DOOR LOCKED - CALL PUBLIC SECURITY 314-968-7430, THEY WILL GIVE ACCESS** D…"
type textarea "x"
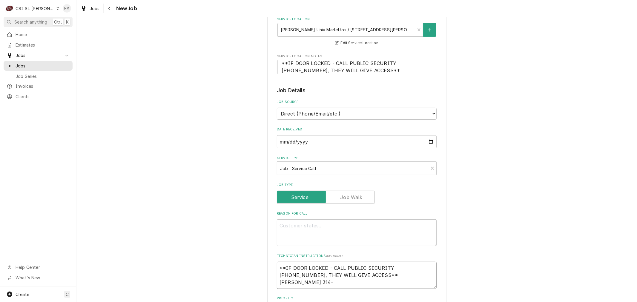
type textarea "**IF DOOR LOCKED - CALL PUBLIC SECURITY 314-968-7430, THEY WILL GIVE ACCESS** D…"
type textarea "x"
type textarea "**IF DOOR LOCKED - CALL PUBLIC SECURITY 314-968-7430, THEY WILL GIVE ACCESS** D…"
type textarea "x"
type textarea "**IF DOOR LOCKED - CALL PUBLIC SECURITY 314-968-7430, THEY WILL GIVE ACCESS** D…"
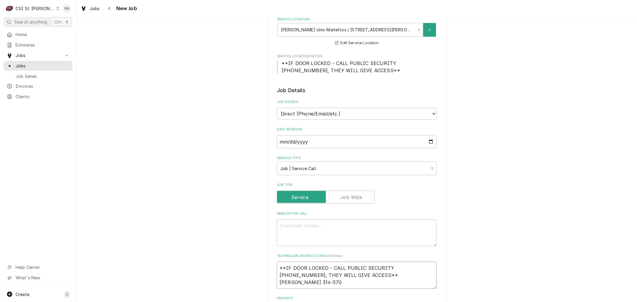
type textarea "x"
type textarea "**IF DOOR LOCKED - CALL PUBLIC SECURITY 314-968-7430, THEY WILL GIVE ACCESS** D…"
type textarea "x"
type textarea "**IF DOOR LOCKED - CALL PUBLIC SECURITY 314-968-7430, THEY WILL GIVE ACCESS** D…"
type textarea "x"
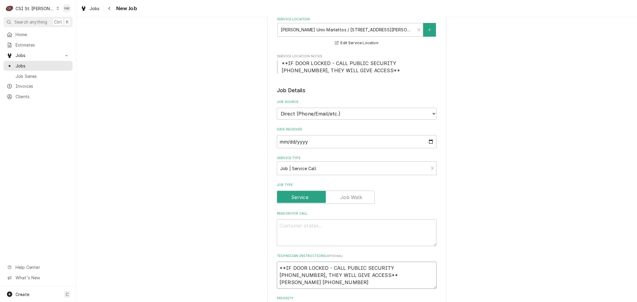
type textarea "**IF DOOR LOCKED - CALL PUBLIC SECURITY 314-968-7430, THEY WILL GIVE ACCESS** D…"
type textarea "x"
type textarea "**IF DOOR LOCKED - CALL PUBLIC SECURITY 314-968-7430, THEY WILL GIVE ACCESS** D…"
type textarea "x"
type textarea "**IF DOOR LOCKED - CALL PUBLIC SECURITY 314-968-7430, THEY WILL GIVE ACCESS** D…"
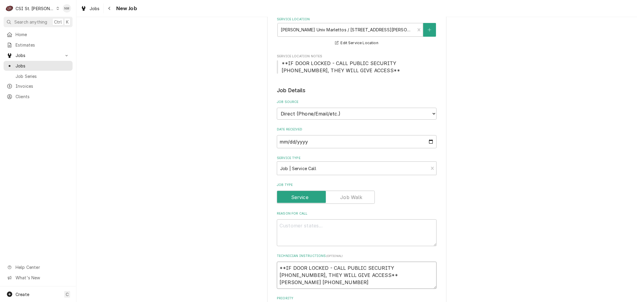
type textarea "x"
type textarea "**IF DOOR LOCKED - CALL PUBLIC SECURITY 314-968-7430, THEY WILL GIVE ACCESS** D…"
type textarea "x"
type textarea "**IF DOOR LOCKED - CALL PUBLIC SECURITY 314-968-7430, THEY WILL GIVE ACCESS** D…"
type textarea "x"
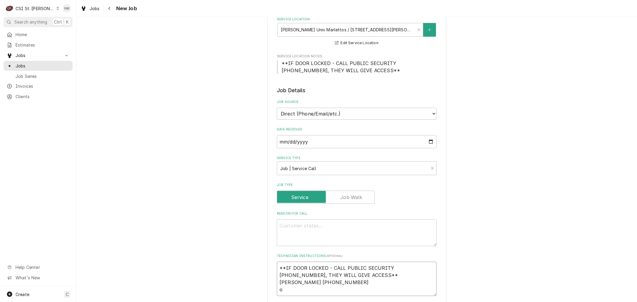
type textarea "**IF DOOR LOCKED - CALL PUBLIC SECURITY 314-968-7430, THEY WILL GIVE ACCESS** D…"
type textarea "x"
type textarea "**IF DOOR LOCKED - CALL PUBLIC SECURITY 314-968-7430, THEY WILL GIVE ACCESS** D…"
type textarea "x"
type textarea "**IF DOOR LOCKED - CALL PUBLIC SECURITY 314-968-7430, THEY WILL GIVE ACCESS** D…"
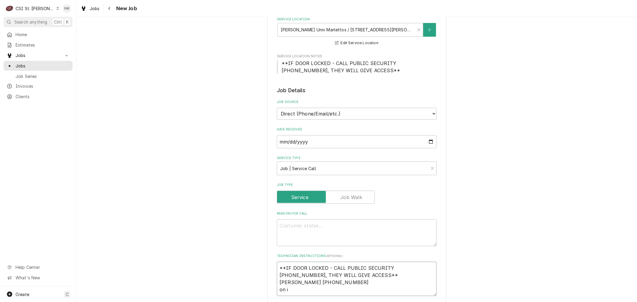
type textarea "x"
type textarea "**IF DOOR LOCKED - CALL PUBLIC SECURITY 314-968-7430, THEY WILL GIVE ACCESS** D…"
type textarea "x"
type textarea "**IF DOOR LOCKED - CALL PUBLIC SECURITY 314-968-7430, THEY WILL GIVE ACCESS** D…"
type textarea "x"
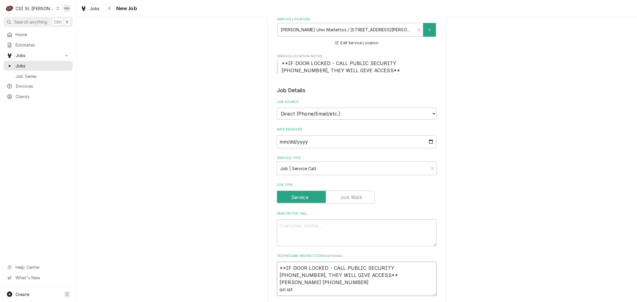
type textarea "**IF DOOR LOCKED - CALL PUBLIC SECURITY 314-968-7430, THEY WILL GIVE ACCESS** D…"
type textarea "x"
type textarea "**IF DOOR LOCKED - CALL PUBLIC SECURITY 314-968-7430, THEY WILL GIVE ACCESS** D…"
type textarea "x"
type textarea "**IF DOOR LOCKED - CALL PUBLIC SECURITY 314-968-7430, THEY WILL GIVE ACCESS** D…"
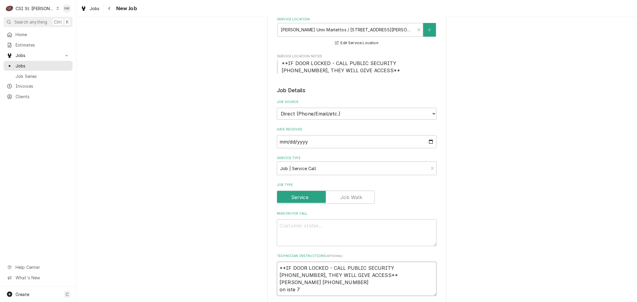
type textarea "x"
type textarea "**IF DOOR LOCKED - CALL PUBLIC SECURITY 314-968-7430, THEY WILL GIVE ACCESS** D…"
type textarea "x"
type textarea "**IF DOOR LOCKED - CALL PUBLIC SECURITY 314-968-7430, THEY WILL GIVE ACCESS** D…"
type textarea "x"
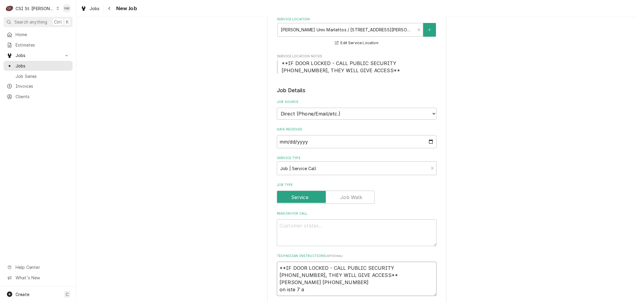
type textarea "**IF DOOR LOCKED - CALL PUBLIC SECURITY 314-968-7430, THEY WILL GIVE ACCESS** D…"
click at [288, 281] on textarea "**IF DOOR LOCKED - CALL PUBLIC SECURITY 314-968-7430, THEY WILL GIVE ACCESS** D…" at bounding box center [357, 279] width 160 height 34
type textarea "x"
type textarea "**IF DOOR LOCKED - CALL PUBLIC SECURITY 314-968-7430, THEY WILL GIVE ACCESS** D…"
type textarea "x"
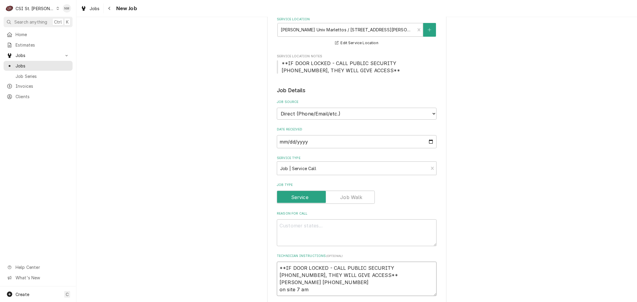
type textarea "**IF DOOR LOCKED - CALL PUBLIC SECURITY 314-968-7430, THEY WILL GIVE ACCESS** D…"
click at [299, 220] on textarea "Reason For Call" at bounding box center [357, 233] width 160 height 27
type textarea "x"
type textarea "G"
type textarea "x"
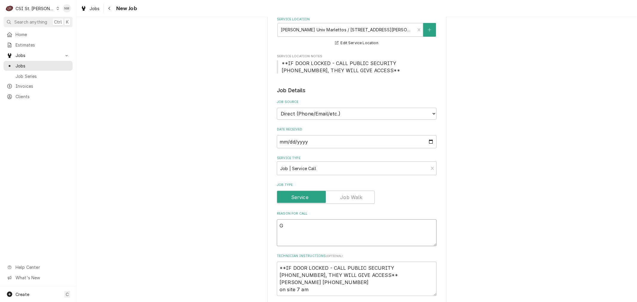
type textarea "GF"
type textarea "x"
type textarea "GFI"
type textarea "x"
type textarea "GFIC"
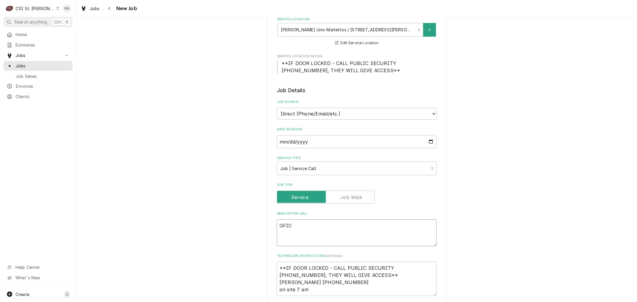
type textarea "x"
type textarea "GFIC"
type textarea "x"
type textarea "GFIC n"
type textarea "x"
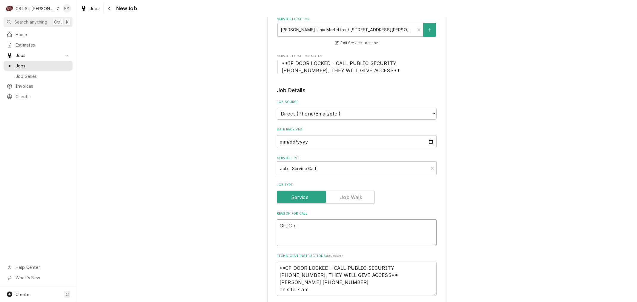
type textarea "GFIC ne"
type textarea "x"
type textarea "GFIC nee"
type textarea "x"
type textarea "GFIC ne"
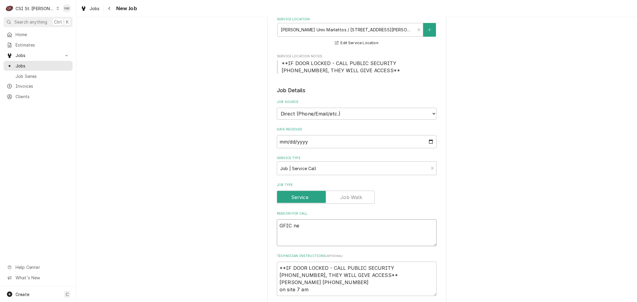
type textarea "x"
type textarea "GFIC n"
type textarea "x"
type textarea "GFIC"
type textarea "x"
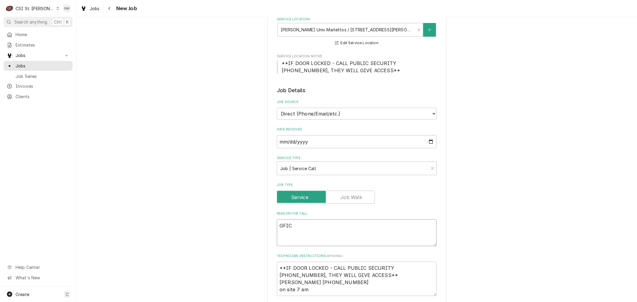
type textarea "GFIC"
type textarea "x"
type textarea "GFI"
type textarea "x"
type textarea "GF"
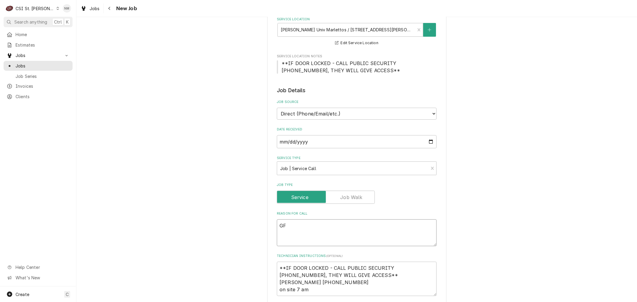
type textarea "x"
type textarea "GFC"
type textarea "x"
type textarea "GFCI"
type textarea "x"
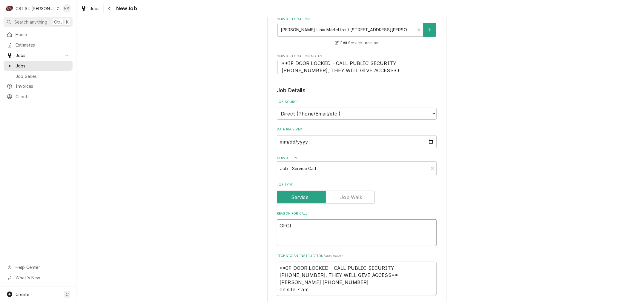
type textarea "GFCI"
type textarea "x"
type textarea "GFCI n"
type textarea "x"
type textarea "GFCI ne"
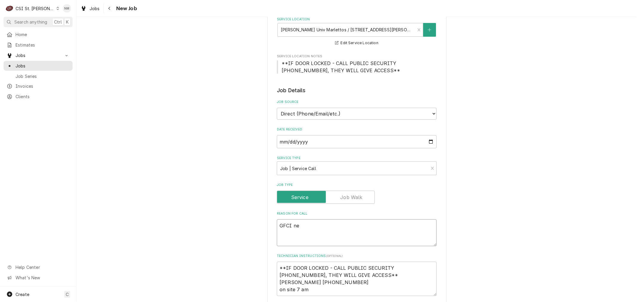
type textarea "x"
type textarea "GFCI nee"
type textarea "x"
type textarea "GFCI need"
type textarea "x"
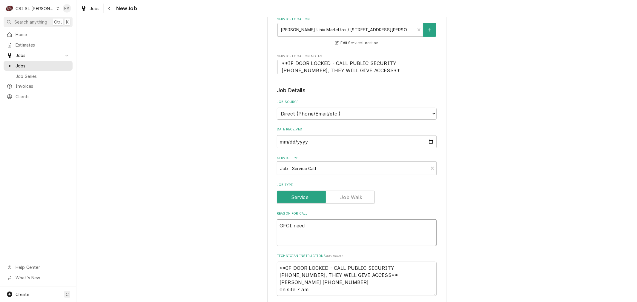
type textarea "GFCI needs"
type textarea "x"
type textarea "GFCI needs"
type textarea "x"
type textarea "GFCI needs t"
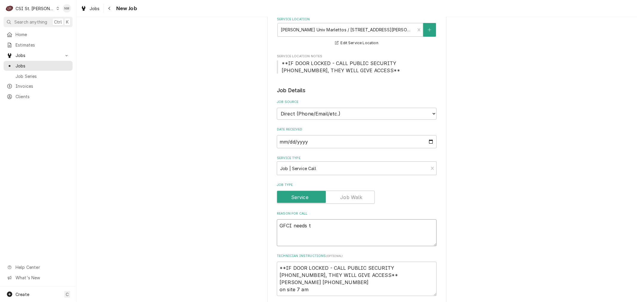
type textarea "x"
type textarea "GFCI needs to"
type textarea "x"
type textarea "GFCI needs to"
type textarea "x"
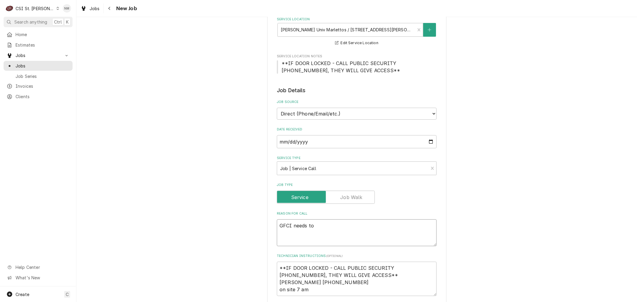
type textarea "GFCI needs to b"
type textarea "x"
type textarea "GFCI needs to be"
type textarea "x"
type textarea "GFCI needs to be"
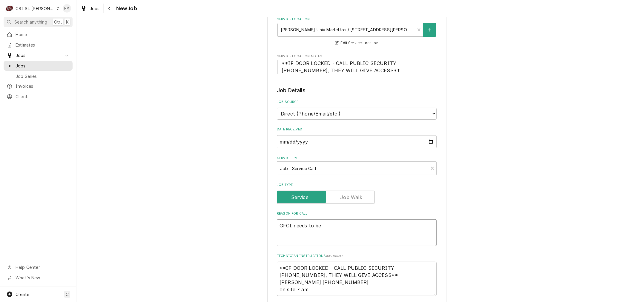
type textarea "x"
type textarea "GFCI needs to be r"
type textarea "x"
type textarea "GFCI needs to be re"
type textarea "x"
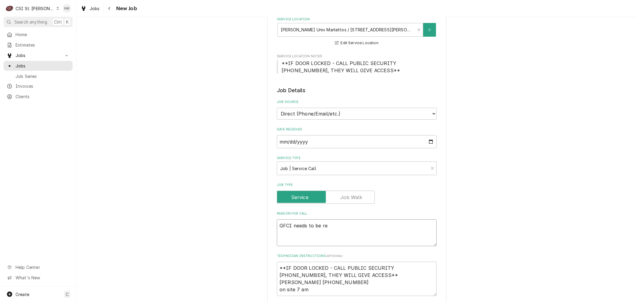
type textarea "GFCI needs to be rep"
type textarea "x"
type textarea "GFCI needs to be repl"
type textarea "x"
type textarea "GFCI needs to be repla"
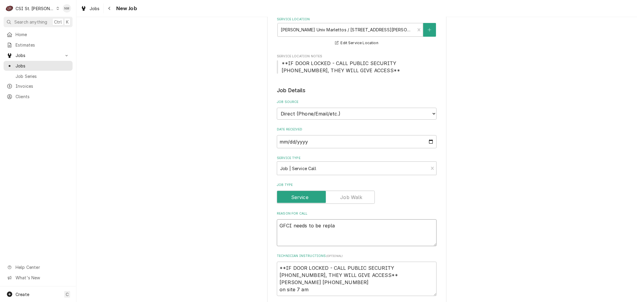
type textarea "x"
type textarea "GFCI needs to be replac"
type textarea "x"
type textarea "GFCI needs to be replace"
type textarea "x"
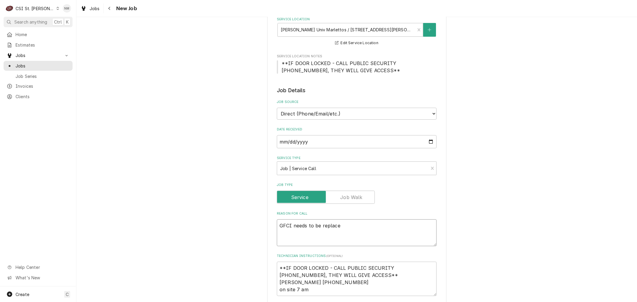
type textarea "GFCI needs to be replaced"
type textarea "x"
type textarea "GFCI needs to be replaced"
type textarea "x"
type textarea "GFCI needs to be replaced a"
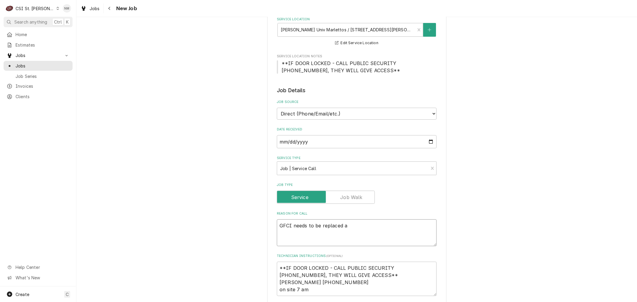
type textarea "x"
type textarea "GFCI needs to be replaced at"
type textarea "x"
type textarea "GFCI needs to be replaced at"
type textarea "x"
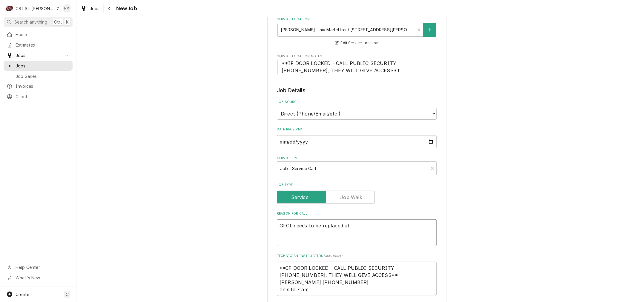
type textarea "GFCI needs to be replaced at t"
type textarea "x"
type textarea "GFCI needs to be replaced at th"
type textarea "x"
type textarea "GFCI needs to be replaced at the"
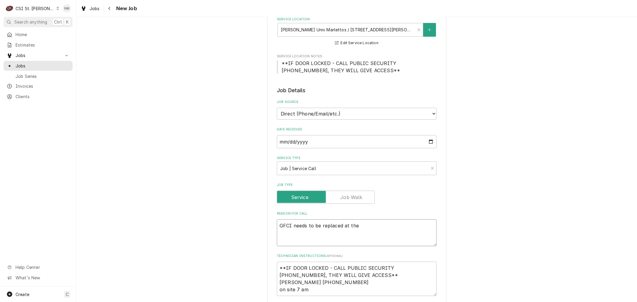
type textarea "x"
type textarea "GFCI needs to be replaced at the"
type textarea "x"
type textarea "GFCI needs to be replaced at the s"
type textarea "x"
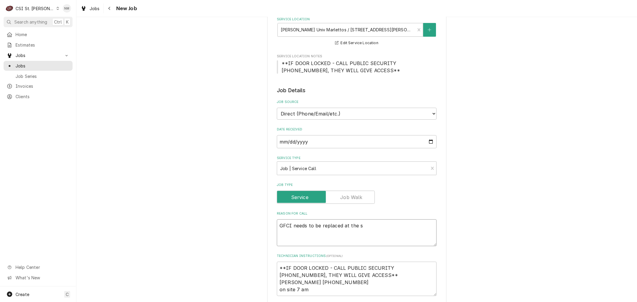
type textarea "GFCI needs to be replaced at the sa"
type textarea "x"
type textarea "GFCI needs to be replaced at the sal"
type textarea "x"
type textarea "GFCI needs to be replaced at the sala"
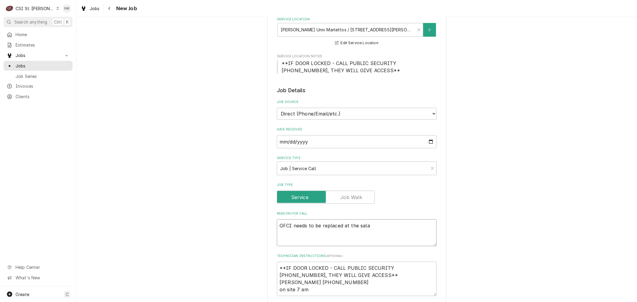
type textarea "x"
type textarea "GFCI needs to be replaced at the salad"
type textarea "x"
type textarea "GFCI needs to be replaced at the salad"
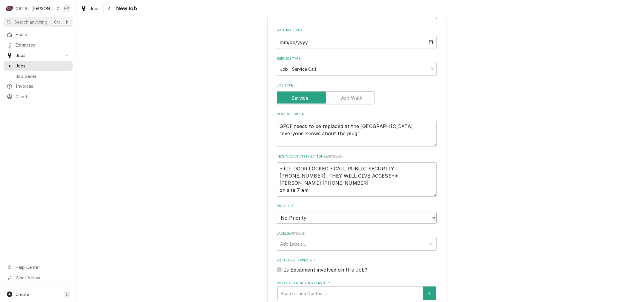
click at [319, 212] on select "No Priority Urgent High Medium Low" at bounding box center [357, 218] width 160 height 12
click at [277, 212] on select "No Priority Urgent High Medium Low" at bounding box center [357, 218] width 160 height 12
click at [305, 239] on div "Labels" at bounding box center [351, 244] width 143 height 11
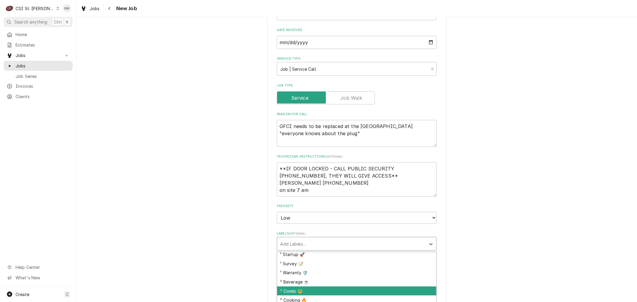
scroll to position [100, 0]
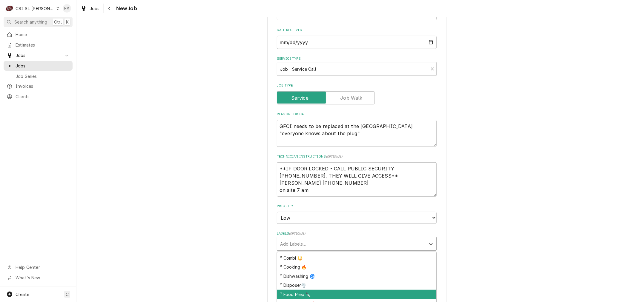
click at [390, 290] on div "² Food Prep 🔪" at bounding box center [356, 294] width 159 height 9
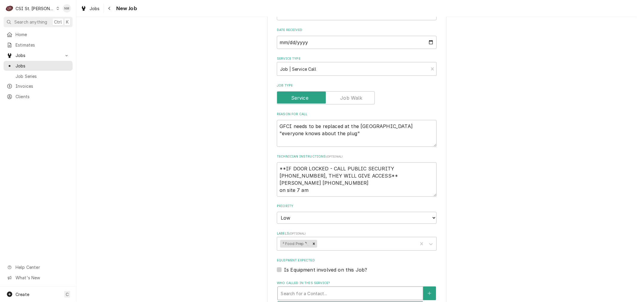
click at [388, 288] on div "Who called in this service?" at bounding box center [350, 293] width 139 height 11
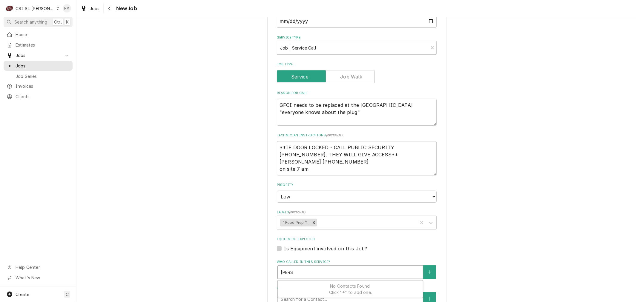
scroll to position [265, 0]
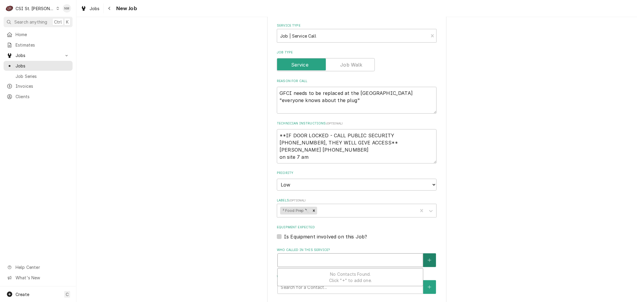
click at [424, 254] on button "Who called in this service?" at bounding box center [429, 261] width 13 height 14
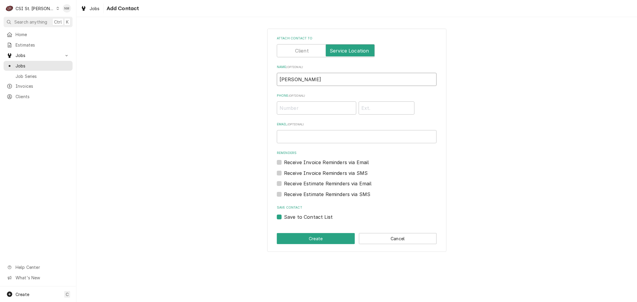
drag, startPoint x: 308, startPoint y: 82, endPoint x: 269, endPoint y: 81, distance: 38.6
click at [273, 80] on div "Attach contact to Name ( optional ) doug Phone ( optional ) Email ( optional ) …" at bounding box center [356, 141] width 179 height 224
click at [308, 109] on input "Phone ( optional )" at bounding box center [316, 108] width 79 height 13
click at [323, 242] on button "Create" at bounding box center [316, 238] width 78 height 11
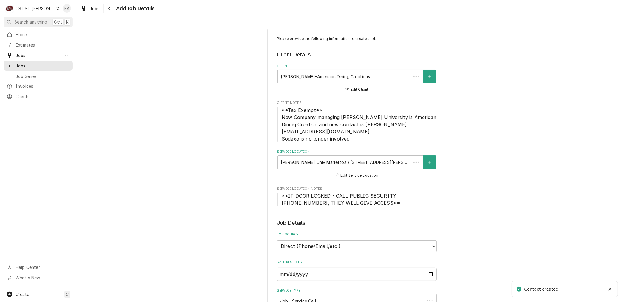
scroll to position [265, 0]
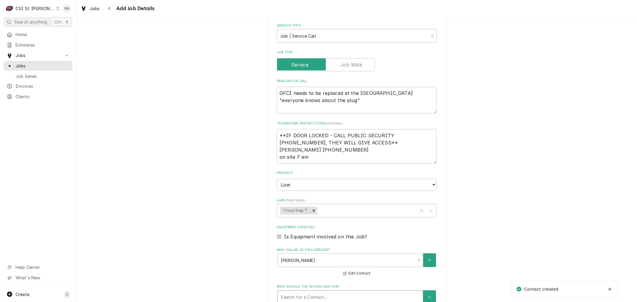
click at [314, 292] on div "Who should the tech(s) ask for?" at bounding box center [350, 297] width 139 height 11
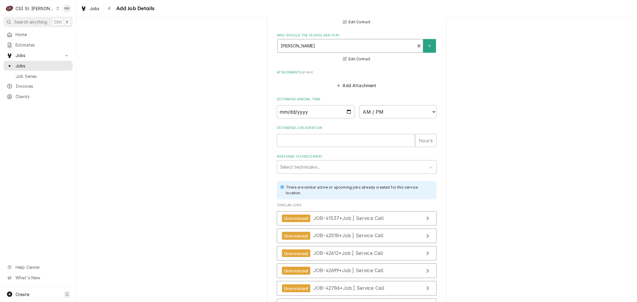
scroll to position [575, 0]
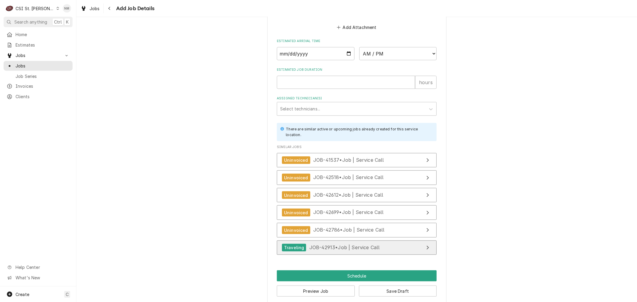
click at [366, 245] on span "JOB-42913 • Job | Service Call" at bounding box center [345, 248] width 71 height 6
click at [22, 63] on span "Jobs" at bounding box center [43, 66] width 54 height 6
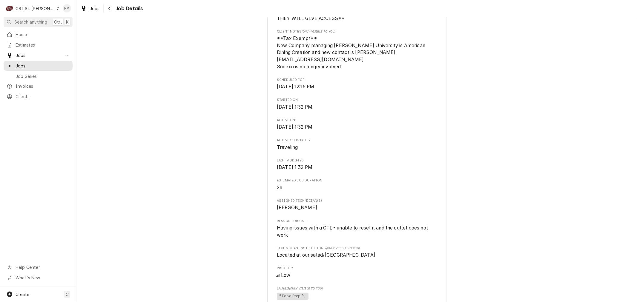
scroll to position [100, 0]
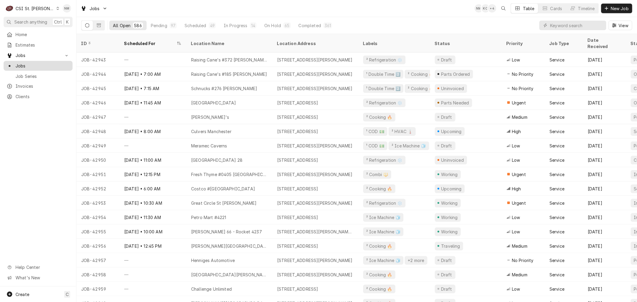
click at [45, 63] on span "Jobs" at bounding box center [43, 66] width 54 height 6
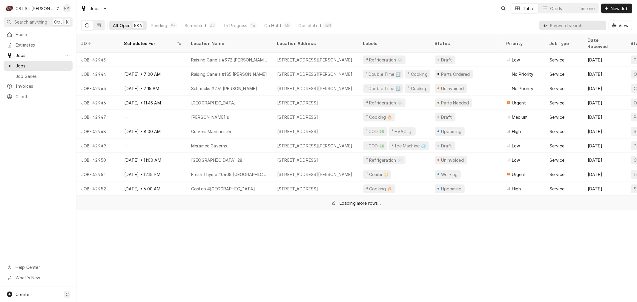
click at [559, 25] on input "Dynamic Content Wrapper" at bounding box center [577, 26] width 53 height 10
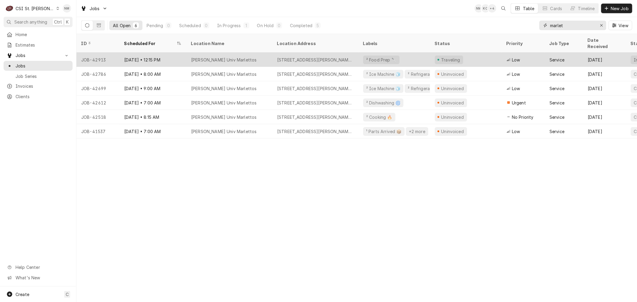
type input "marlet"
click at [264, 53] on div "[PERSON_NAME] Univ Marlettos" at bounding box center [229, 60] width 86 height 14
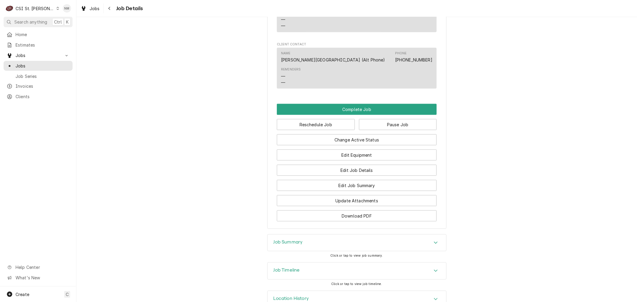
scroll to position [527, 0]
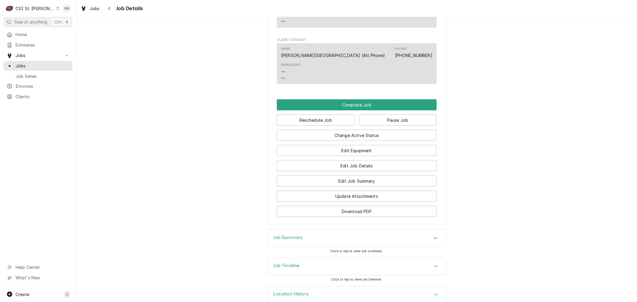
click at [292, 263] on h3 "Job Timeline" at bounding box center [287, 266] width 26 height 6
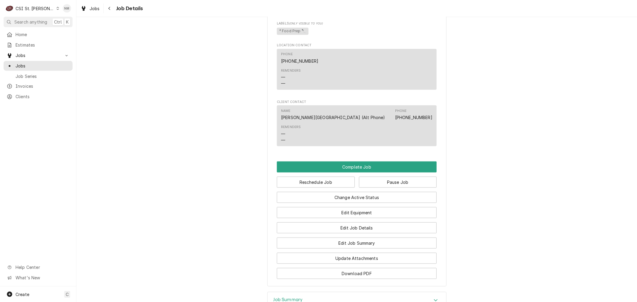
scroll to position [465, 0]
click at [23, 63] on span "Jobs" at bounding box center [43, 66] width 54 height 6
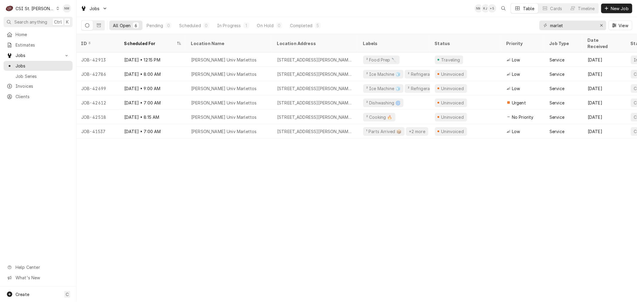
click at [56, 7] on icon "Dynamic Content Wrapper" at bounding box center [57, 8] width 3 height 3
click at [68, 11] on div "CSI [US_STATE][GEOGRAPHIC_DATA]" at bounding box center [91, 12] width 79 height 6
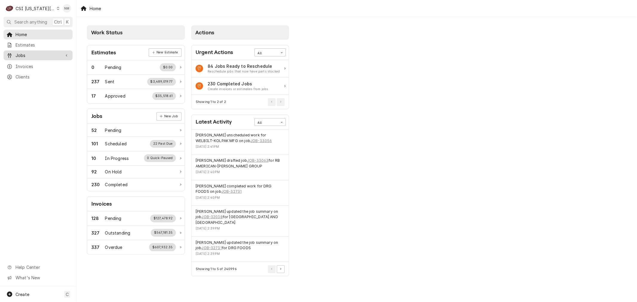
click at [23, 54] on span "Jobs" at bounding box center [38, 55] width 45 height 6
click at [22, 63] on span "Jobs" at bounding box center [43, 66] width 54 height 6
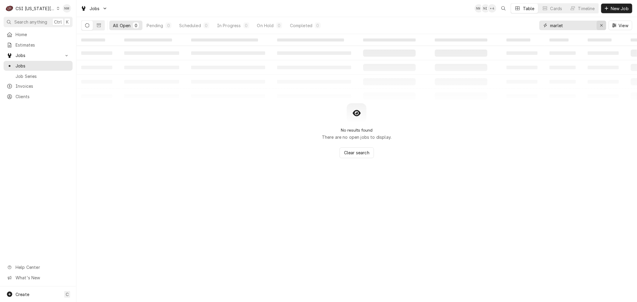
click at [601, 25] on icon "Erase input" at bounding box center [601, 25] width 3 height 4
click at [614, 7] on span "New Job" at bounding box center [620, 8] width 20 height 6
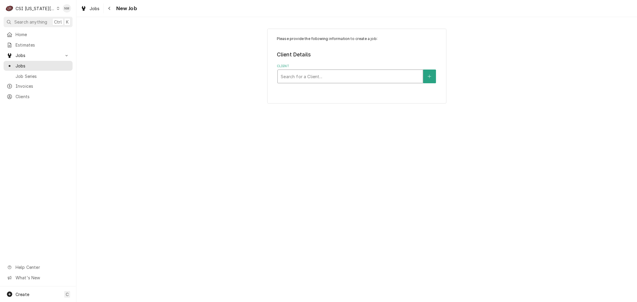
click at [306, 76] on div "Client" at bounding box center [350, 76] width 139 height 11
type input "cascade"
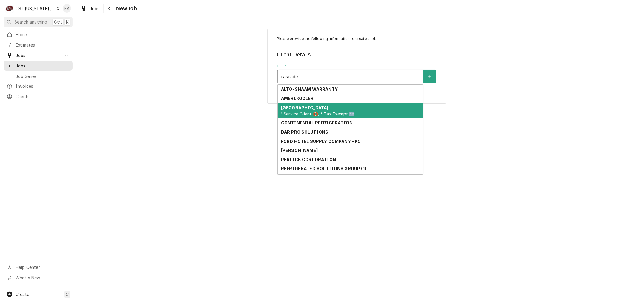
click at [316, 108] on strong "[GEOGRAPHIC_DATA]" at bounding box center [305, 107] width 48 height 5
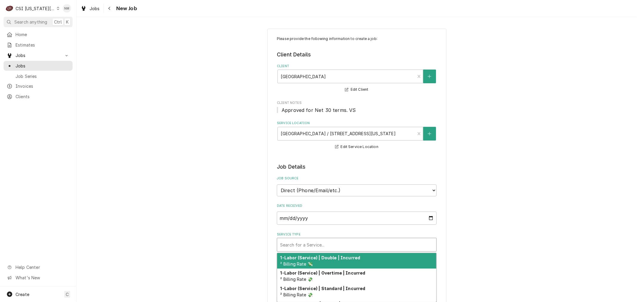
click at [365, 244] on div "Service Type" at bounding box center [356, 245] width 153 height 11
type textarea "x"
type input "s"
type textarea "x"
type input "se"
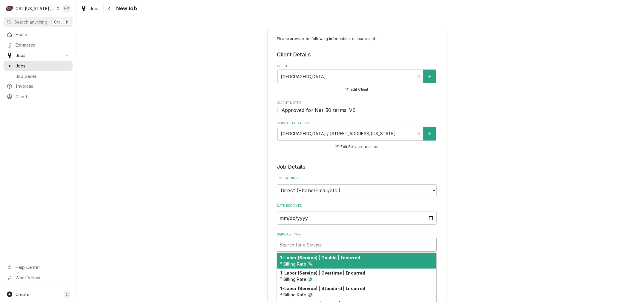
type textarea "x"
type input "sed"
type textarea "x"
type input "sedr"
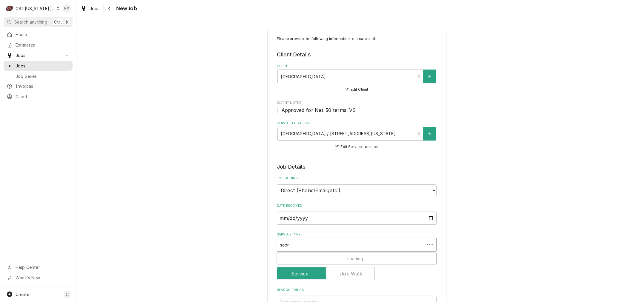
type textarea "x"
type input "sedrv"
type textarea "x"
type input "sedrvi"
type textarea "x"
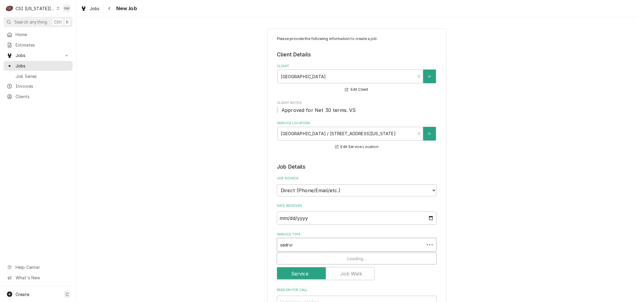
type input "sedrvic"
type textarea "x"
type input "sedrvice"
type textarea "x"
type input "sedrvice"
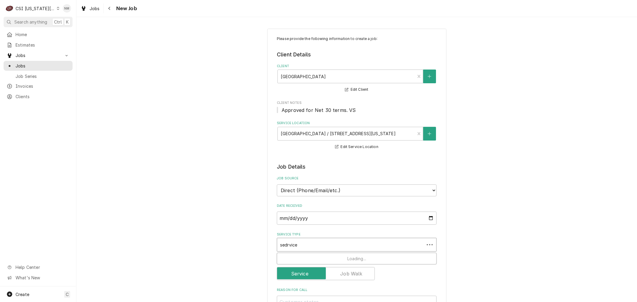
type textarea "x"
type input "sedrvice"
type textarea "x"
type input "sedrvic"
type textarea "x"
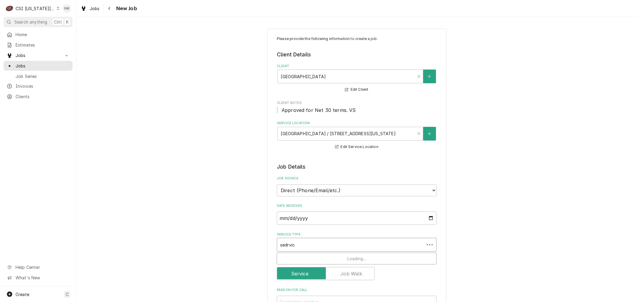
type input "sedrvi"
type textarea "x"
type input "sedrv"
type textarea "x"
type input "sedr"
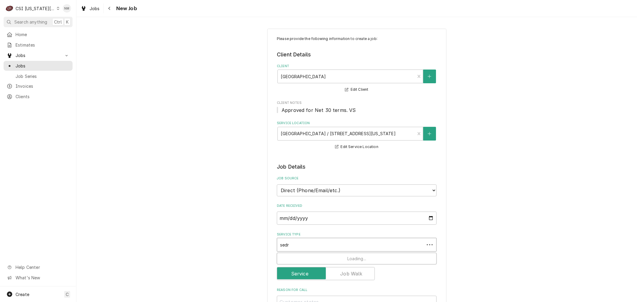
type textarea "x"
type input "sed"
type textarea "x"
type input "se"
type textarea "x"
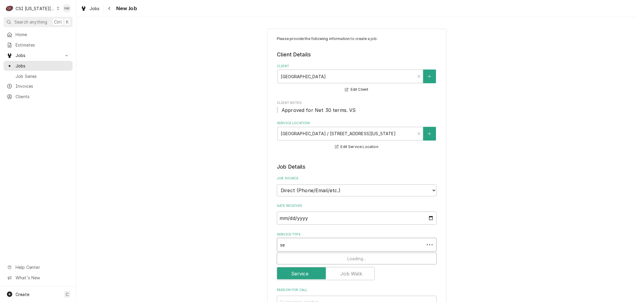
type input "s"
type textarea "x"
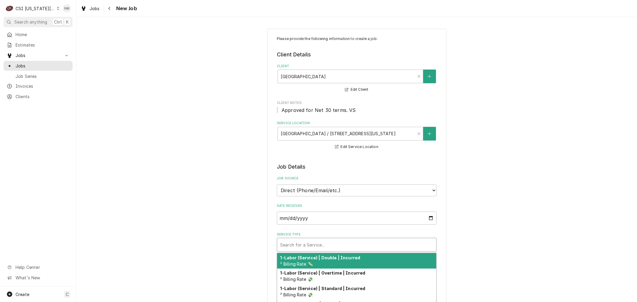
type textarea "x"
type input "s"
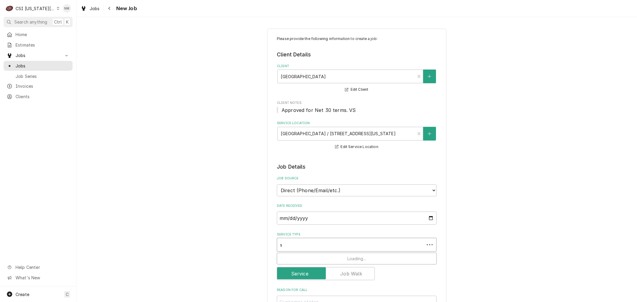
type textarea "x"
type input "se"
type textarea "x"
type input "ser"
type textarea "x"
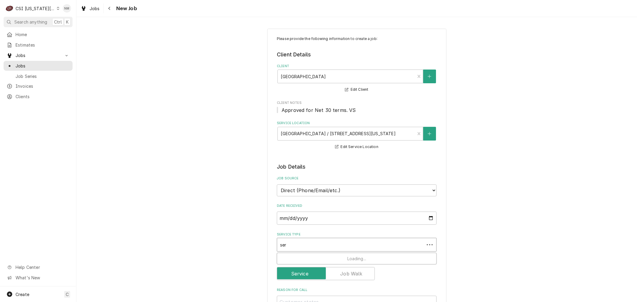
type input "serv"
type textarea "x"
type input "servi"
type textarea "x"
type input "servic"
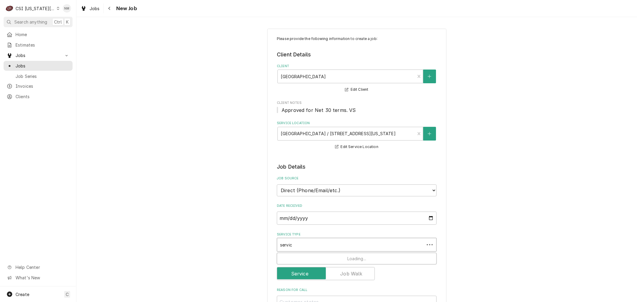
type textarea "x"
type input "service"
type textarea "x"
type input "service"
type textarea "x"
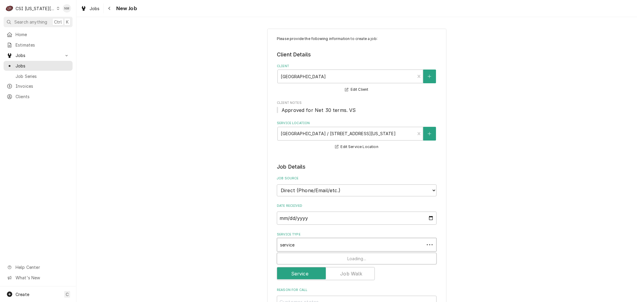
type input "service c"
type textarea "x"
type input "service ca"
type textarea "x"
type input "service cal"
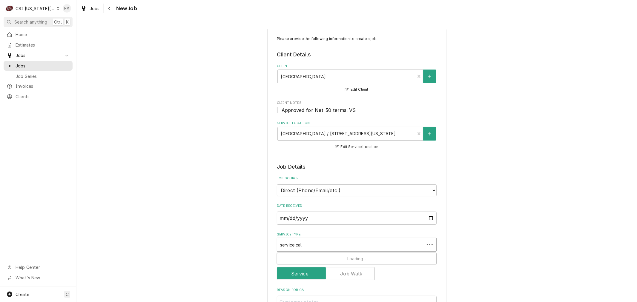
type textarea "x"
type input "service call"
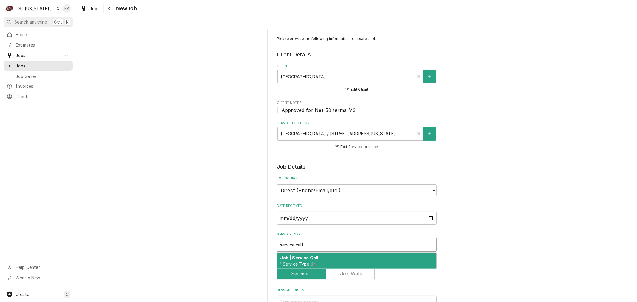
click at [357, 256] on div "Job | Service Call ¹ Service Type 🛠️" at bounding box center [356, 261] width 159 height 16
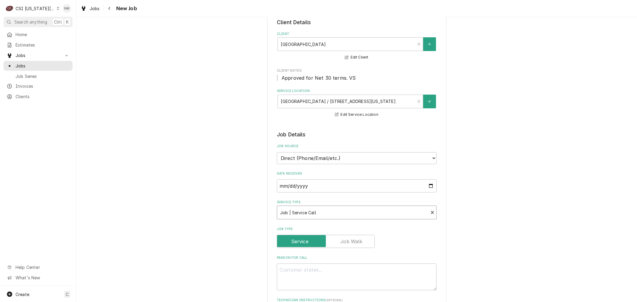
scroll to position [66, 0]
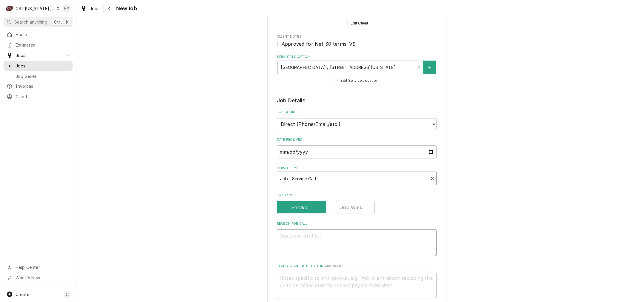
click at [334, 238] on textarea "Reason For Call" at bounding box center [357, 243] width 160 height 27
type textarea "x"
type textarea "5"
type textarea "x"
type textarea "5t"
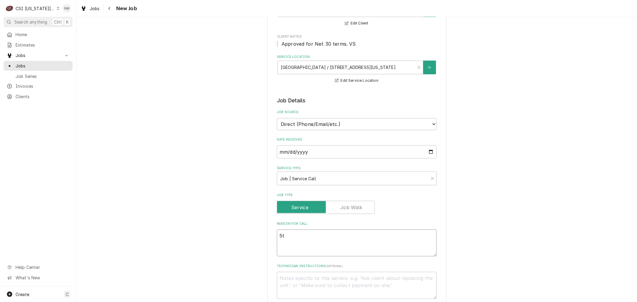
type textarea "x"
type textarea "5th"
type textarea "x"
type textarea "5th"
type textarea "x"
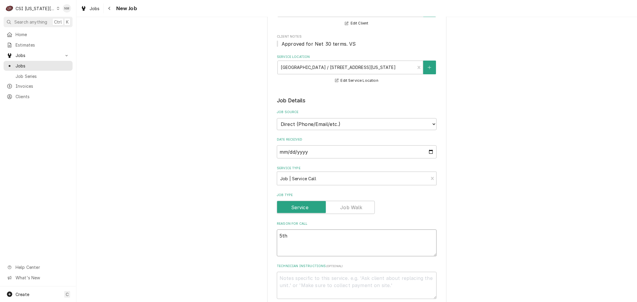
type textarea "5th f"
type textarea "x"
type textarea "5th fl"
type textarea "x"
type textarea "5th flo"
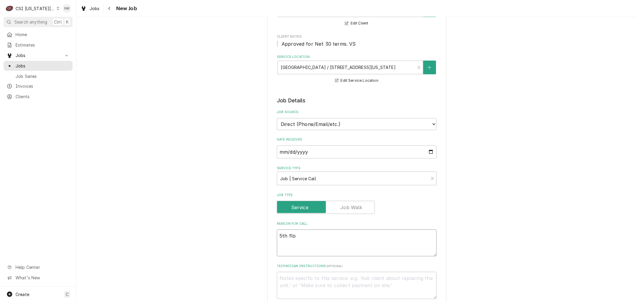
type textarea "x"
type textarea "5th floo"
type textarea "x"
type textarea "5th floor"
type textarea "x"
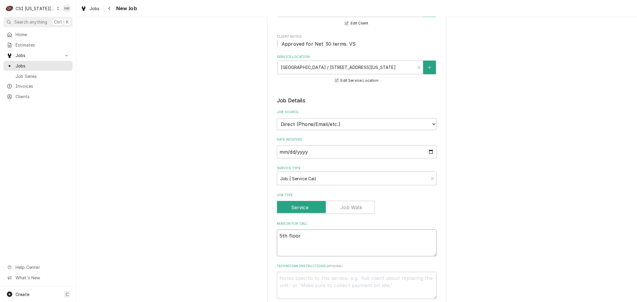
type textarea "5th floor"
type textarea "x"
type textarea "5th floor i"
type textarea "x"
type textarea "5th floor ic"
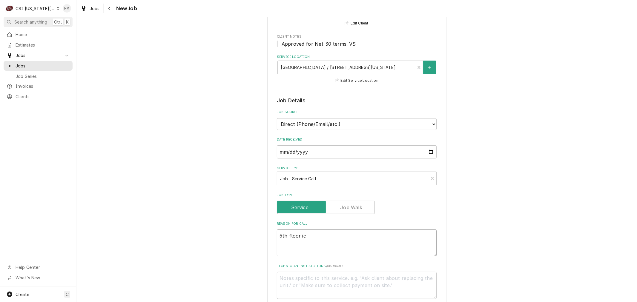
type textarea "x"
type textarea "5th floor ice"
type textarea "x"
type textarea "5th floor ice"
type textarea "x"
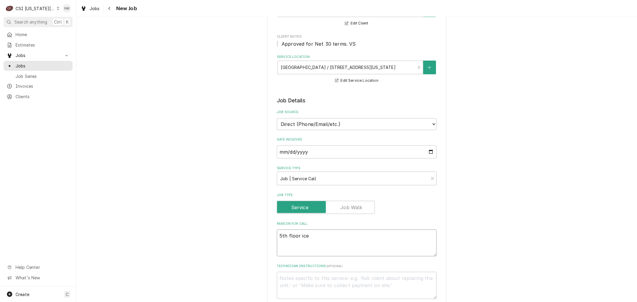
type textarea "5th floor ice m"
type textarea "x"
type textarea "5th floor ice ma"
type textarea "x"
type textarea "5th floor ice mac"
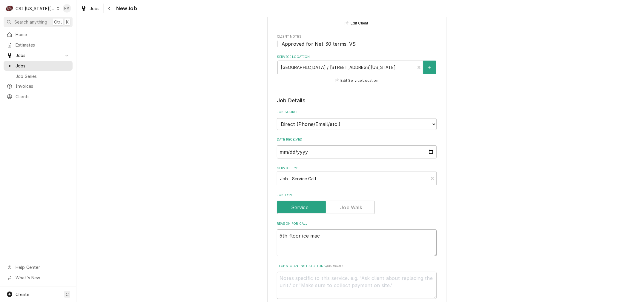
type textarea "x"
type textarea "5th floor ice mach"
type textarea "x"
type textarea "5th floor ice machi"
type textarea "x"
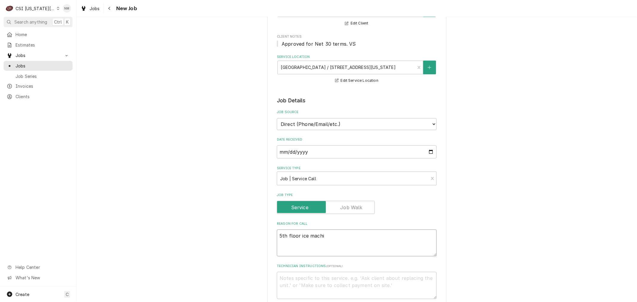
type textarea "5th floor ice machin"
type textarea "x"
type textarea "5th floor ice machine"
type textarea "x"
type textarea "5th floor ice machine"
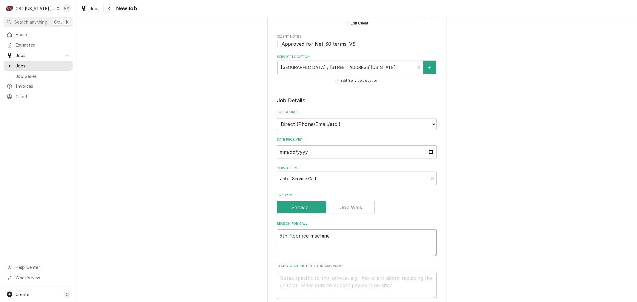
type textarea "x"
type textarea "5th floor ice machine -"
type textarea "x"
type textarea "5th floor ice machine -"
type textarea "x"
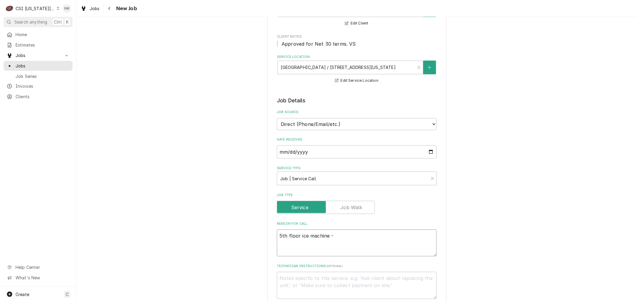
type textarea "5th floor ice machine - c"
type textarea "x"
type textarea "5th floor ice machine - co"
type textarea "x"
type textarea "5th floor ice machine - com"
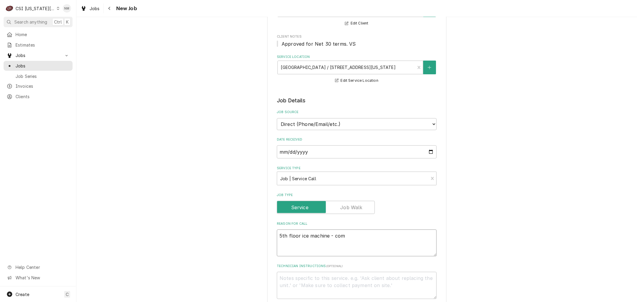
type textarea "x"
type textarea "5th floor ice machine - comp"
type textarea "x"
type textarea "5th floor ice machine - compr"
type textarea "x"
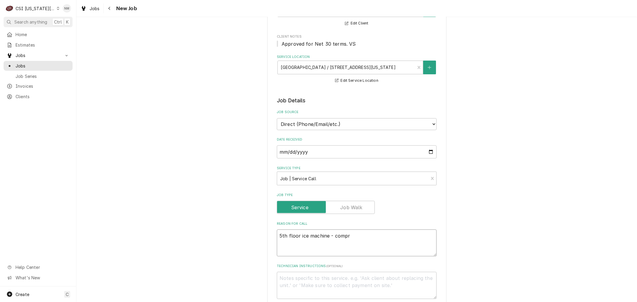
type textarea "5th floor ice machine - compre"
type textarea "x"
type textarea "5th floor ice machine - compres"
type textarea "x"
type textarea "5th floor ice machine - compress"
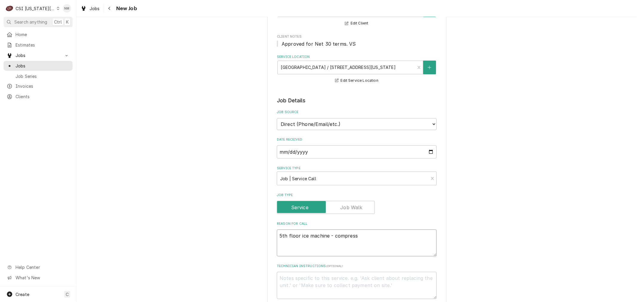
type textarea "x"
type textarea "5th floor ice machine - compresso"
type textarea "x"
type textarea "5th floor ice machine - compressor"
type textarea "x"
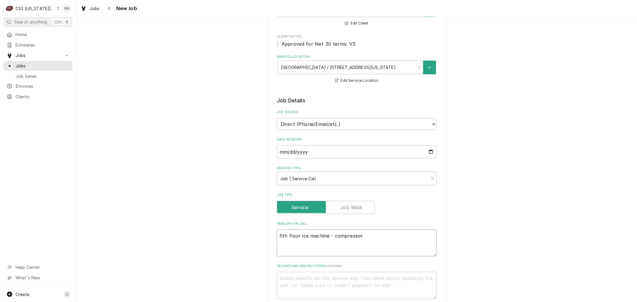
type textarea "5th floor ice machine - compressor"
type textarea "x"
type textarea "5th floor ice machine - compressor g"
type textarea "x"
type textarea "5th floor ice machine - compressor ge"
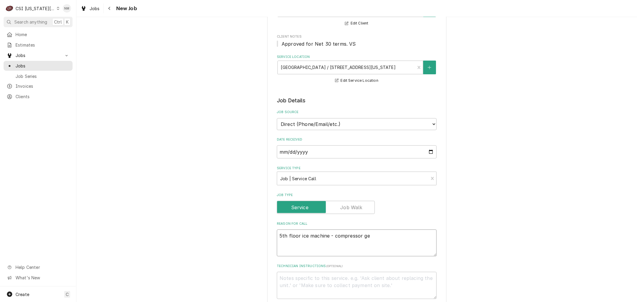
type textarea "x"
type textarea "5th floor ice machine - compressor get"
type textarea "x"
type textarea "5th floor ice machine - compressor gets"
type textarea "x"
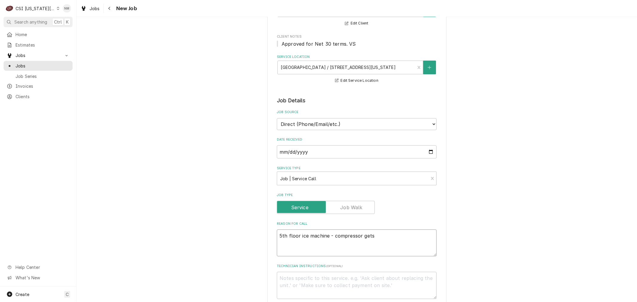
type textarea "5th floor ice machine - compressor gets"
type textarea "x"
type textarea "5th floor ice machine - compressor gets h"
type textarea "x"
type textarea "5th floor ice machine - compressor gets ho"
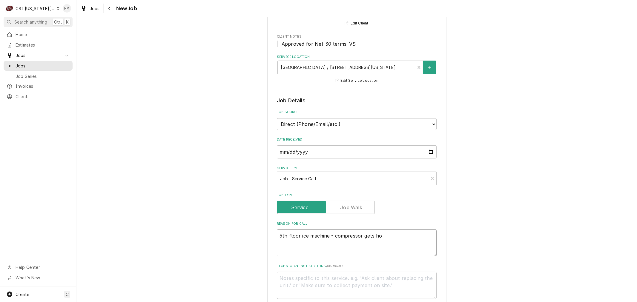
type textarea "x"
type textarea "5th floor ice machine - compressor gets hot"
type textarea "x"
type textarea "5th floor ice machine - compressor gets hot,"
type textarea "x"
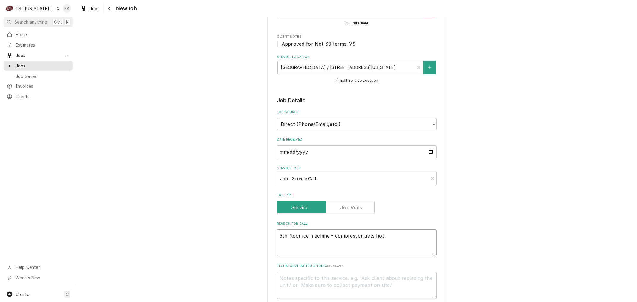
type textarea "5th floor ice machine - compressor gets hot,"
type textarea "x"
type textarea "5th floor ice machine - compressor gets hot, u"
type textarea "x"
type textarea "5th floor ice machine - compressor gets hot, un"
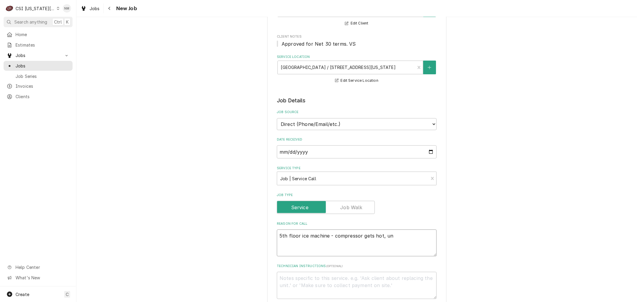
type textarea "x"
type textarea "5th floor ice machine - compressor gets hot, uni"
type textarea "x"
type textarea "5th floor ice machine - compressor gets hot, unit"
type textarea "x"
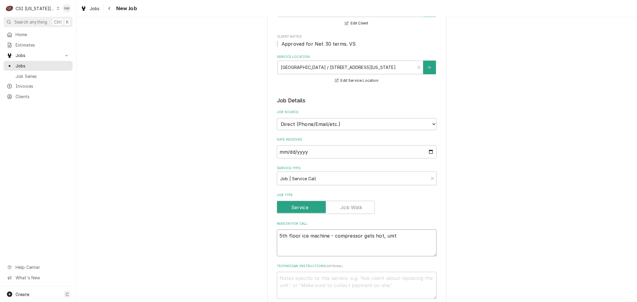
type textarea "5th floor ice machine - compressor gets hot, unit"
type textarea "x"
type textarea "5th floor ice machine - compressor gets hot, unit s"
type textarea "x"
type textarea "5th floor ice machine - compressor gets hot, unit sh"
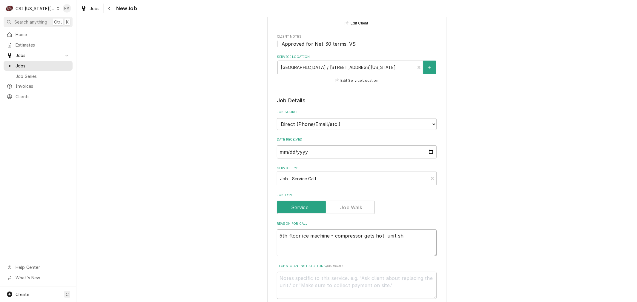
type textarea "x"
type textarea "5th floor ice machine - compressor gets hot, unit shu"
type textarea "x"
type textarea "5th floor ice machine - compressor gets hot, unit shut"
type textarea "x"
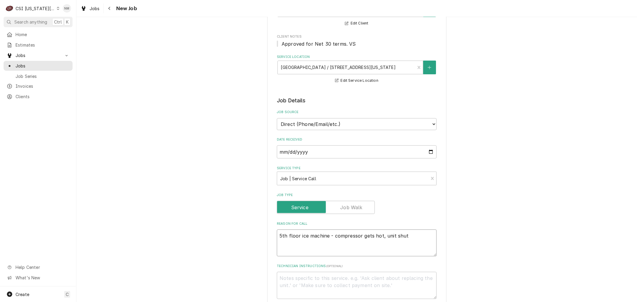
type textarea "5th floor ice machine - compressor gets hot, unit shuts"
type textarea "x"
type textarea "5th floor ice machine - compressor gets hot, unit shuts"
type textarea "x"
type textarea "5th floor ice machine - compressor gets hot, unit shuts d"
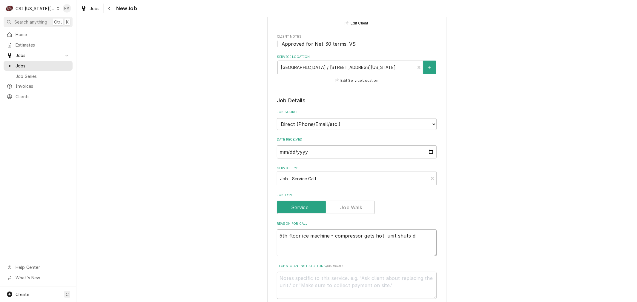
type textarea "x"
type textarea "5th floor ice machine - compressor gets hot, unit shuts do"
type textarea "x"
type textarea "5th floor ice machine - compressor gets hot, unit shuts dow"
type textarea "x"
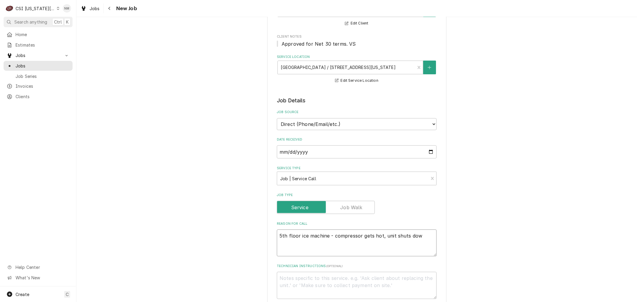
type textarea "5th floor ice machine - compressor gets hot, unit shuts down"
type textarea "x"
type textarea "5th floor ice machine - compressor gets hot, unit shuts down,"
type textarea "x"
type textarea "5th floor ice machine - compressor gets hot, unit shuts down,"
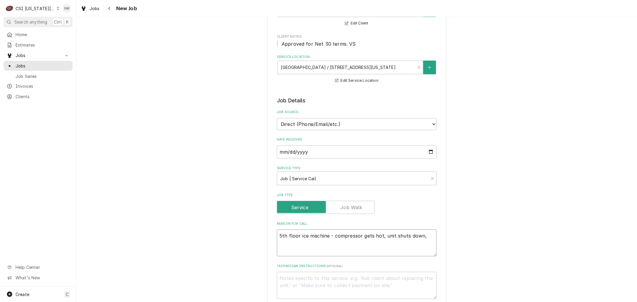
type textarea "x"
type textarea "5th floor ice machine - compressor gets hot, unit shuts down, u"
type textarea "x"
type textarea "5th floor ice machine - compressor gets hot, unit shuts down, un"
type textarea "x"
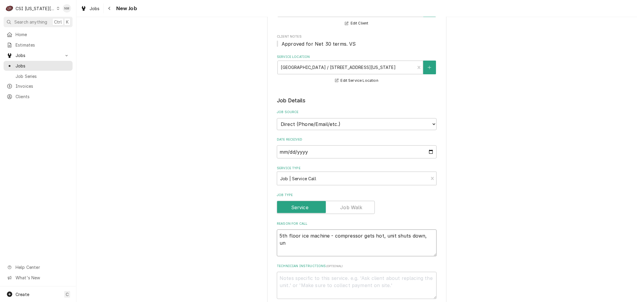
type textarea "5th floor ice machine - compressor gets hot, unit shuts down, uni"
type textarea "x"
type textarea "5th floor ice machine - compressor gets hot, unit shuts down, unit"
type textarea "x"
type textarea "5th floor ice machine - compressor gets hot, unit shuts down, unit"
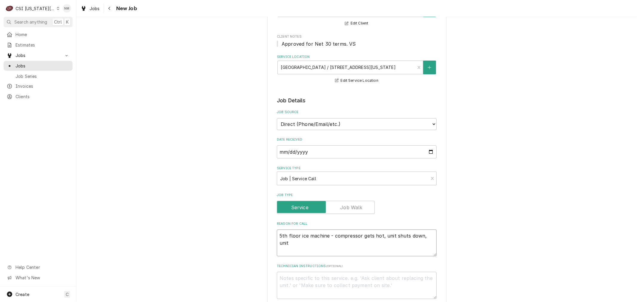
type textarea "x"
type textarea "5th floor ice machine - compressor gets hot, unit shuts down, unit f"
type textarea "x"
click at [333, 282] on textarea "Technician Instructions ( optional )" at bounding box center [357, 285] width 160 height 27
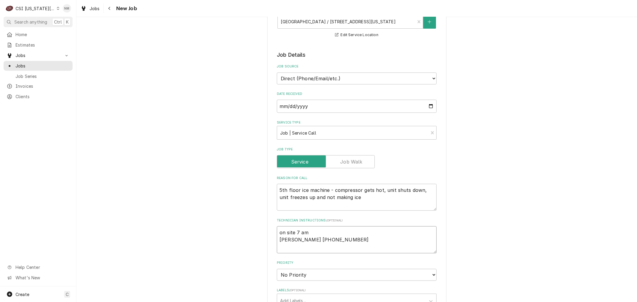
scroll to position [199, 0]
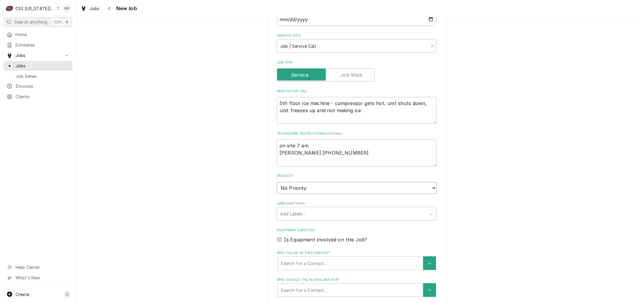
click at [302, 186] on select "No Priority Urgent High Medium Low" at bounding box center [357, 188] width 160 height 12
click at [277, 182] on select "No Priority Urgent High Medium Low" at bounding box center [357, 188] width 160 height 12
click at [301, 209] on div "Labels" at bounding box center [351, 214] width 143 height 11
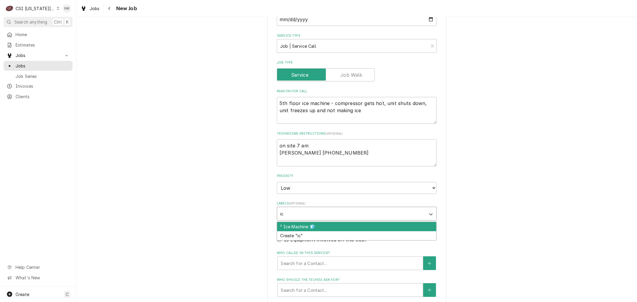
click at [305, 222] on div "² Ice Machine 🧊" at bounding box center [356, 226] width 159 height 9
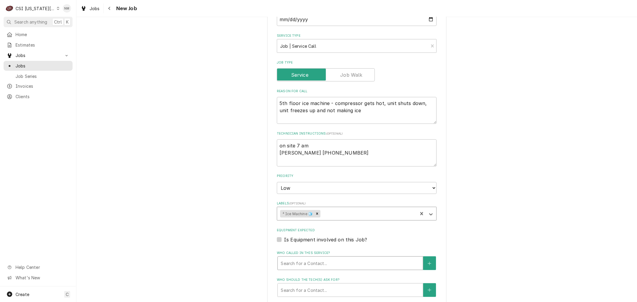
click at [306, 263] on div "Who called in this service?" at bounding box center [350, 263] width 139 height 11
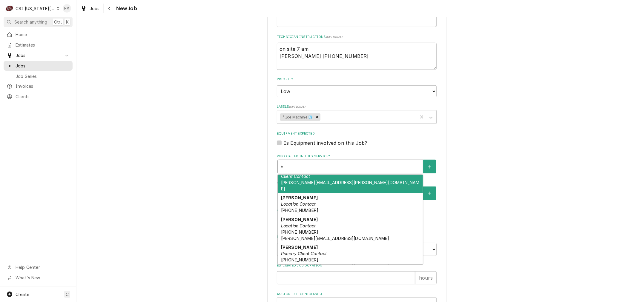
scroll to position [299, 0]
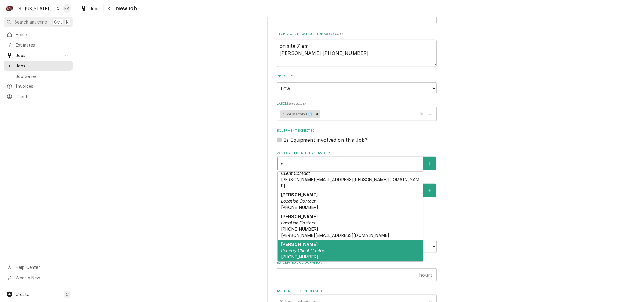
click at [348, 250] on div "robert farney Primary Client Contact (913) 991-0920 BOB@CAPMGMT.NET" at bounding box center [350, 254] width 145 height 28
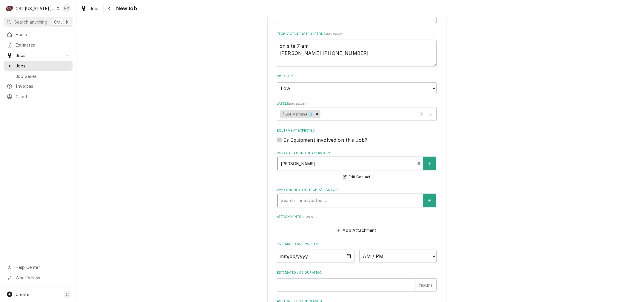
click at [322, 199] on div "Who should the tech(s) ask for?" at bounding box center [350, 200] width 139 height 11
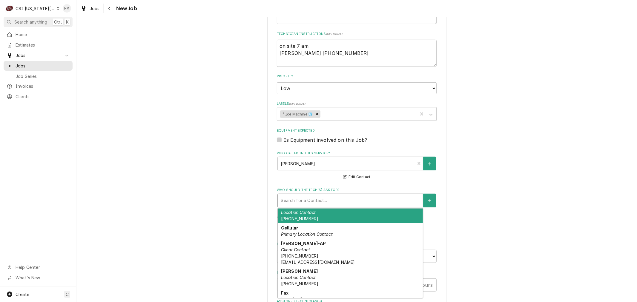
scroll to position [226, 0]
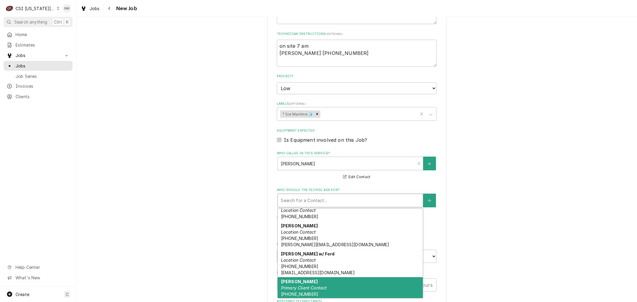
click at [326, 286] on div "robert farney Primary Client Contact (913) 991-0920 BOB@CAPMGMT.NET" at bounding box center [350, 292] width 145 height 28
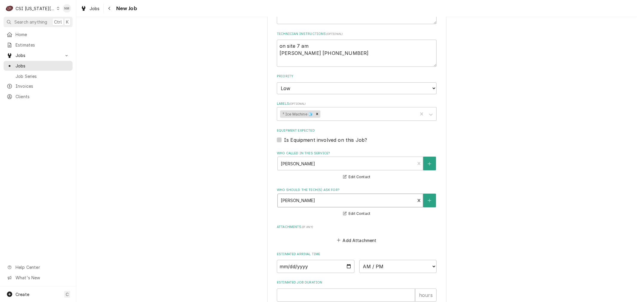
scroll to position [431, 0]
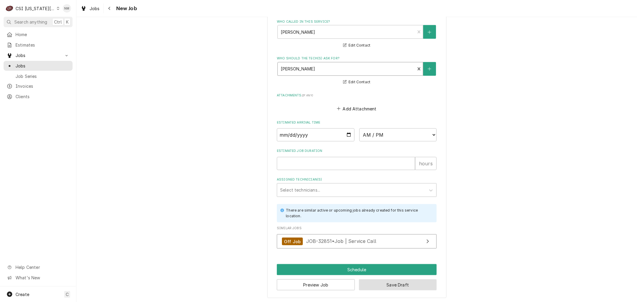
click at [396, 283] on button "Save Draft" at bounding box center [398, 285] width 78 height 11
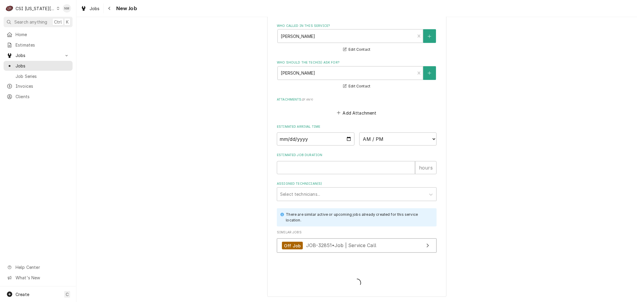
scroll to position [425, 0]
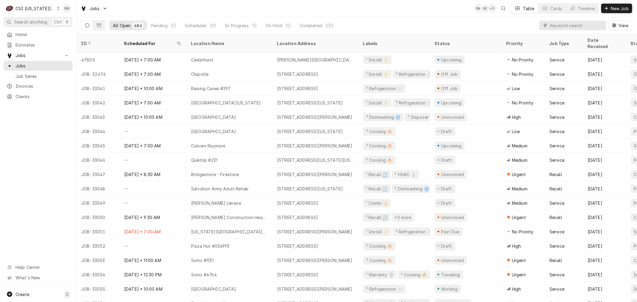
click at [576, 23] on input "Dynamic Content Wrapper" at bounding box center [577, 26] width 53 height 10
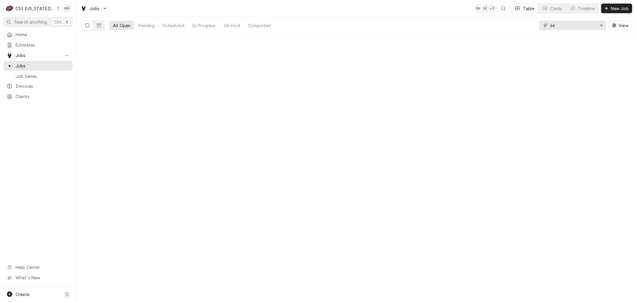
type input "6"
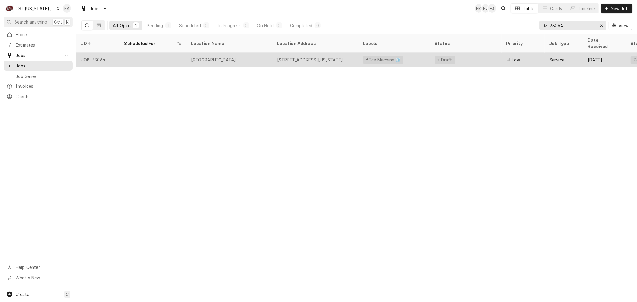
type input "33064"
click at [159, 58] on div "—" at bounding box center [153, 60] width 67 height 14
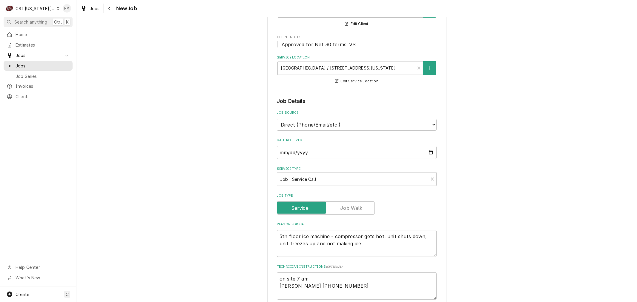
scroll to position [66, 0]
click at [325, 236] on textarea "5th floor ice machine - compressor gets hot, unit shuts down, unit freezes up a…" at bounding box center [357, 243] width 160 height 27
type textarea "x"
type textarea "5th floor ice machine/ - compressor gets hot, unit shuts down, unit freezes up …"
type textarea "x"
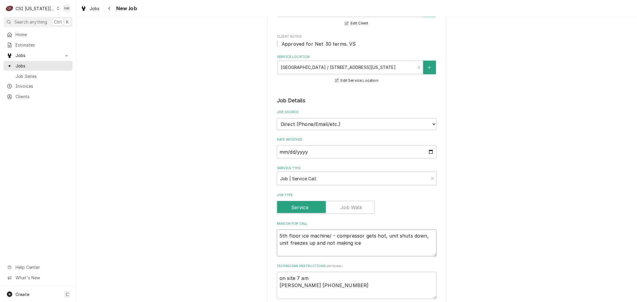
type textarea "5th floor ice machine/F - compressor gets hot, unit shuts down, unit freezes up…"
type textarea "x"
type textarea "5th floor ice machine/Fo - compressor gets hot, unit shuts down, unit freezes u…"
type textarea "x"
type textarea "5th floor ice machine/Fol - compressor gets hot, unit shuts down, unit freezes …"
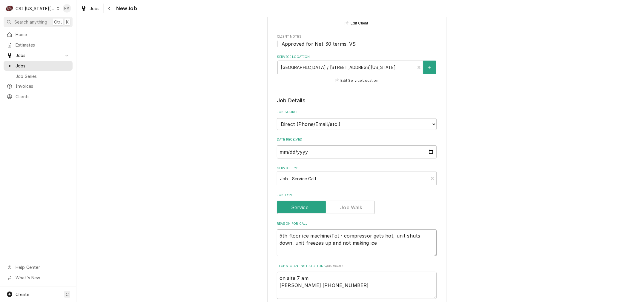
type textarea "x"
type textarea "5th floor ice machine/Foll - compressor gets hot, unit shuts down, unit freezes…"
type textarea "x"
type textarea "5th floor ice machine/Folle - compressor gets hot, unit shuts down, unit freeze…"
type textarea "x"
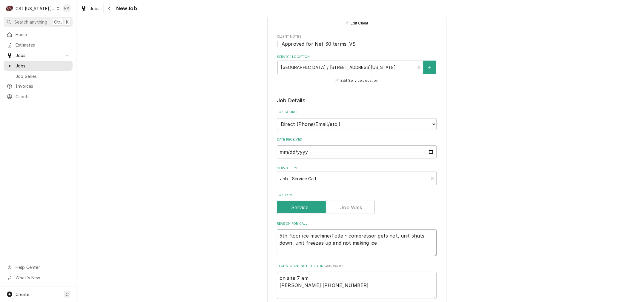
type textarea "5th floor ice machine/Follet - compressor gets hot, unit shuts down, unit freez…"
type textarea "x"
type textarea "5th floor ice machine/Follett - compressor gets hot, unit shuts down, unit free…"
type textarea "x"
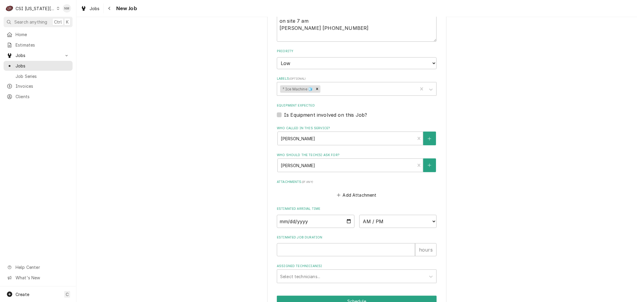
scroll to position [371, 0]
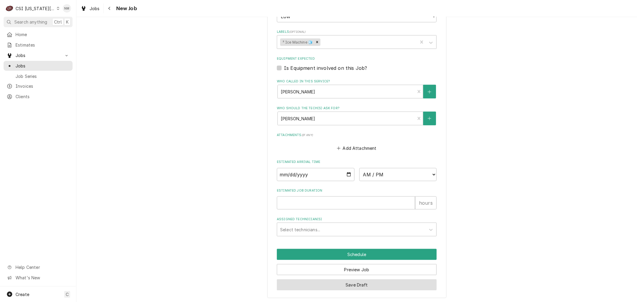
type textarea "5th floor ice machine/Follett - compressor gets hot, unit shuts down, unit free…"
click at [347, 283] on button "Save Draft" at bounding box center [357, 285] width 160 height 11
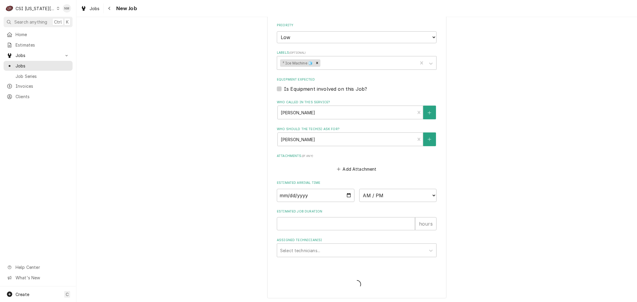
type textarea "x"
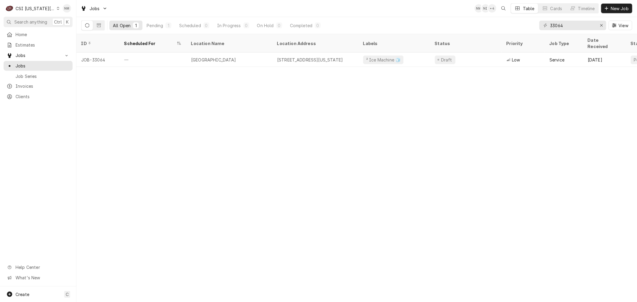
click at [54, 7] on div "C CSI [US_STATE] City" at bounding box center [33, 8] width 58 height 12
click at [73, 33] on div "CSI St. [PERSON_NAME]" at bounding box center [102, 33] width 87 height 6
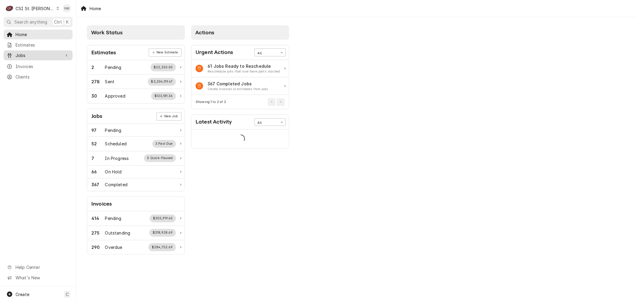
click at [25, 54] on span "Jobs" at bounding box center [38, 55] width 45 height 6
click at [25, 63] on span "Jobs" at bounding box center [43, 66] width 54 height 6
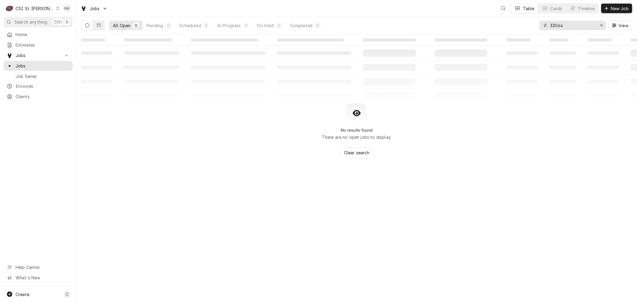
drag, startPoint x: 572, startPoint y: 25, endPoint x: 525, endPoint y: 30, distance: 46.9
click at [525, 30] on div "All Open 0 Pending 0 Scheduled 0 In Progress 0 On Hold 0 Completed 0 33064 View" at bounding box center [356, 25] width 551 height 17
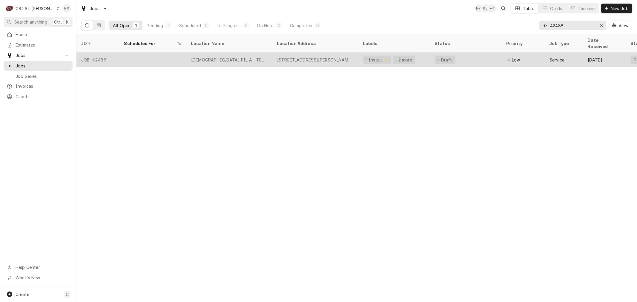
type input "42489"
click at [166, 53] on div "—" at bounding box center [153, 60] width 67 height 14
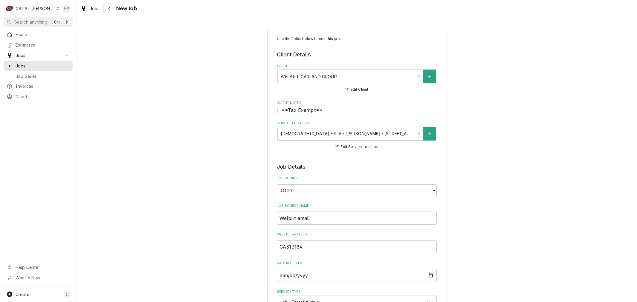
type textarea "x"
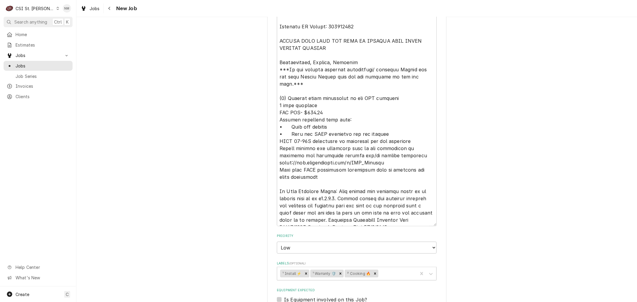
scroll to position [498, 0]
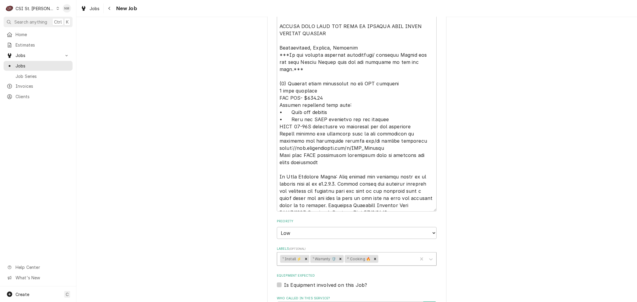
click at [386, 264] on div "¹ Install ⚡️ ¹ Warranty 🛡️ ² Cooking 🔥" at bounding box center [347, 259] width 140 height 13
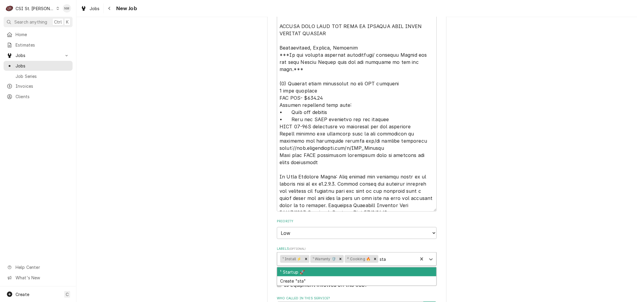
type input "star"
click at [311, 272] on div "¹ Startup 🚀" at bounding box center [356, 272] width 159 height 9
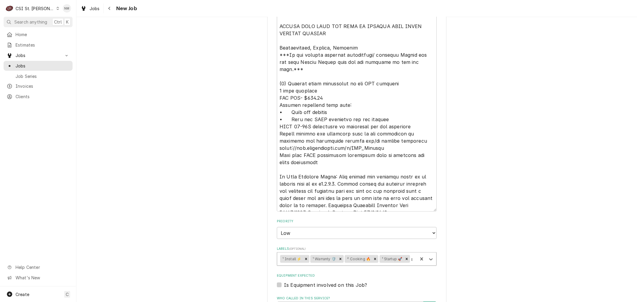
type textarea "x"
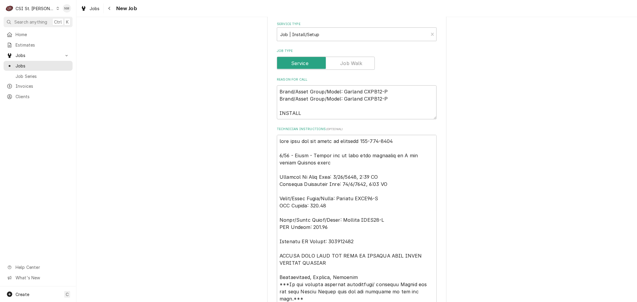
scroll to position [232, 0]
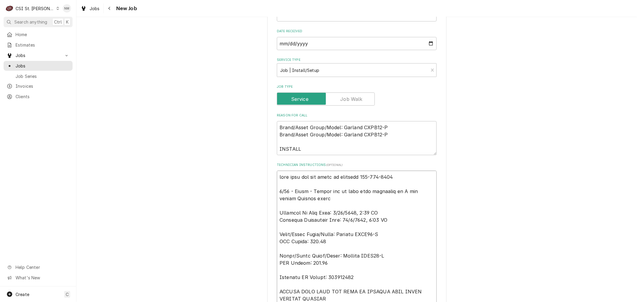
type textarea "x"
type textarea "lore ipsu dol sit ametc ad elitsedd 385-804-8061 7/57 - Eiusm - Tempor inc ut l…"
type textarea "x"
type textarea "call chet for the start up schedule 316-706-0873 in 9/17 - Kelly - Please let m…"
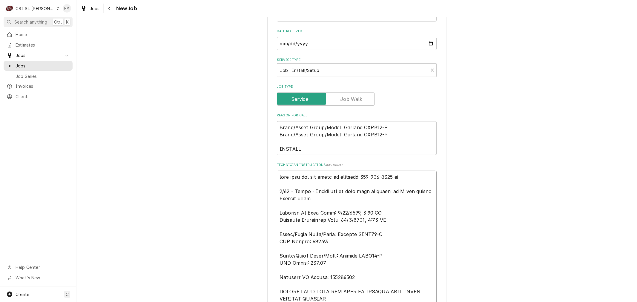
type textarea "x"
type textarea "call chet for the start up schedule 316-706-0873 ins 9/17 - Kelly - Please let …"
type textarea "x"
type textarea "call chet for the start up schedule 316-706-0873 inst 9/17 - Kelly - Please let…"
type textarea "x"
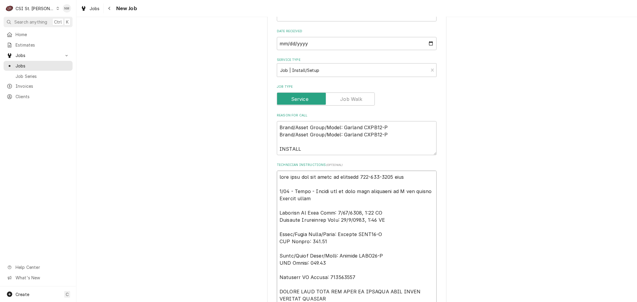
type textarea "call chet for the start up schedule 316-706-0873 insta 9/17 - Kelly - Please le…"
type textarea "x"
type textarea "call chet for the start up schedule 316-706-0873 instal 9/17 - Kelly - Please l…"
type textarea "x"
type textarea "call chet for the start up schedule 316-706-0873 install 9/17 - Kelly - Please …"
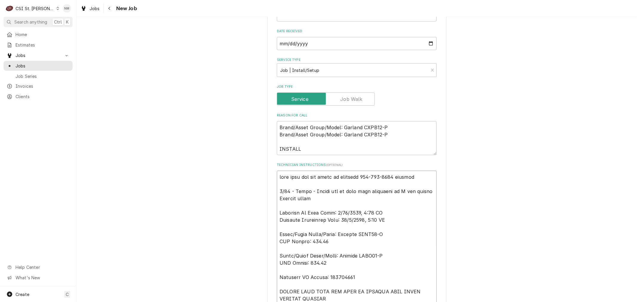
type textarea "x"
type textarea "call chet for the start up schedule 316-706-0873 install 9/17 - Kelly - Please …"
type textarea "x"
type textarea "call chet for the start up schedule 316-706-0873 install i 9/17 - Kelly - Pleas…"
type textarea "x"
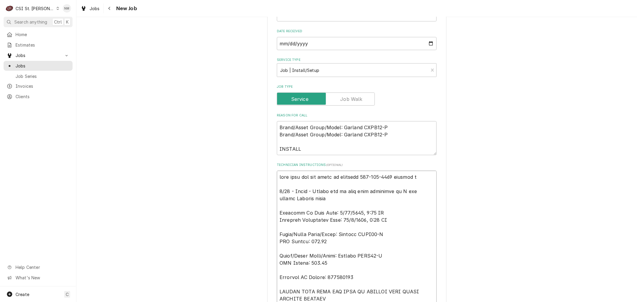
type textarea "call chet for the start up schedule 316-706-0873 install is 9/17 - Kelly - Plea…"
type textarea "x"
type textarea "call chet for the start up schedule 316-706-0873 install is 9/17 - Kelly - Plea…"
type textarea "x"
type textarea "call chet for the start up schedule 316-706-0873 install is d 9/17 - Kelly - Pl…"
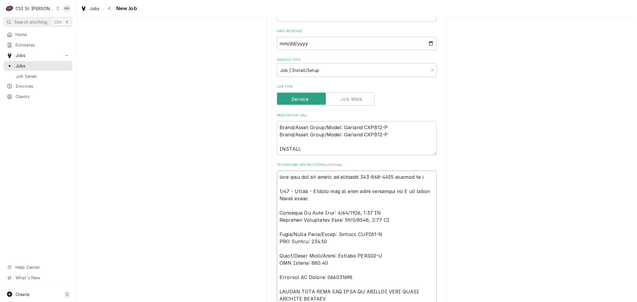
type textarea "x"
type textarea "call chet for the start up schedule 316-706-0873 install is do 9/17 - Kelly - P…"
type textarea "x"
type textarea "call chet for the start up schedule 316-706-0873 install is done 9/17 - Kelly -…"
type textarea "x"
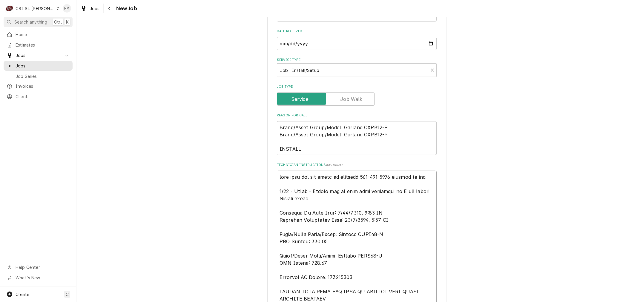
type textarea "call chet for the start up schedule 316-706-0873 install is done 9/17 - Kelly -…"
type textarea "x"
type textarea "call chet for the start up schedule 316-706-0873 install is done p 9/17 - Kelly…"
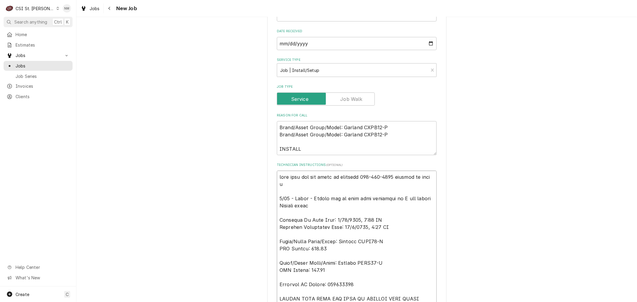
type textarea "x"
type textarea "call chet for the start up schedule 316-706-0873 install is done pe 9/17 - Kell…"
type textarea "x"
type textarea "call chet for the start up schedule 316-706-0873 install is done per 9/17 - Kel…"
type textarea "x"
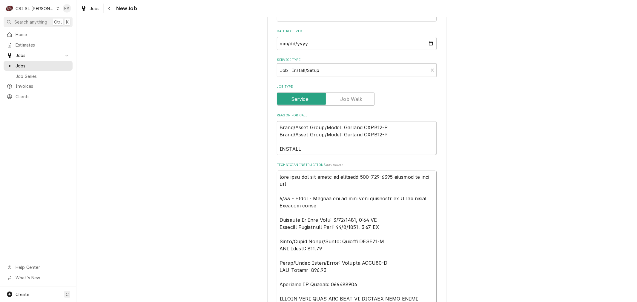
type textarea "call chet for the start up schedule 316-706-0873 install is done per 9/17 - Kel…"
type textarea "x"
type textarea "call chet for the start up schedule 316-706-0873 install is done per C 9/17 - K…"
type textarea "x"
type textarea "call chet for the start up schedule 316-706-0873 install is done per Ch 9/17 - …"
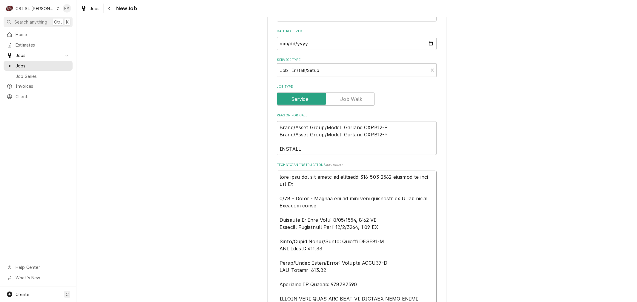
type textarea "x"
type textarea "call chet for the start up schedule 316-706-0873 install is done per Che 9/17 -…"
type textarea "x"
type textarea "call chet for the start up schedule 316-706-0873 install is done per Chef 9/17 …"
type textarea "x"
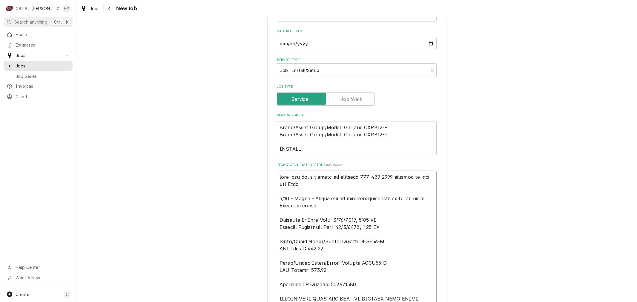
type textarea "call chet for the start up schedule 316-706-0873 install is done per Che 9/17 -…"
type textarea "x"
type textarea "call chet for the start up schedule 316-706-0873 install is done per Chet 9/17 …"
type textarea "x"
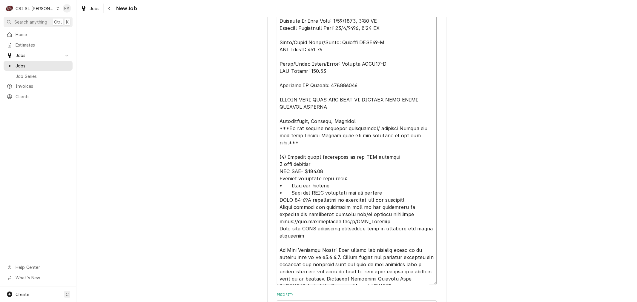
scroll to position [265, 0]
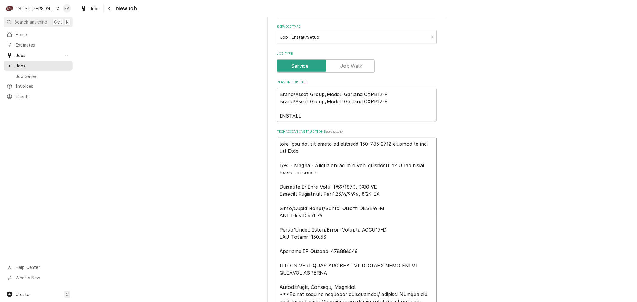
drag, startPoint x: 300, startPoint y: 150, endPoint x: 276, endPoint y: 145, distance: 25.4
click at [277, 145] on textarea "Technician Instructions ( optional )" at bounding box center [357, 295] width 160 height 314
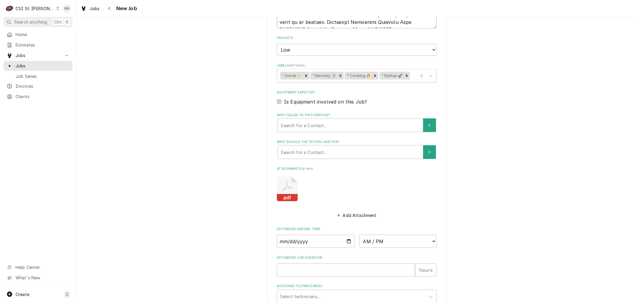
scroll to position [756, 0]
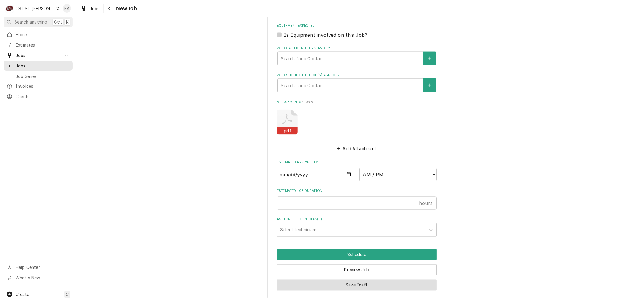
type textarea "call chet for the start up schedule 316-706-0873 install is done per Chet 9/17 …"
click at [334, 282] on button "Save Draft" at bounding box center [357, 285] width 160 height 11
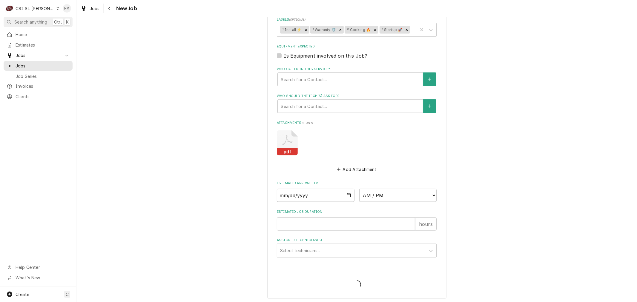
type textarea "x"
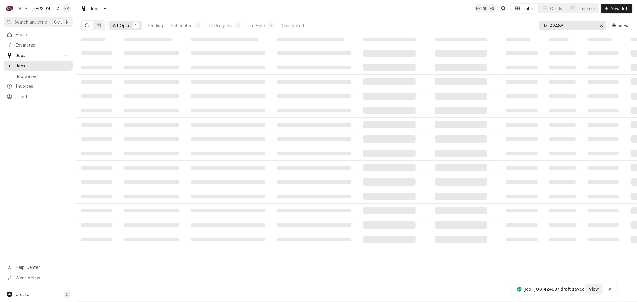
click at [572, 27] on input "42489" at bounding box center [573, 26] width 45 height 10
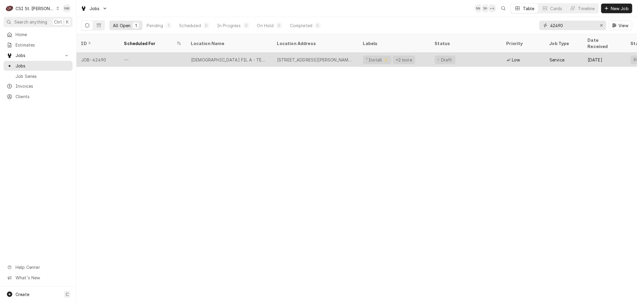
type input "42490"
click at [175, 54] on div "—" at bounding box center [153, 60] width 67 height 14
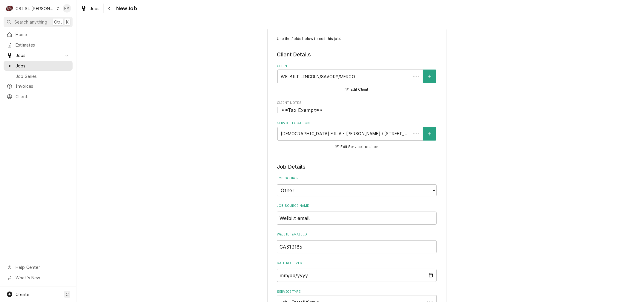
type textarea "x"
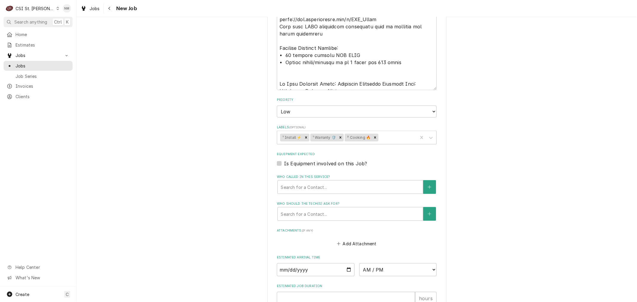
scroll to position [598, 0]
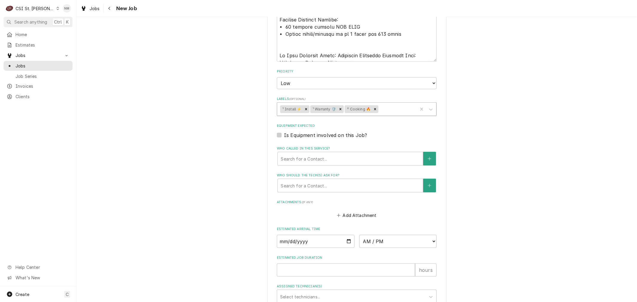
click at [398, 108] on div "Labels" at bounding box center [397, 109] width 35 height 11
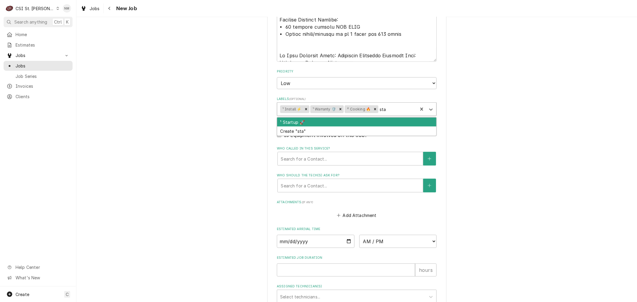
type input "star"
click at [331, 120] on div "¹ Startup 🚀" at bounding box center [356, 122] width 159 height 9
type textarea "x"
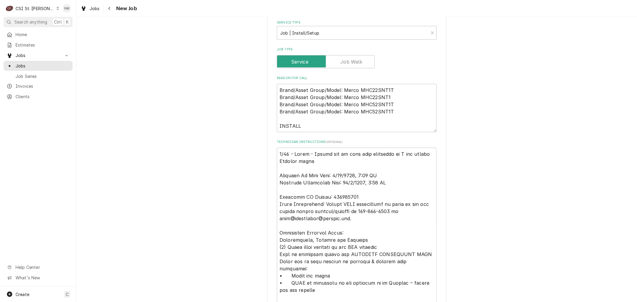
scroll to position [265, 0]
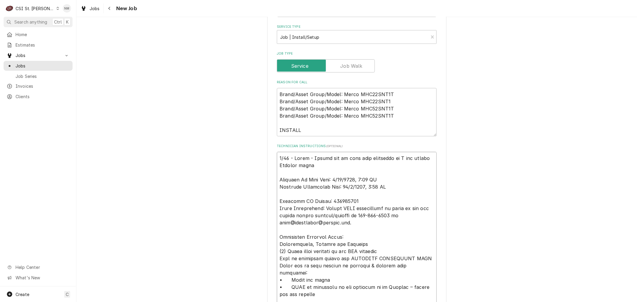
click at [277, 159] on textarea "Technician Instructions ( optional )" at bounding box center [357, 273] width 160 height 242
type textarea "x"
type textarea "9/17 - Kelly - Please let me know once scheduled so I can update Welbilt email …"
type textarea "x"
type textarea "9/17 - Kelly - Please let me know once scheduled so I can update Welbilt email …"
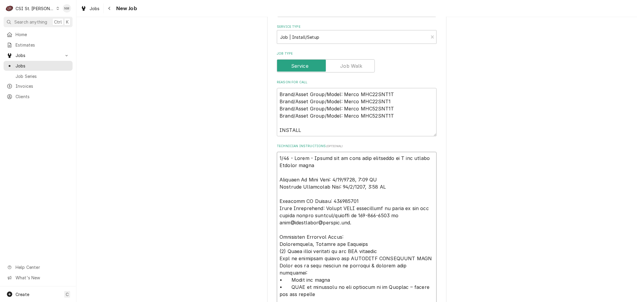
paste textarea "call chet for the start up schedule 316-706-0873 install is done per Chet"
type textarea "x"
type textarea "call chet for the start up schedule 316-706-0873 install is done per Chet 9/17 …"
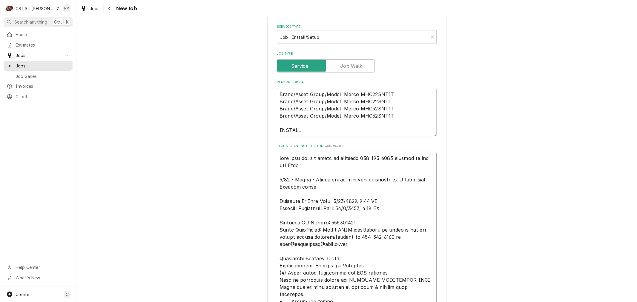
type textarea "x"
type textarea "call chet for the start up schedule 316-706-0873 install is done per Chet 9/17 …"
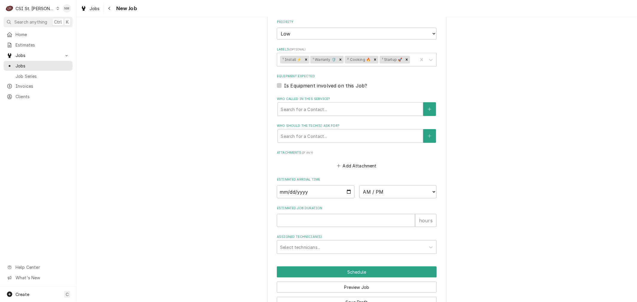
scroll to position [653, 0]
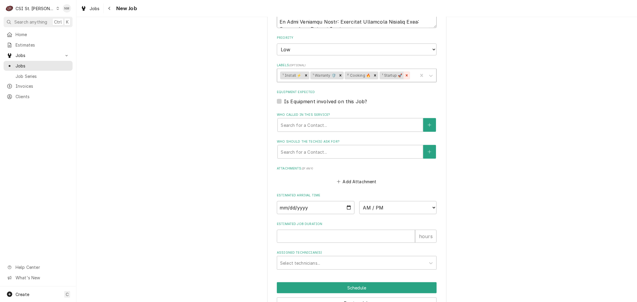
click at [406, 75] on icon "Remove ¹ Startup 🚀" at bounding box center [407, 76] width 2 height 2
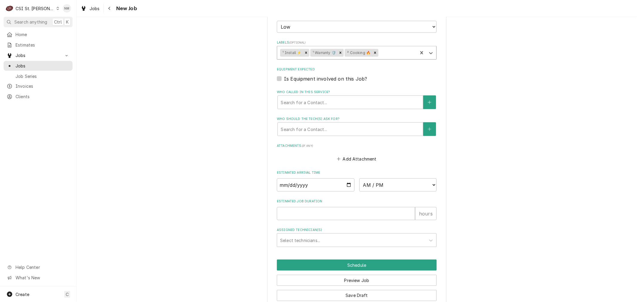
scroll to position [686, 0]
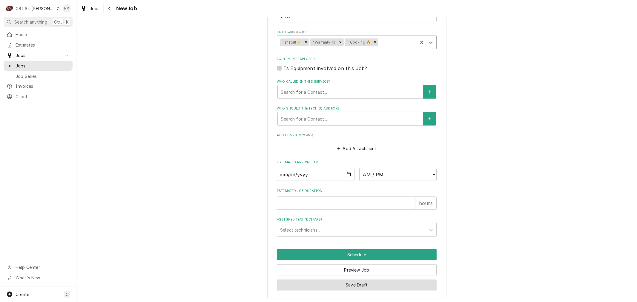
click at [354, 285] on button "Save Draft" at bounding box center [357, 285] width 160 height 11
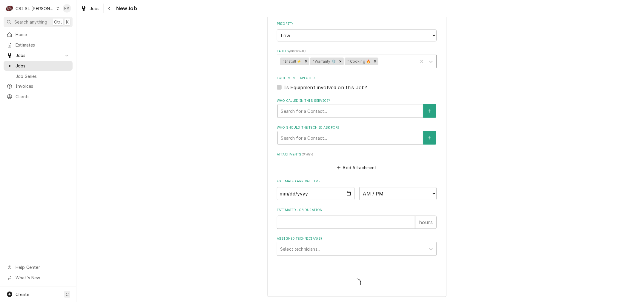
scroll to position [665, 0]
type textarea "x"
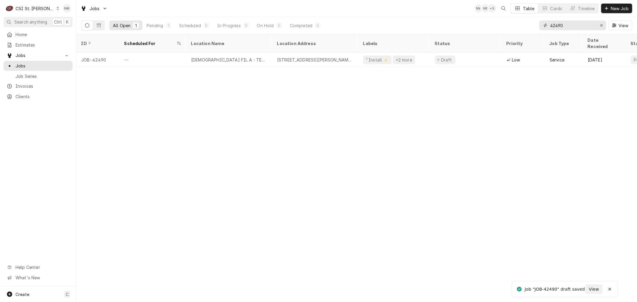
click at [573, 25] on input "42490" at bounding box center [573, 26] width 45 height 10
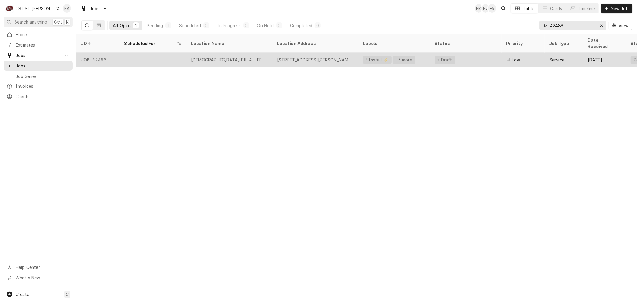
type input "42489"
click at [271, 55] on div "[DEMOGRAPHIC_DATA] FIL A - TESSON FERRY" at bounding box center [229, 60] width 86 height 14
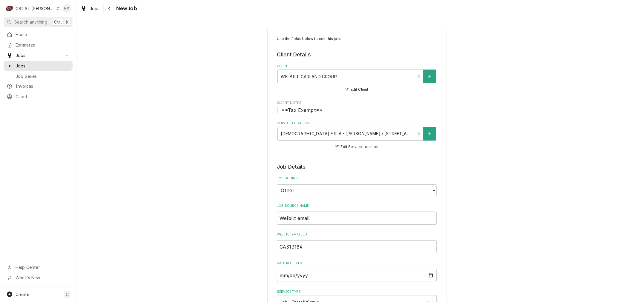
type textarea "x"
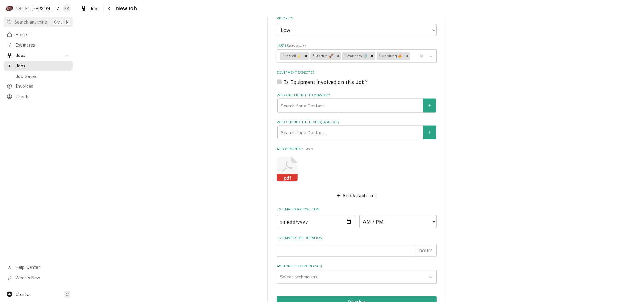
scroll to position [730, 0]
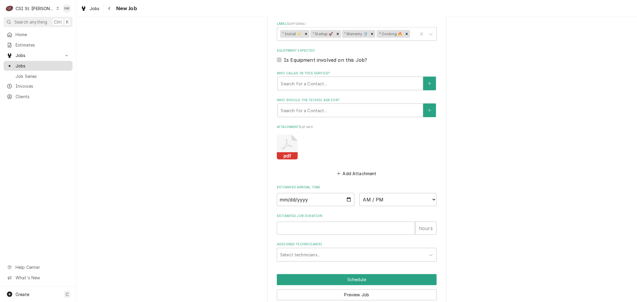
click at [31, 63] on span "Jobs" at bounding box center [43, 66] width 54 height 6
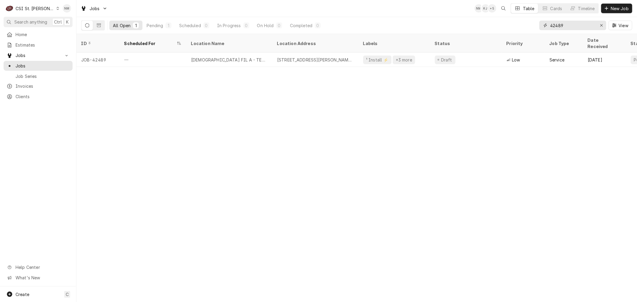
drag, startPoint x: 571, startPoint y: 25, endPoint x: 538, endPoint y: 26, distance: 33.2
click at [538, 26] on div "All Open 1 Pending 1 Scheduled 0 In Progress 0 On Hold 0 Completed 0 42489 View" at bounding box center [356, 25] width 551 height 17
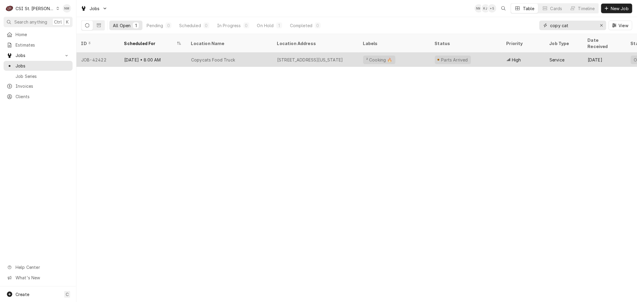
type input "copy cat"
click at [258, 53] on div "Copycats Food Truck" at bounding box center [229, 60] width 86 height 14
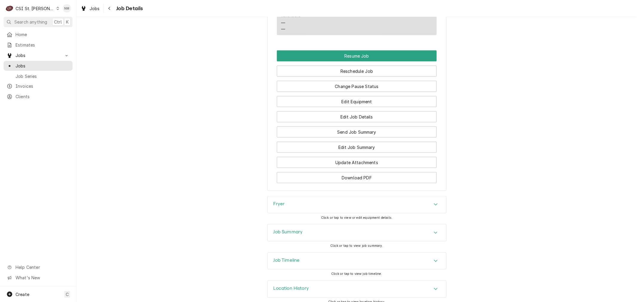
scroll to position [683, 0]
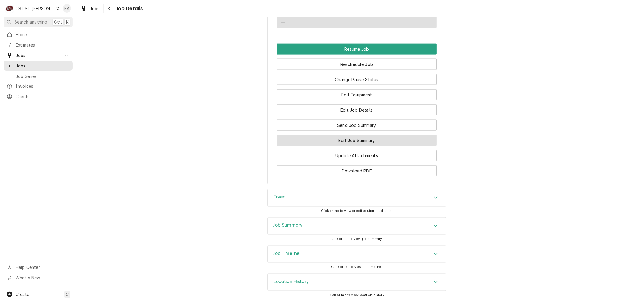
click at [356, 138] on button "Edit Job Summary" at bounding box center [357, 140] width 160 height 11
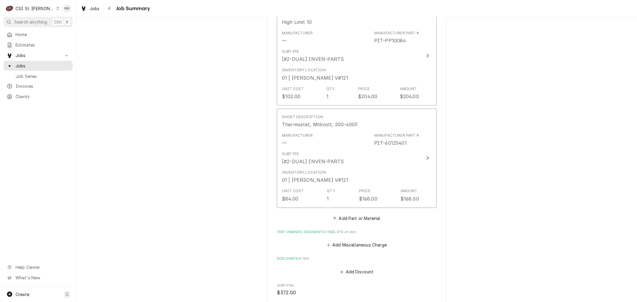
scroll to position [895, 0]
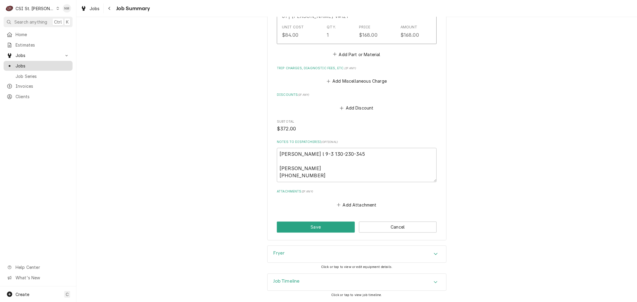
click at [27, 63] on span "Jobs" at bounding box center [43, 66] width 54 height 6
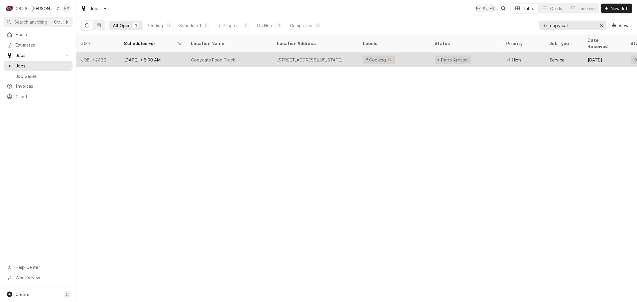
click at [262, 53] on div "Copycats Food Truck" at bounding box center [229, 60] width 86 height 14
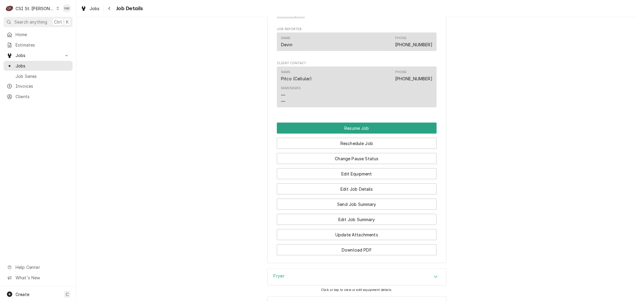
scroll to position [631, 0]
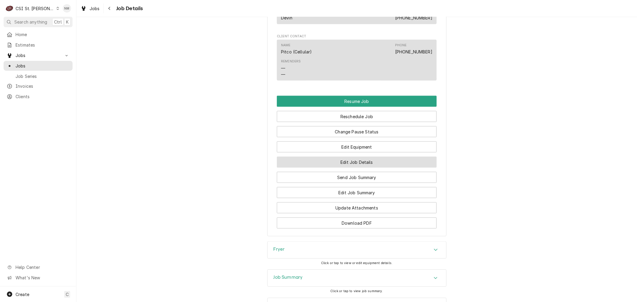
click at [360, 160] on button "Edit Job Details" at bounding box center [357, 162] width 160 height 11
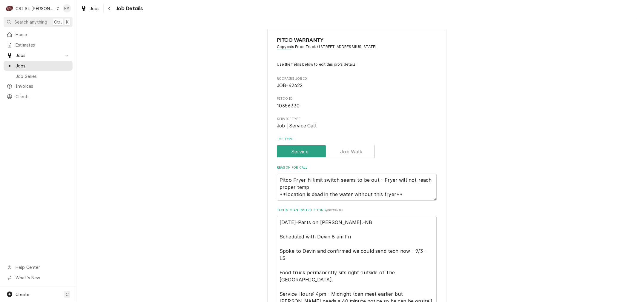
type textarea "x"
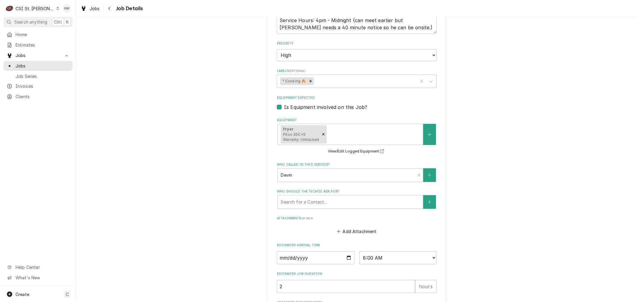
scroll to position [327, 0]
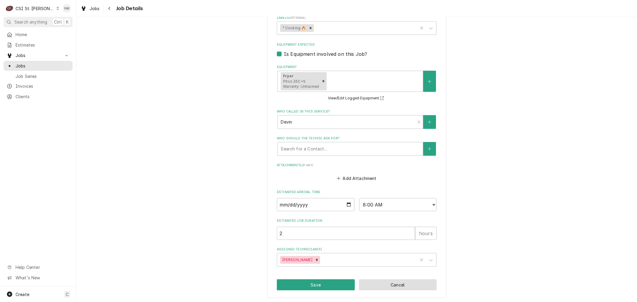
click at [387, 284] on button "Cancel" at bounding box center [398, 285] width 78 height 11
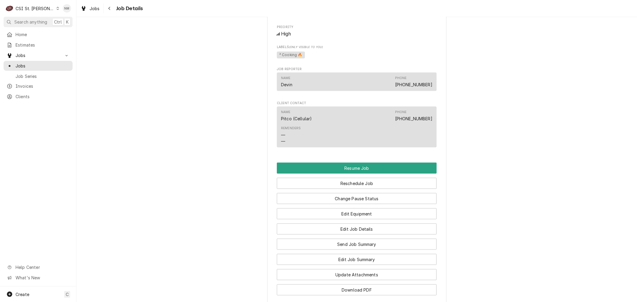
scroll to position [564, 0]
click at [362, 226] on button "Edit Job Details" at bounding box center [357, 229] width 160 height 11
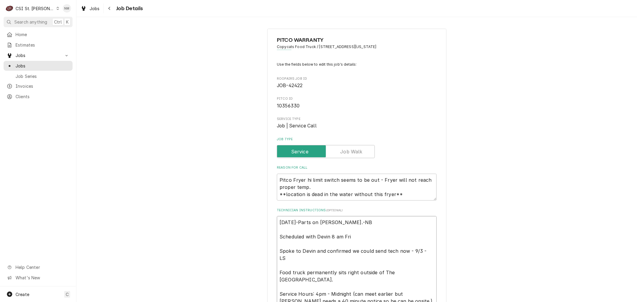
click at [277, 223] on textarea "9/29/25-Parts on Kyle S Shelf.-NB Scheduled with Devin 8 am Fri Spoke to Devin …" at bounding box center [357, 261] width 160 height 91
type textarea "x"
type textarea "9/29/25-Parts on Kyle S Shelf.-NB Scheduled with Devin 8 am Fri Spoke to Devin …"
type textarea "x"
type textarea "S 9/29/25-Parts on Kyle S Shelf.-NB Scheduled with Devin 8 am Fri Spoke to Devi…"
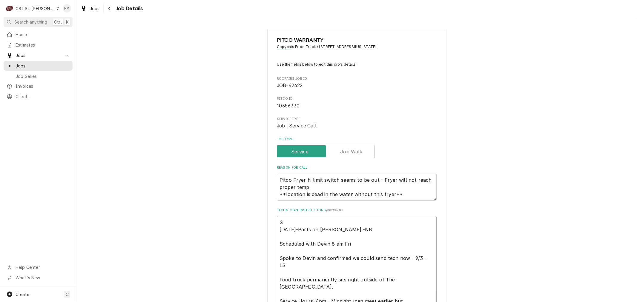
type textarea "x"
type textarea "Sc 9/29/25-Parts on Kyle S Shelf.-NB Scheduled with Devin 8 am Fri Spoke to Dev…"
type textarea "x"
type textarea "Sch 9/29/25-Parts on Kyle S Shelf.-NB Scheduled with Devin 8 am Fri Spoke to De…"
type textarea "x"
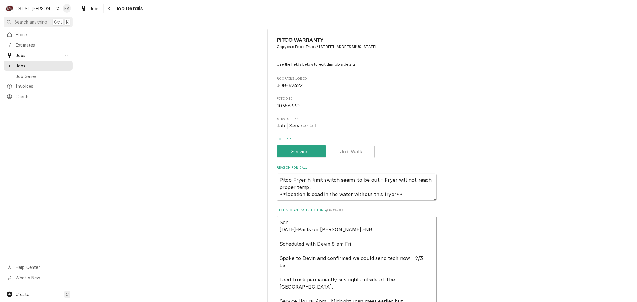
type textarea "Sche 9/29/25-Parts on Kyle S Shelf.-NB Scheduled with Devin 8 am Fri Spoke to D…"
type textarea "x"
type textarea "Sched 9/29/25-Parts on Kyle S Shelf.-NB Scheduled with Devin 8 am Fri Spoke to …"
type textarea "x"
type textarea "Schedu 9/29/25-Parts on Kyle S Shelf.-NB Scheduled with Devin 8 am Fri Spoke to…"
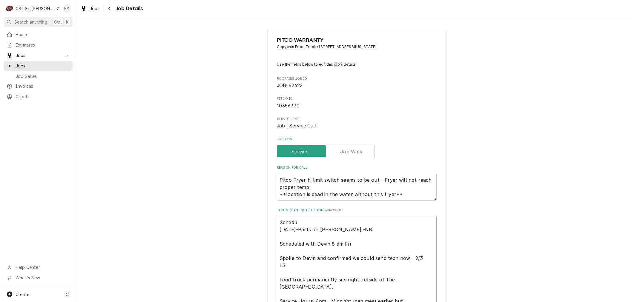
type textarea "x"
type textarea "Schedul 9/29/25-Parts on Kyle S Shelf.-NB Scheduled with Devin 8 am Fri Spoke t…"
type textarea "x"
type textarea "Schedule 9/29/25-Parts on Kyle S Shelf.-NB Scheduled with Devin 8 am Fri Spoke …"
type textarea "x"
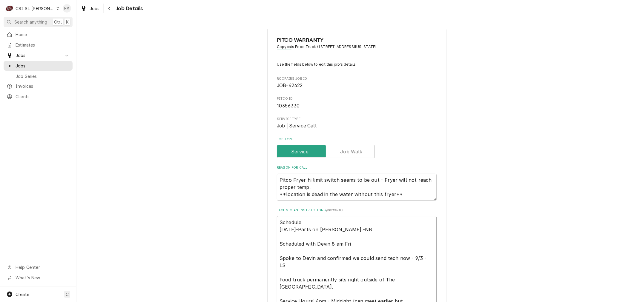
type textarea "Scheduled 9/29/25-Parts on Kyle S Shelf.-NB Scheduled with Devin 8 am Fri Spoke…"
type textarea "x"
type textarea "Scheduled 9/29/25-Parts on Kyle S Shelf.-NB Scheduled with Devin 8 am Fri Spoke…"
type textarea "x"
type textarea "Scheduled w 9/29/25-Parts on Kyle S Shelf.-NB Scheduled with Devin 8 am Fri Spo…"
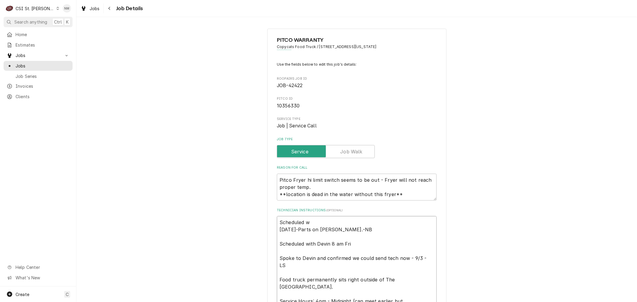
type textarea "x"
type textarea "Scheduled wi 9/29/25-Parts on Kyle S Shelf.-NB Scheduled with Devin 8 am Fri Sp…"
type textarea "x"
type textarea "Scheduled wit 9/29/25-Parts on Kyle S Shelf.-NB Scheduled with Devin 8 am Fri S…"
type textarea "x"
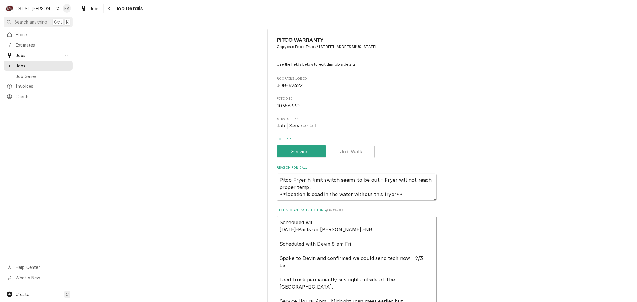
type textarea "Scheduled with 9/29/25-Parts on Kyle S Shelf.-NB Scheduled with Devin 8 am Fri …"
type textarea "x"
type textarea "Scheduled with 9/29/25-Parts on Kyle S Shelf.-NB Scheduled with Devin 8 am Fri …"
type textarea "x"
type textarea "Scheduled with D 9/29/25-Parts on Kyle S Shelf.-NB Scheduled with Devin 8 am Fr…"
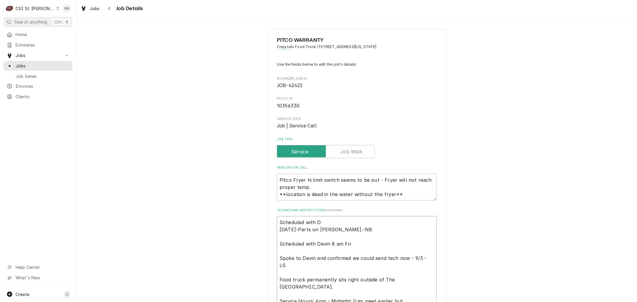
type textarea "x"
type textarea "Scheduled with De 9/29/25-Parts on Kyle S Shelf.-NB Scheduled with Devin 8 am F…"
type textarea "x"
type textarea "Scheduled with Dev 9/29/25-Parts on Kyle S Shelf.-NB Scheduled with Devin 8 am …"
type textarea "x"
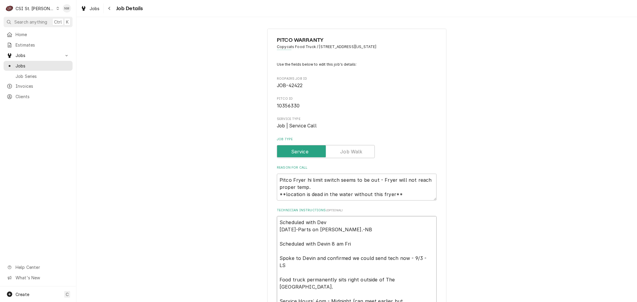
type textarea "Scheduled with Devi 9/29/25-Parts on Kyle S Shelf.-NB Scheduled with Devin 8 am…"
type textarea "x"
type textarea "Scheduled with Devin 9/29/25-Parts on Kyle S Shelf.-NB Scheduled with Devin 8 a…"
type textarea "x"
type textarea "Scheduled with Devin 9/29/25-Parts on Kyle S Shelf.-NB Scheduled with Devin 8 a…"
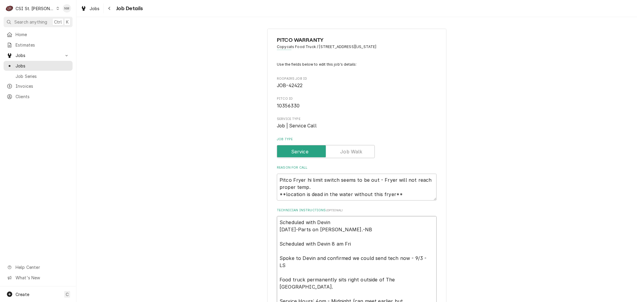
type textarea "x"
type textarea "Scheduled with Devin 8 9/29/25-Parts on Kyle S Shelf.-NB Scheduled with Devin 8…"
type textarea "x"
type textarea "Scheduled with Devin 8 9/29/25-Parts on Kyle S Shelf.-NB Scheduled with Devin 8…"
type textarea "x"
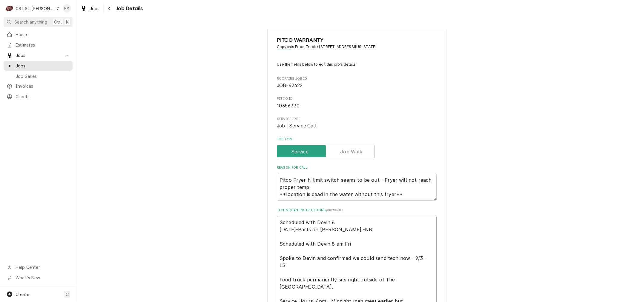
type textarea "Scheduled with Devin 8 a 9/29/25-Parts on Kyle S Shelf.-NB Scheduled with Devin…"
type textarea "x"
type textarea "Scheduled with Devin 8 am 9/29/25-Parts on Kyle S Shelf.-NB Scheduled with Devi…"
type textarea "x"
type textarea "Scheduled with Devin 8 am 9/29/25-Parts on Kyle S Shelf.-NB Scheduled with Devi…"
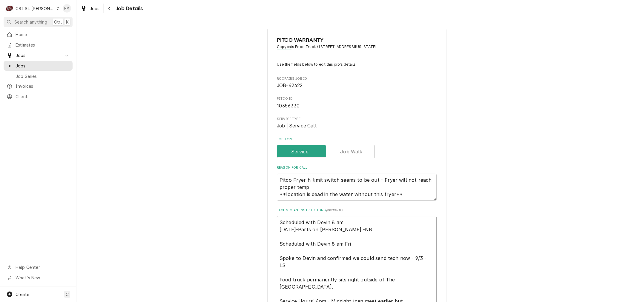
type textarea "x"
type textarea "Scheduled with Devin 8 am W 9/29/25-Parts on Kyle S Shelf.-NB Scheduled with De…"
type textarea "x"
type textarea "Scheduled with Devin 8 am We 9/29/25-Parts on Kyle S Shelf.-NB Scheduled with D…"
type textarea "x"
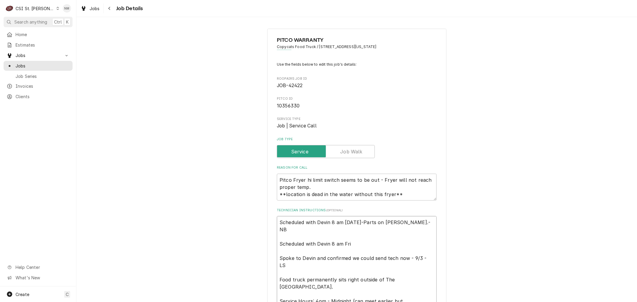
type textarea "Scheduled with Devin 8 am Wed 9/29/25-Parts on Kyle S Shelf.-NB Scheduled with …"
type textarea "x"
type textarea "Scheduled with Devin 8 am Weds 9/29/25-Parts on Kyle S Shelf.-NB Scheduled with…"
type textarea "x"
type textarea "Scheduled with Devin 8 am Weds 9/29/25-Parts on Kyle S Shelf.-NB Scheduled with…"
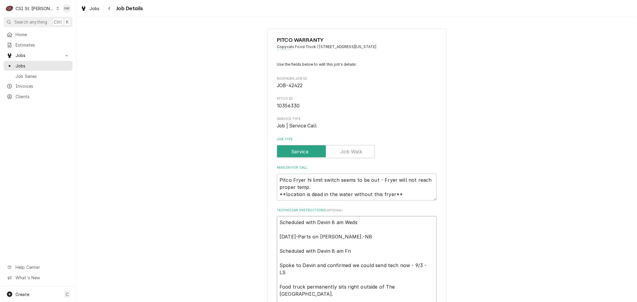
click at [300, 259] on textarea "Scheduled with Devin 8 am Weds 9/29/25-Parts on Kyle S Shelf.-NB Scheduled with…" at bounding box center [357, 269] width 160 height 106
type textarea "x"
type textarea "Scheduled with Devin 8 am Weds 9/29/25-Parts on Kyle S Shelf.-NB Scheduled with…"
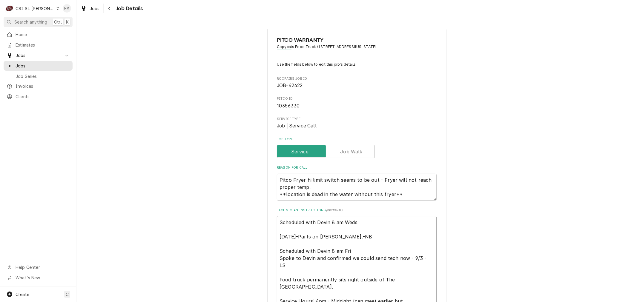
type textarea "x"
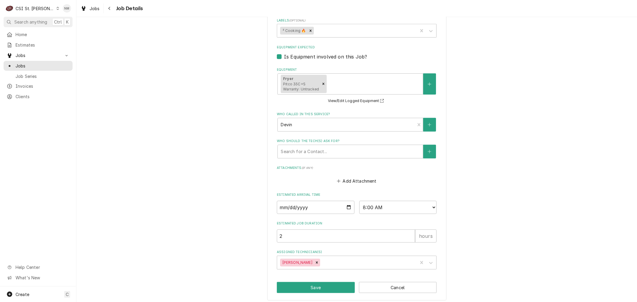
scroll to position [335, 0]
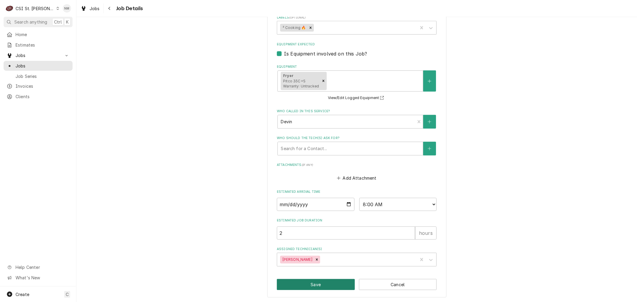
type textarea "Scheduled with Devin 8 am Weds 9/29/25-Parts on Kyle S Shelf.-NB Scheduled with…"
click at [316, 283] on button "Save" at bounding box center [316, 284] width 78 height 11
type textarea "x"
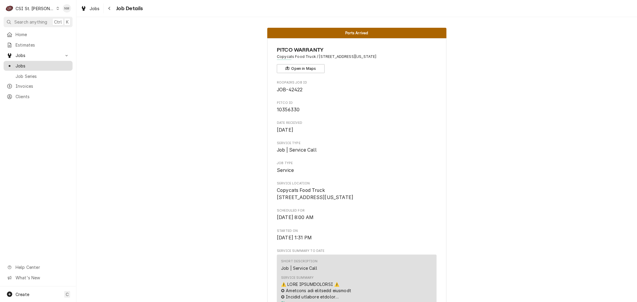
click at [25, 63] on span "Jobs" at bounding box center [43, 66] width 54 height 6
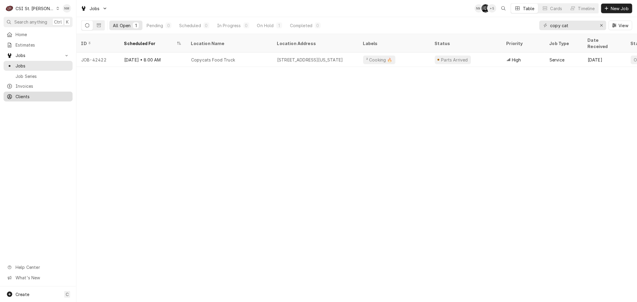
click at [33, 94] on span "Clients" at bounding box center [43, 97] width 54 height 6
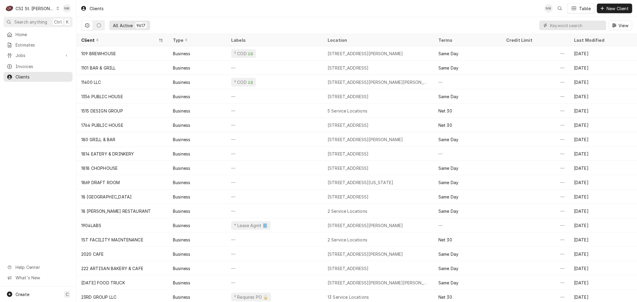
click at [560, 26] on input "Dynamic Content Wrapper" at bounding box center [577, 26] width 53 height 10
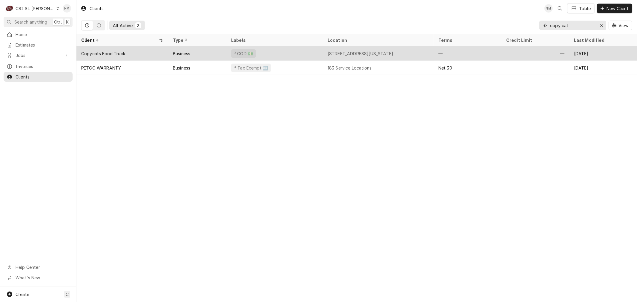
type input "copy cat"
click at [309, 54] on div "² COD 💵" at bounding box center [275, 53] width 97 height 14
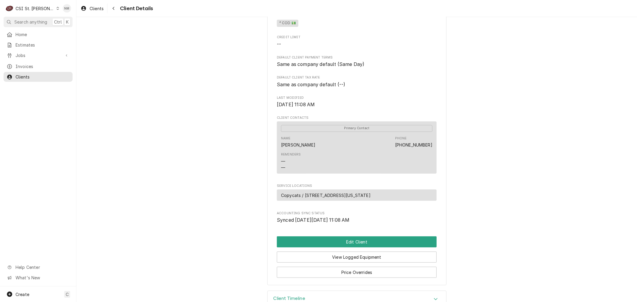
scroll to position [176, 0]
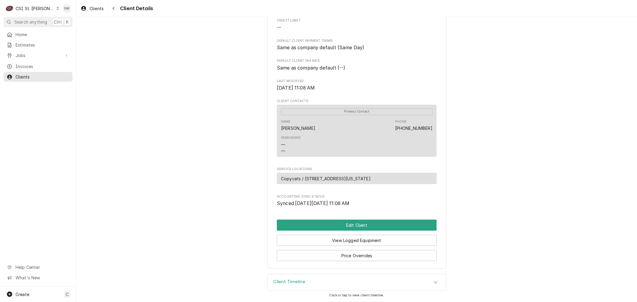
click at [298, 282] on h3 "Client Timeline" at bounding box center [290, 282] width 32 height 6
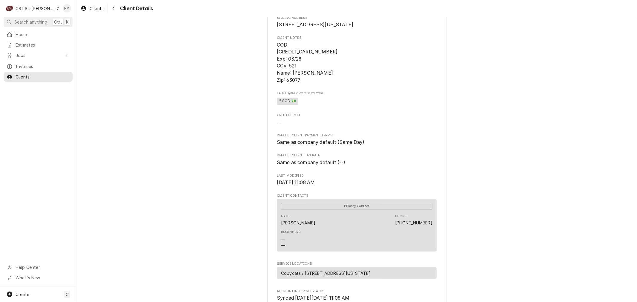
scroll to position [72, 0]
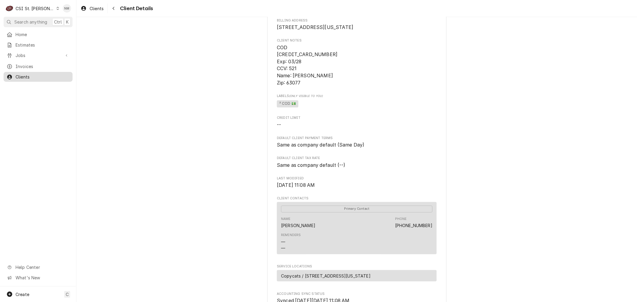
click at [19, 76] on span "Clients" at bounding box center [43, 77] width 54 height 6
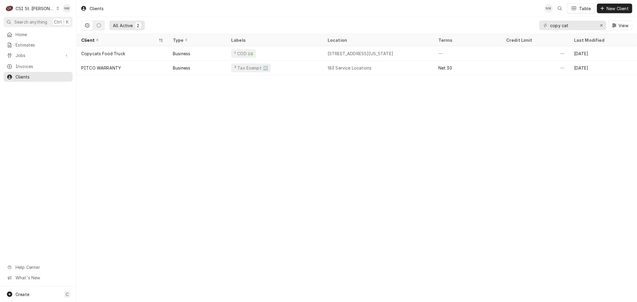
click at [56, 7] on icon "Dynamic Content Wrapper" at bounding box center [57, 8] width 3 height 3
click at [76, 12] on div "CSI [US_STATE][GEOGRAPHIC_DATA]" at bounding box center [91, 12] width 79 height 6
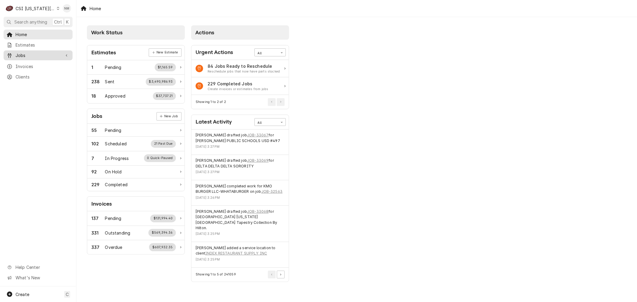
click at [27, 57] on div "Jobs" at bounding box center [38, 55] width 67 height 7
click at [26, 63] on span "Jobs" at bounding box center [43, 66] width 54 height 6
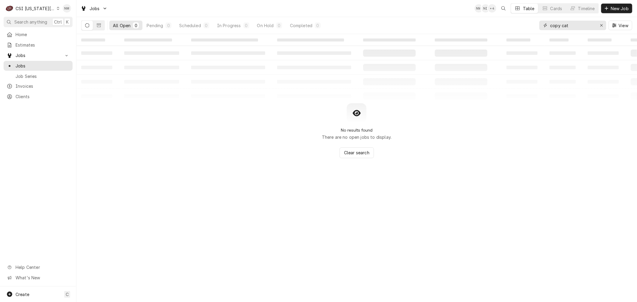
drag, startPoint x: 583, startPoint y: 24, endPoint x: 527, endPoint y: 25, distance: 56.5
click at [527, 25] on div "All Open 0 Pending 0 Scheduled 0 In Progress 0 On Hold 0 Completed 0 copy cat V…" at bounding box center [356, 25] width 551 height 17
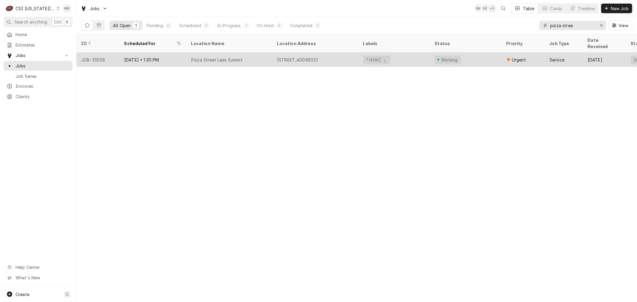
type input "pizza stree"
click at [259, 53] on div "Pizza Street Lees Summit" at bounding box center [229, 60] width 86 height 14
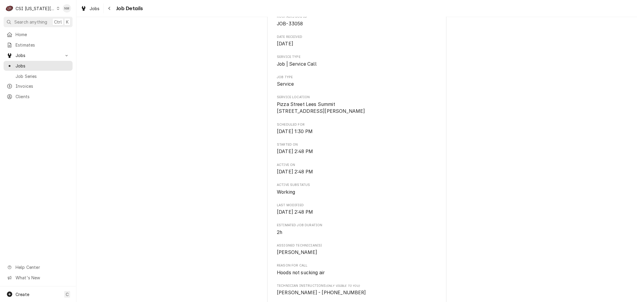
scroll to position [66, 0]
click at [57, 8] on icon "Dynamic Content Wrapper" at bounding box center [58, 8] width 3 height 3
click at [68, 31] on div "CSI St. [PERSON_NAME]" at bounding box center [102, 33] width 87 height 6
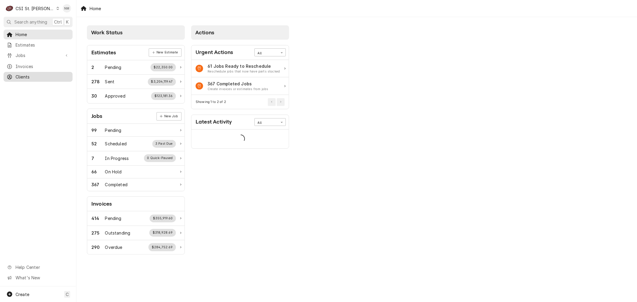
click at [26, 77] on span "Clients" at bounding box center [43, 77] width 54 height 6
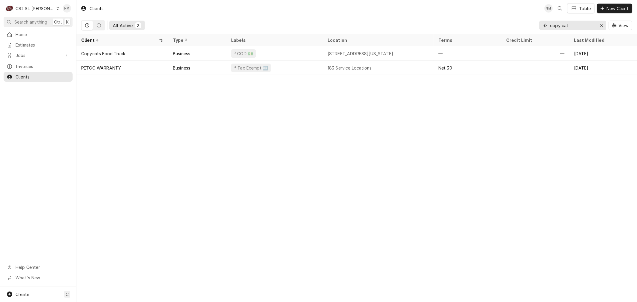
drag, startPoint x: 577, startPoint y: 26, endPoint x: 538, endPoint y: 24, distance: 38.6
click at [538, 24] on div "All Active 2 copy cat View" at bounding box center [356, 25] width 551 height 17
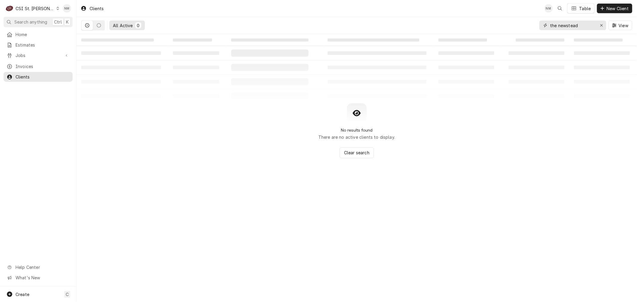
type input "the newstead"
